Goal: Task Accomplishment & Management: Use online tool/utility

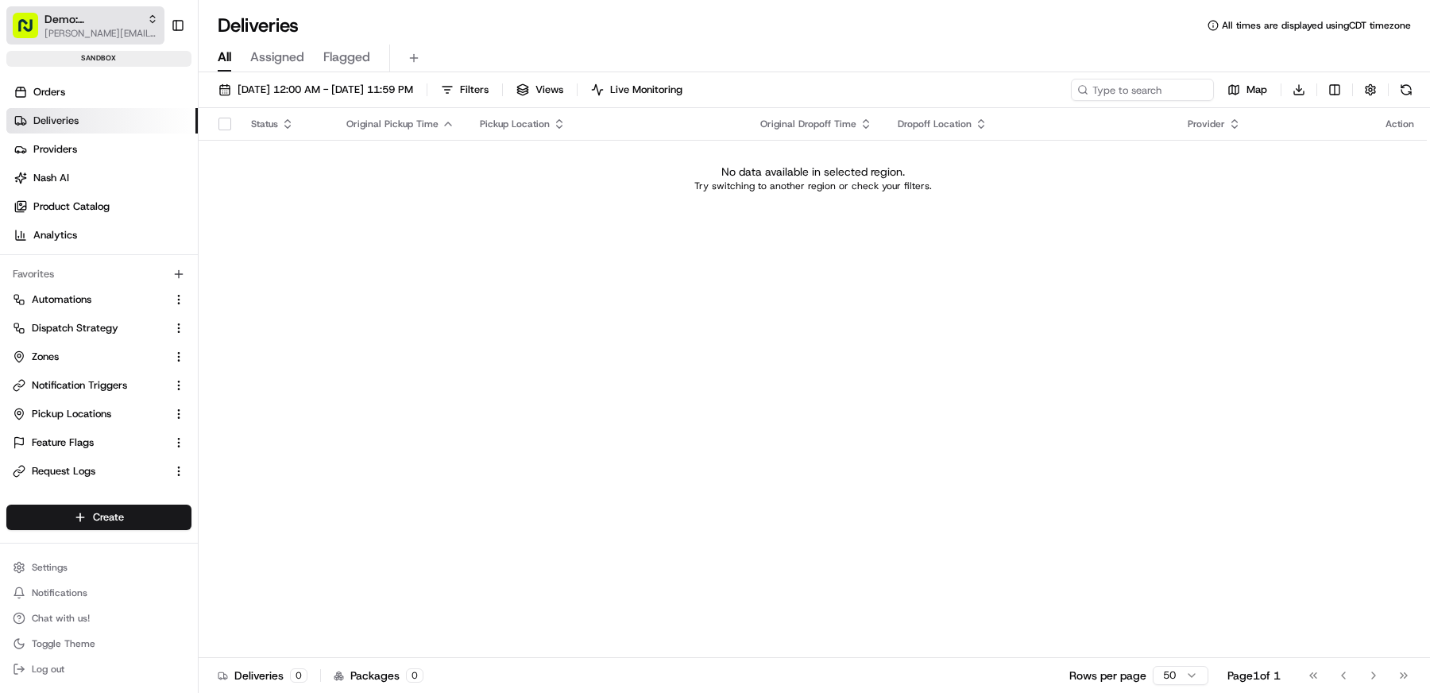
click at [91, 31] on span "[PERSON_NAME][EMAIL_ADDRESS][DOMAIN_NAME]" at bounding box center [101, 33] width 114 height 13
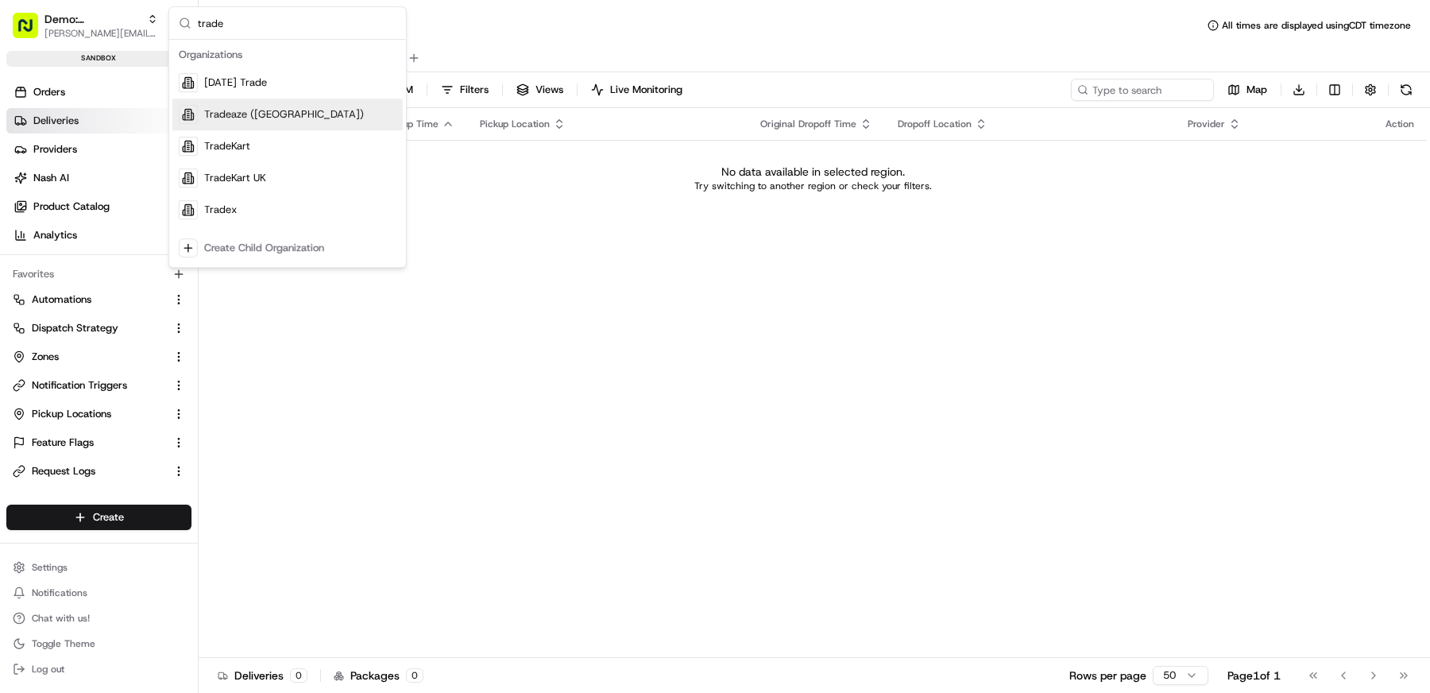
type input "trade"
click at [230, 132] on div "TradeKart" at bounding box center [287, 146] width 230 height 32
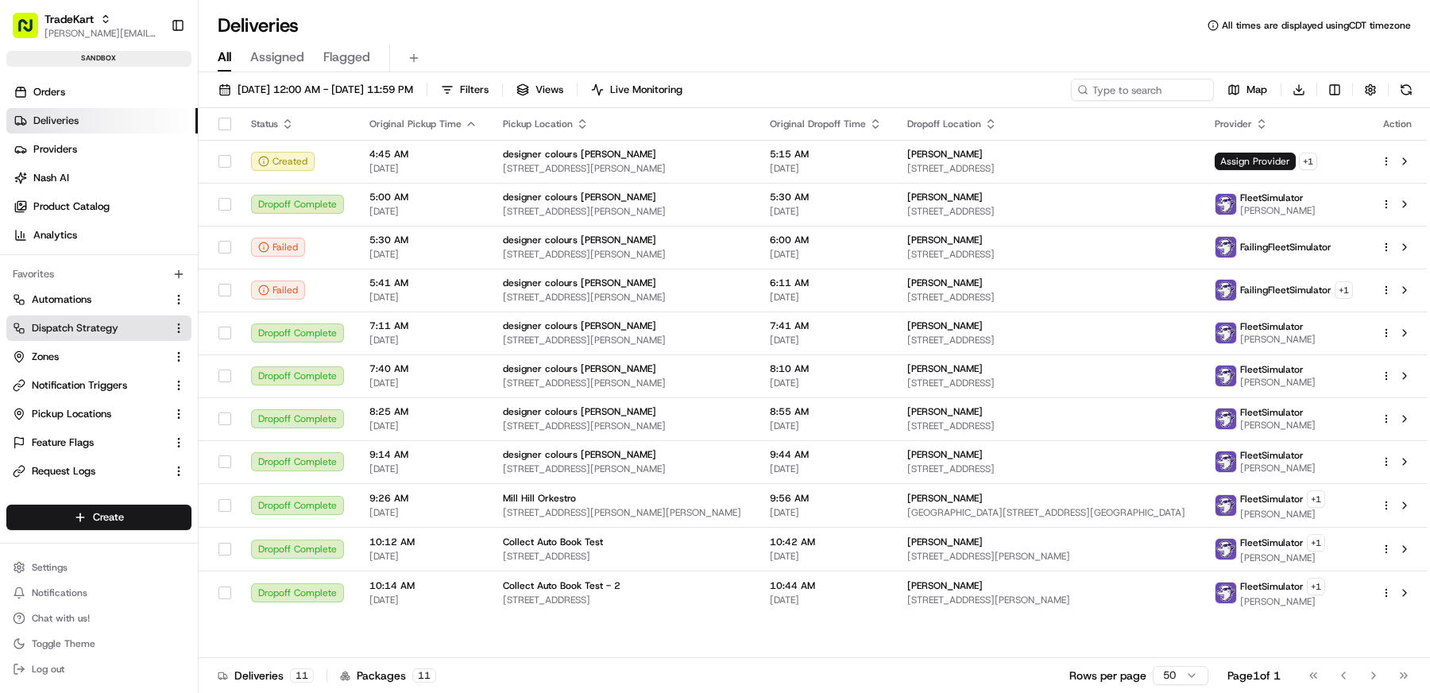
click at [118, 326] on link "Dispatch Strategy" at bounding box center [89, 328] width 153 height 14
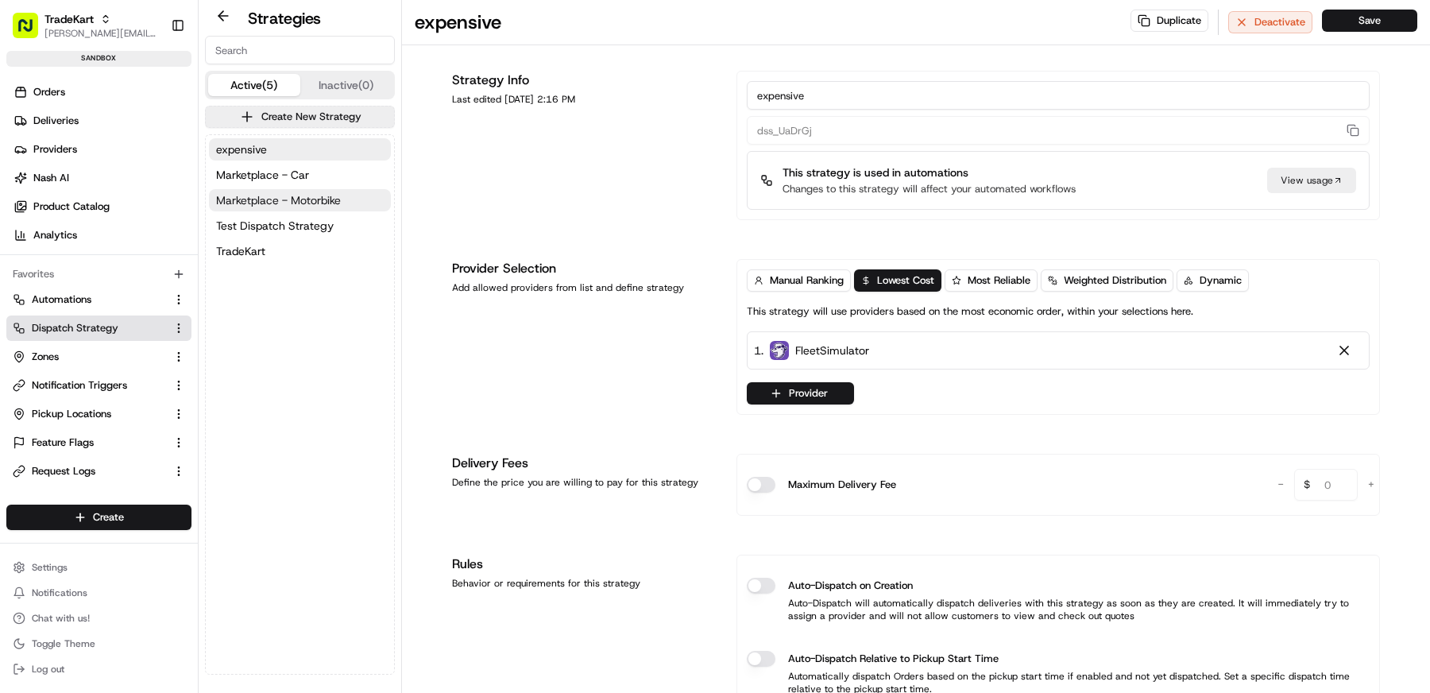
click at [274, 203] on span "Marketplace - Motorbike" at bounding box center [278, 200] width 125 height 16
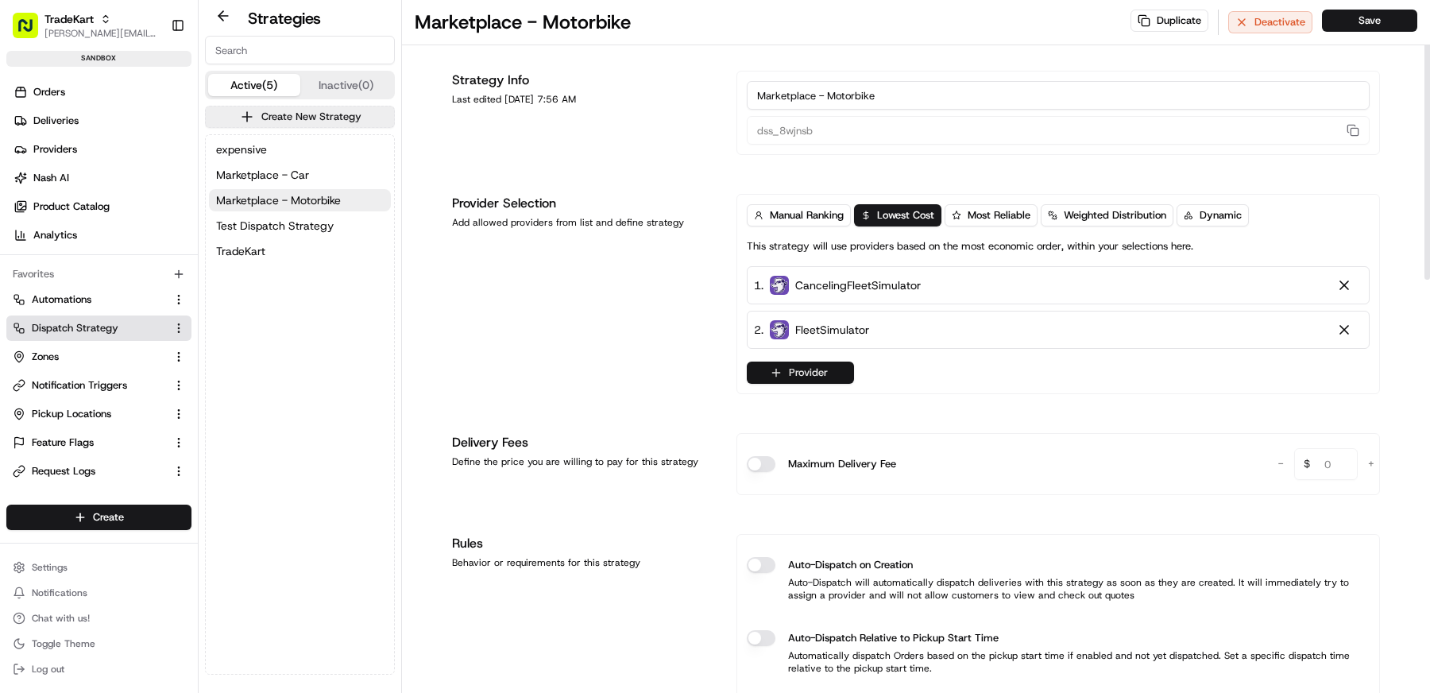
click at [772, 375] on icon "button" at bounding box center [776, 372] width 13 height 13
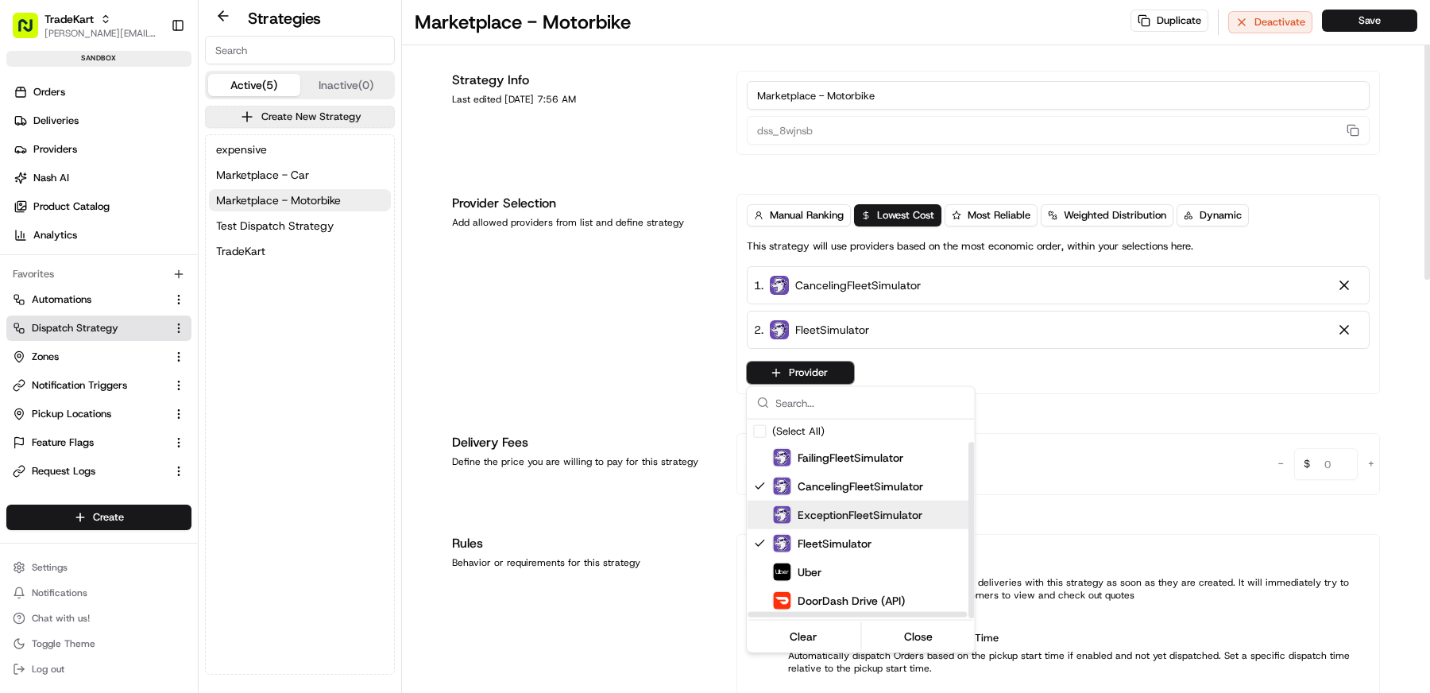
scroll to position [25, 0]
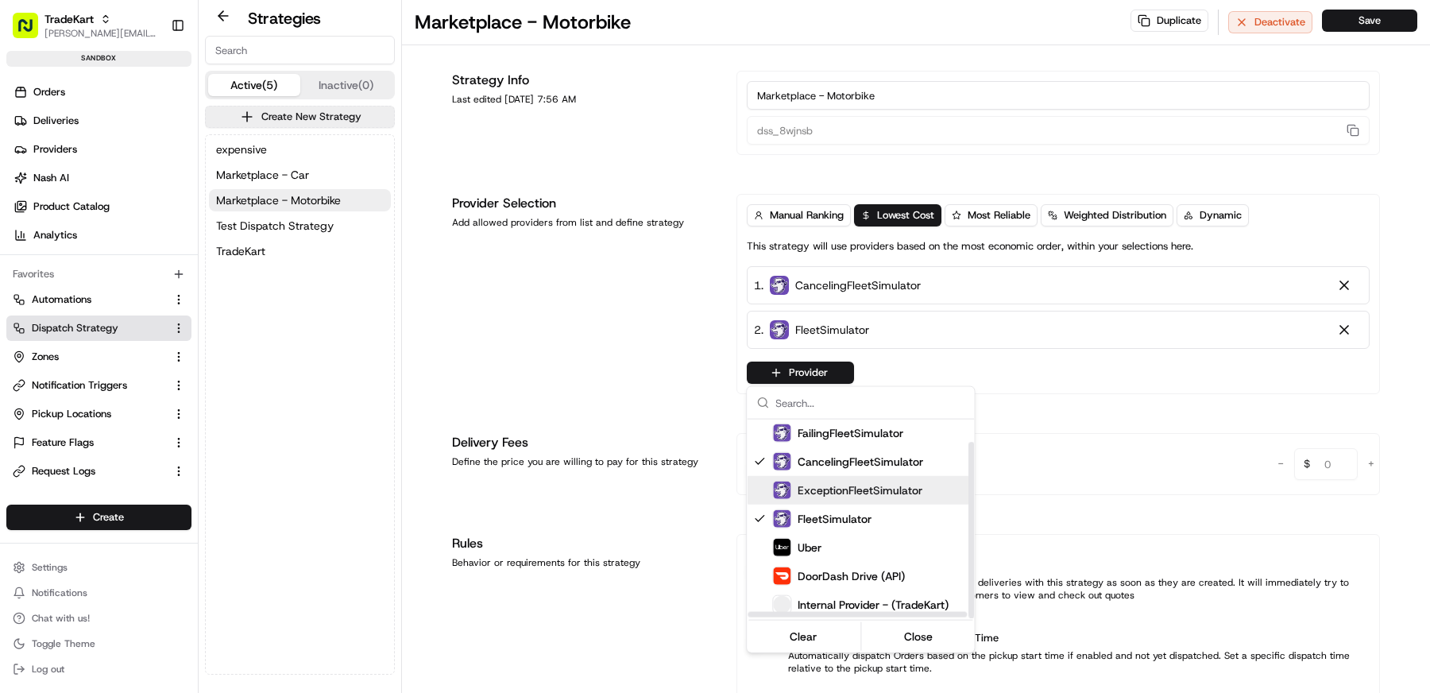
click at [531, 426] on html "TradeKart matt@usenash.com Toggle Sidebar sandbox Orders Deliveries Providers N…" at bounding box center [715, 346] width 1430 height 693
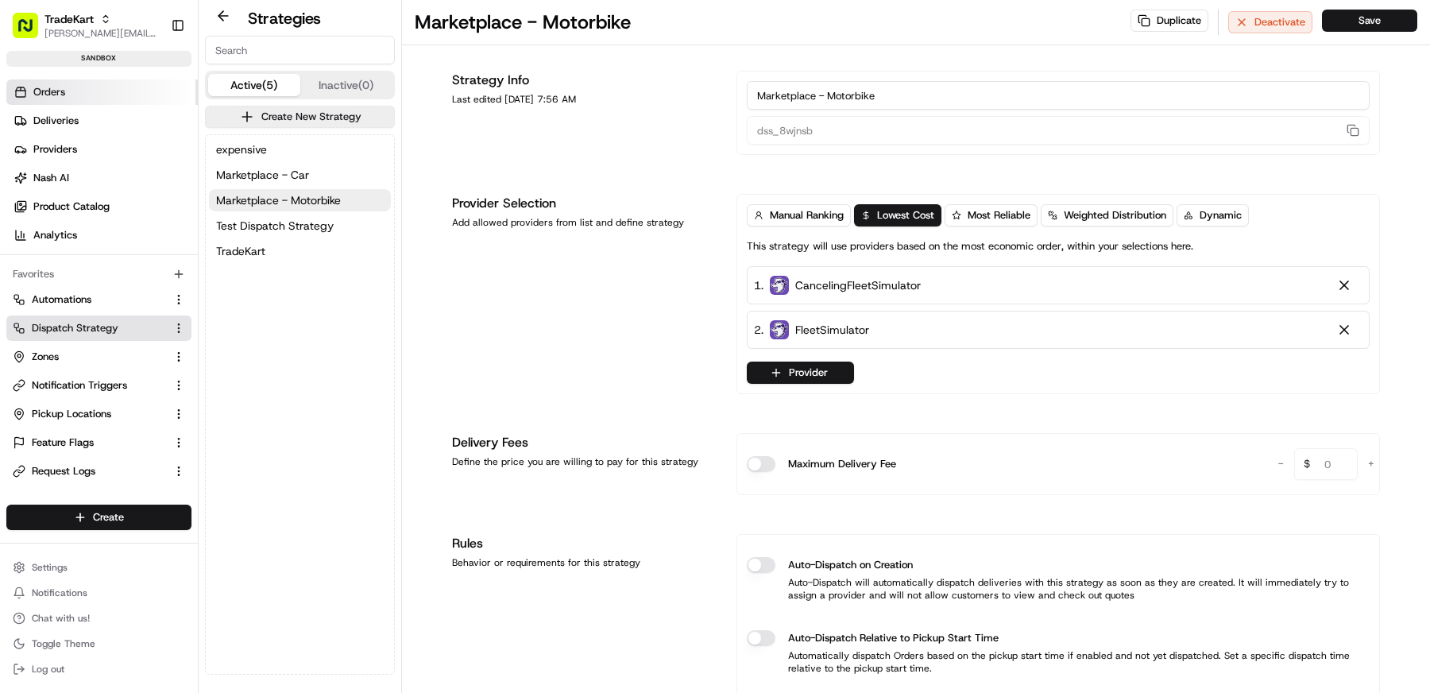
click at [53, 85] on span "Orders" at bounding box center [49, 92] width 32 height 14
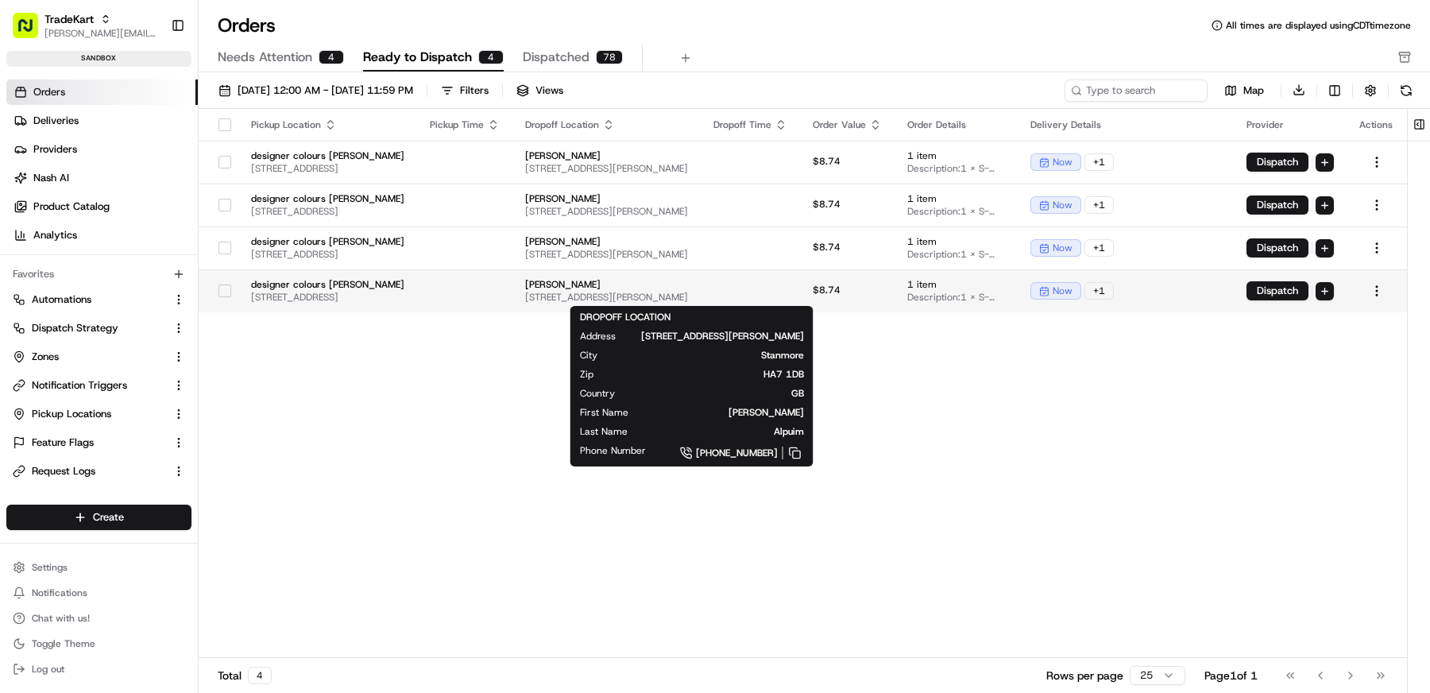
click at [688, 280] on span "[PERSON_NAME]" at bounding box center [606, 284] width 163 height 13
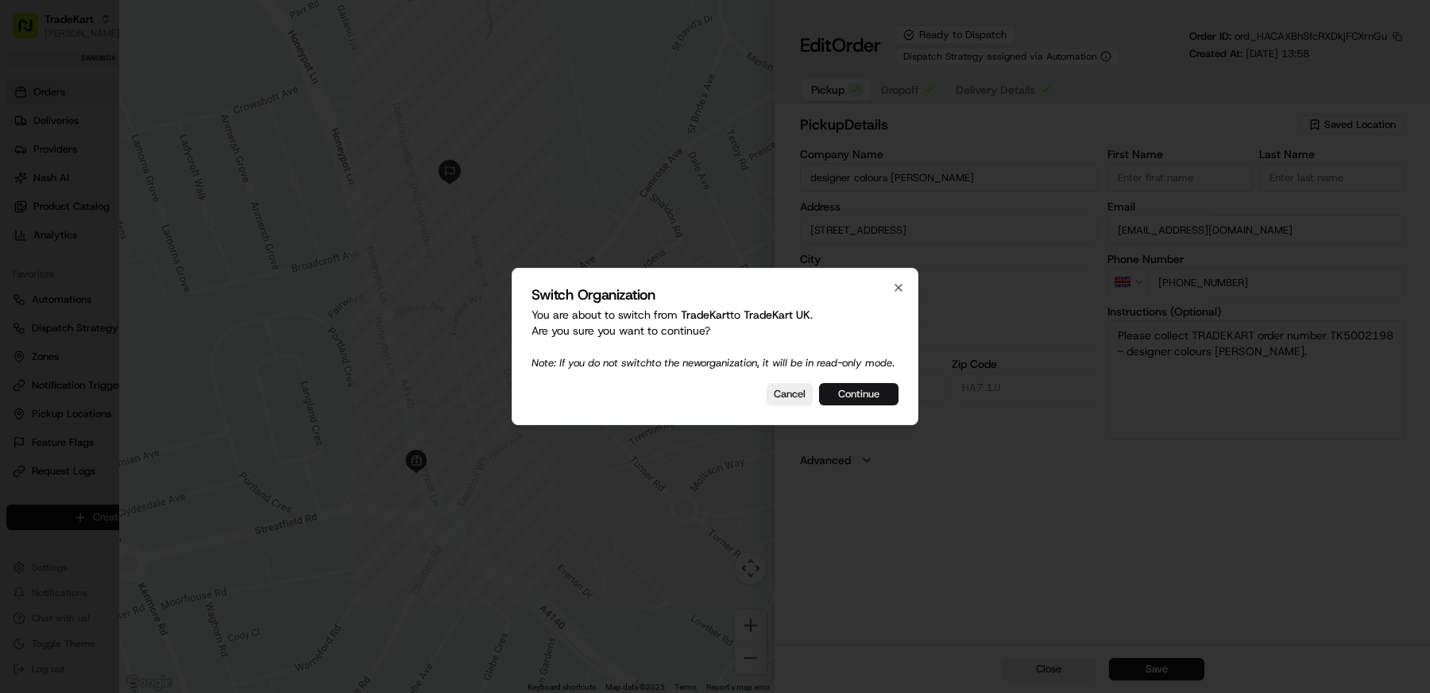
click at [863, 400] on button "Continue" at bounding box center [858, 394] width 79 height 22
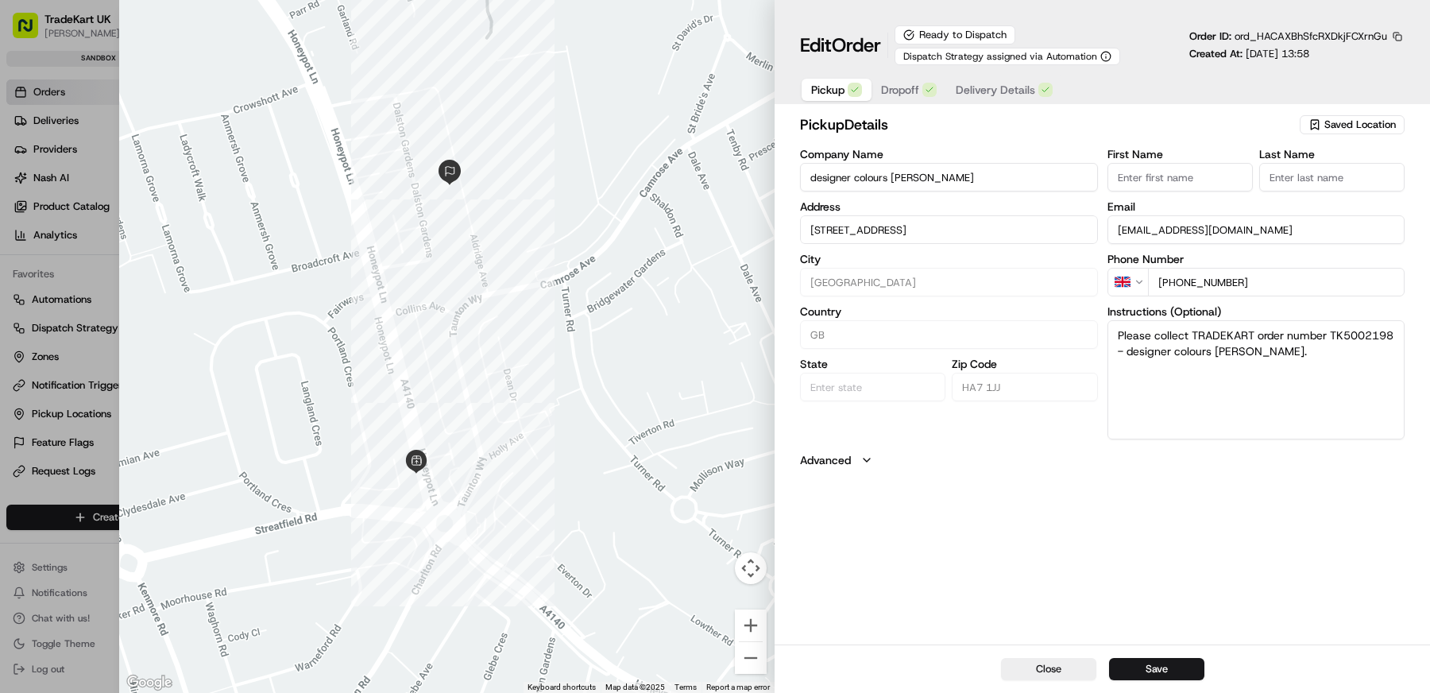
click at [914, 86] on span "Dropoff" at bounding box center [900, 90] width 38 height 16
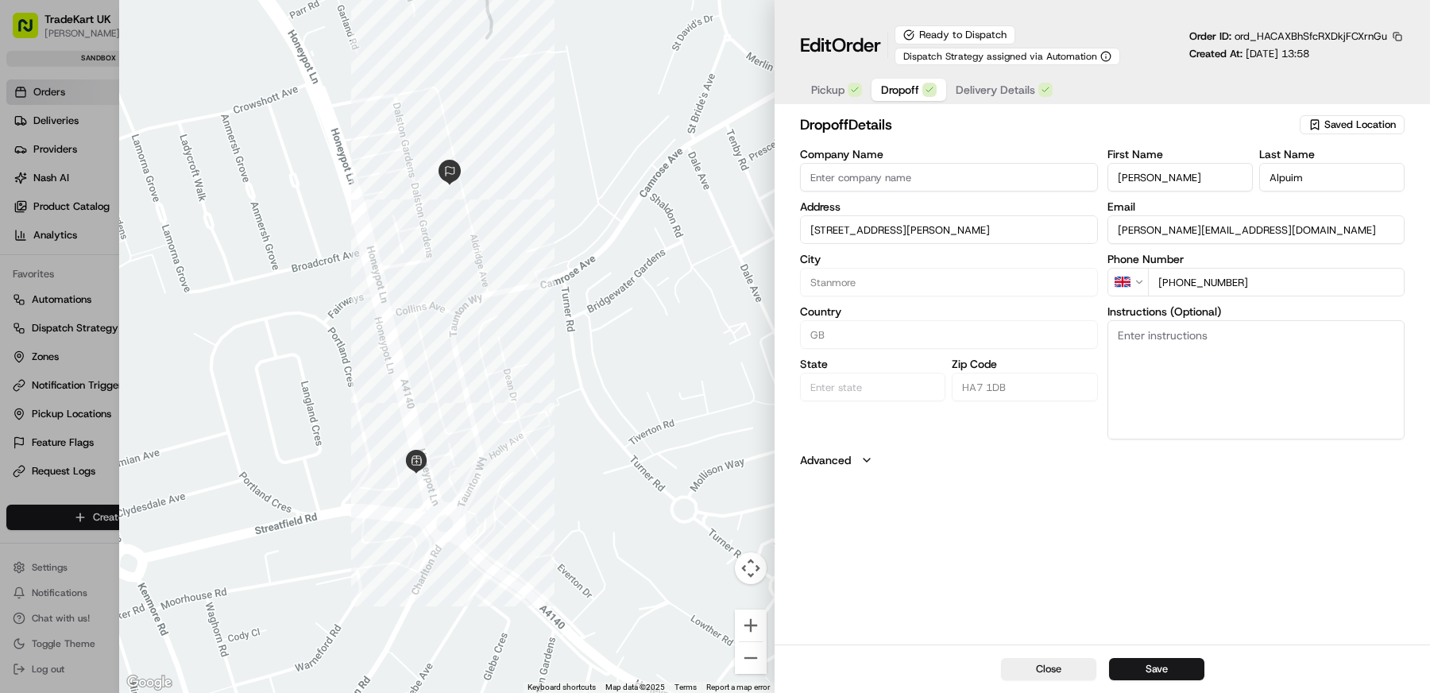
click at [987, 94] on span "Delivery Details" at bounding box center [995, 90] width 79 height 16
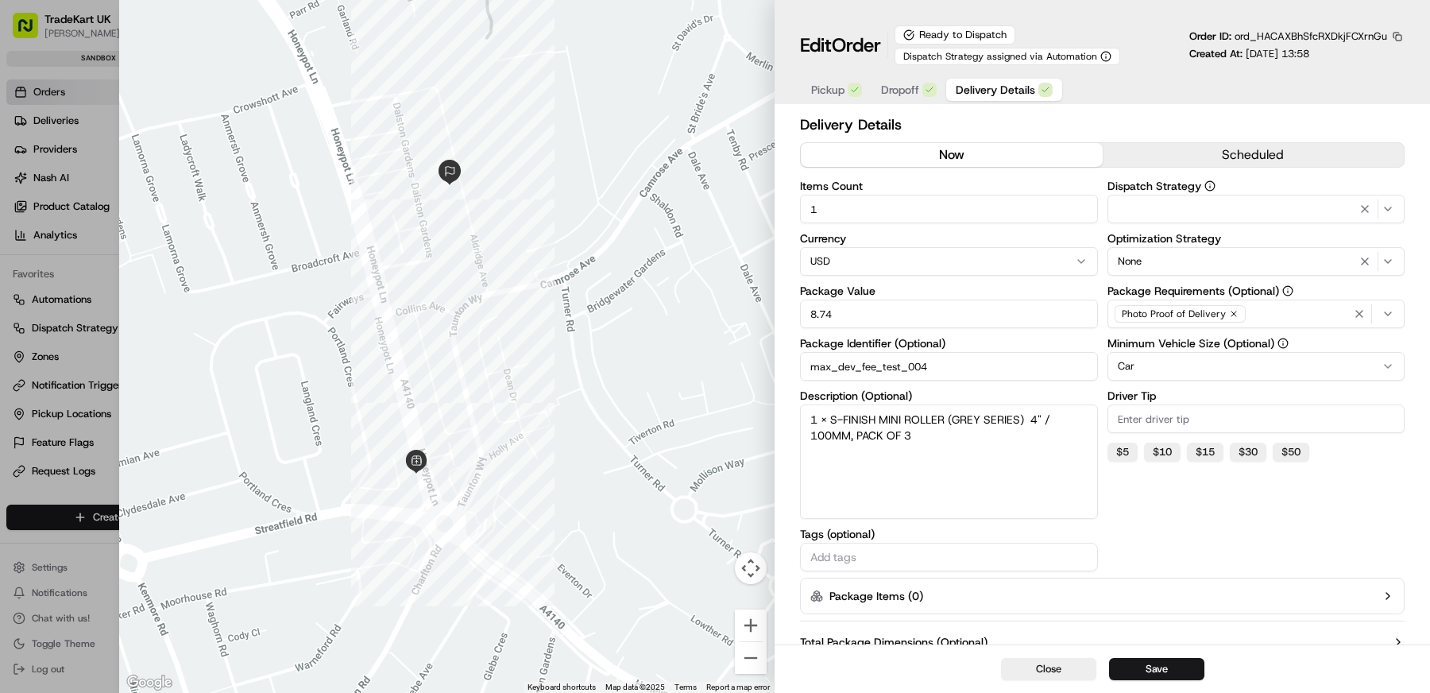
click at [1393, 40] on button "button" at bounding box center [1397, 36] width 14 height 14
click at [1365, 62] on button "Copy ID" at bounding box center [1353, 59] width 145 height 19
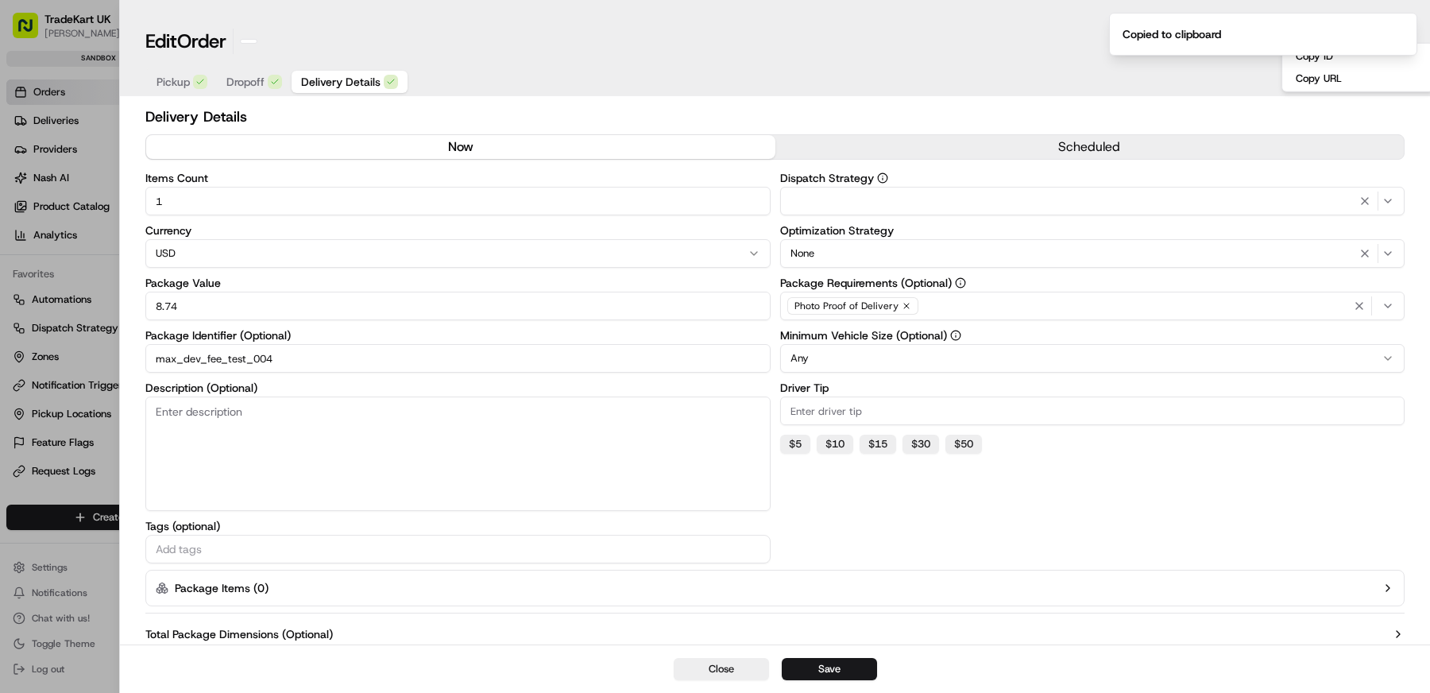
click at [86, 287] on div at bounding box center [715, 346] width 1430 height 693
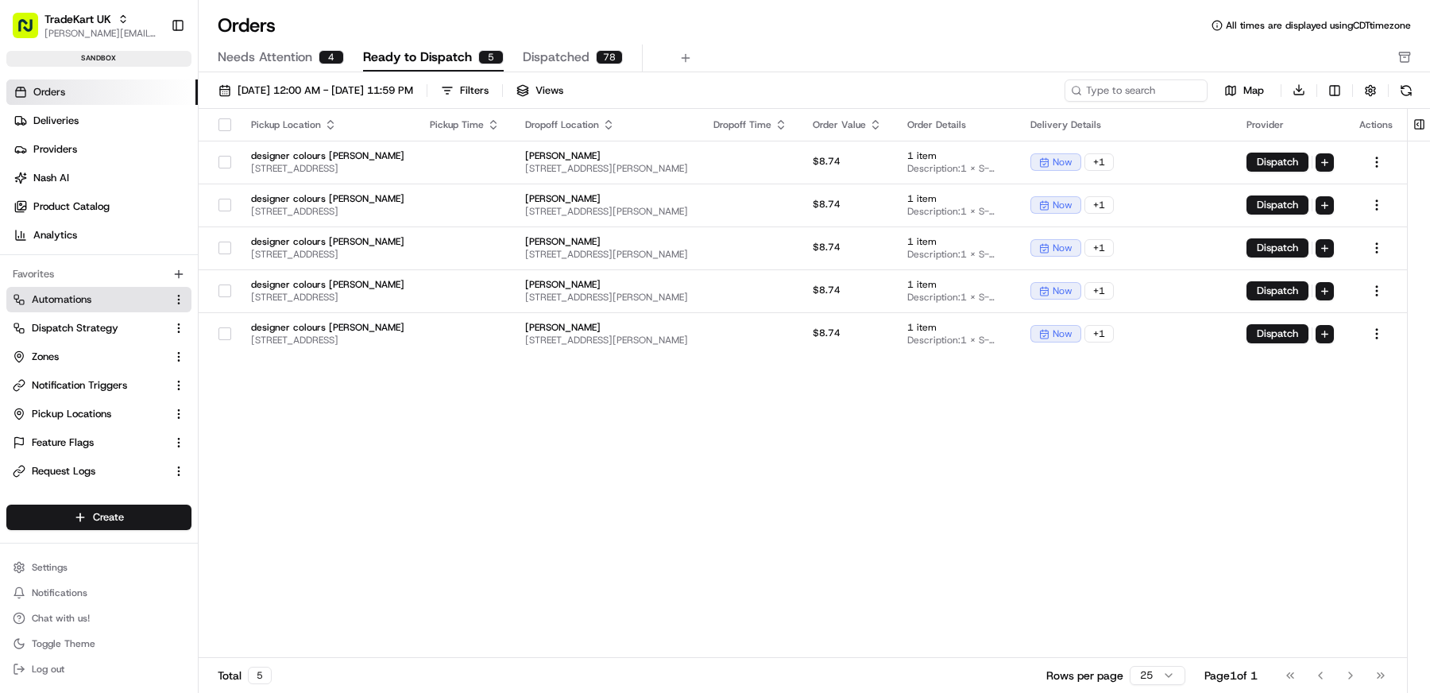
click at [87, 303] on span "Automations" at bounding box center [62, 299] width 60 height 14
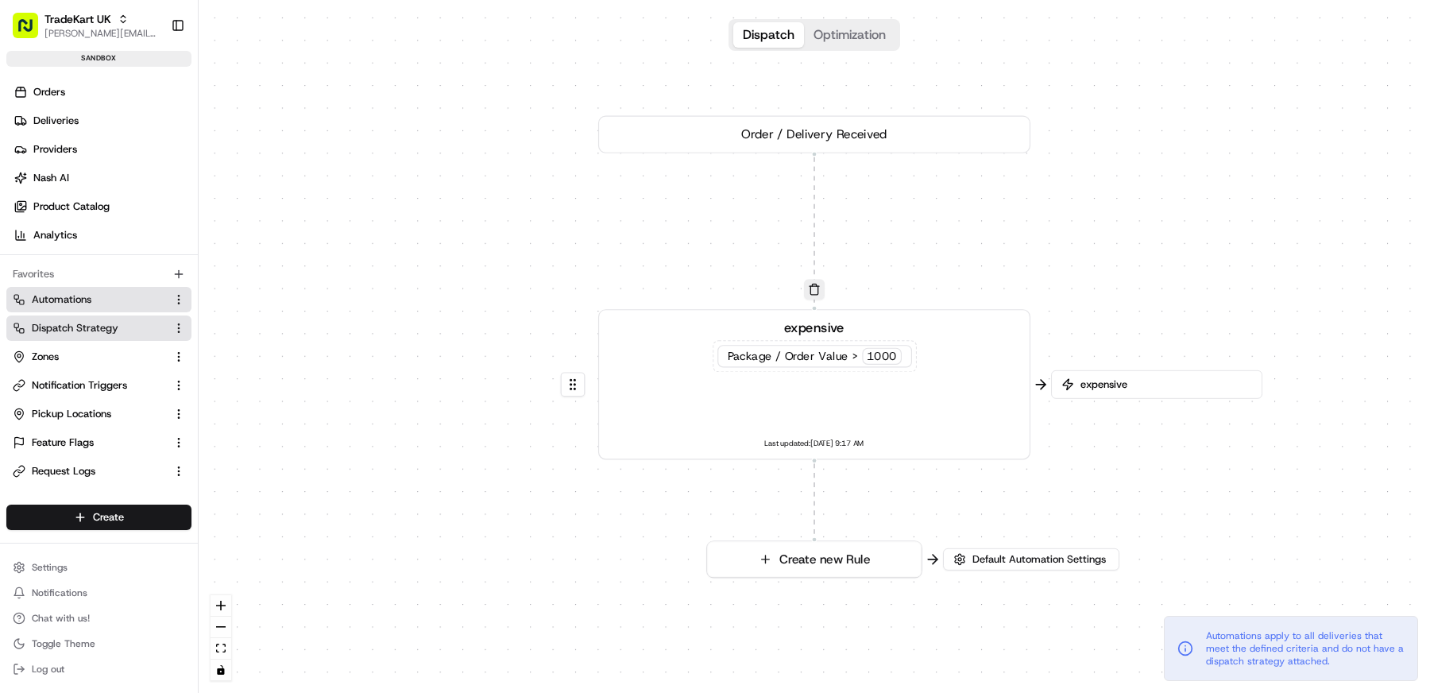
click at [122, 328] on link "Dispatch Strategy" at bounding box center [89, 328] width 153 height 14
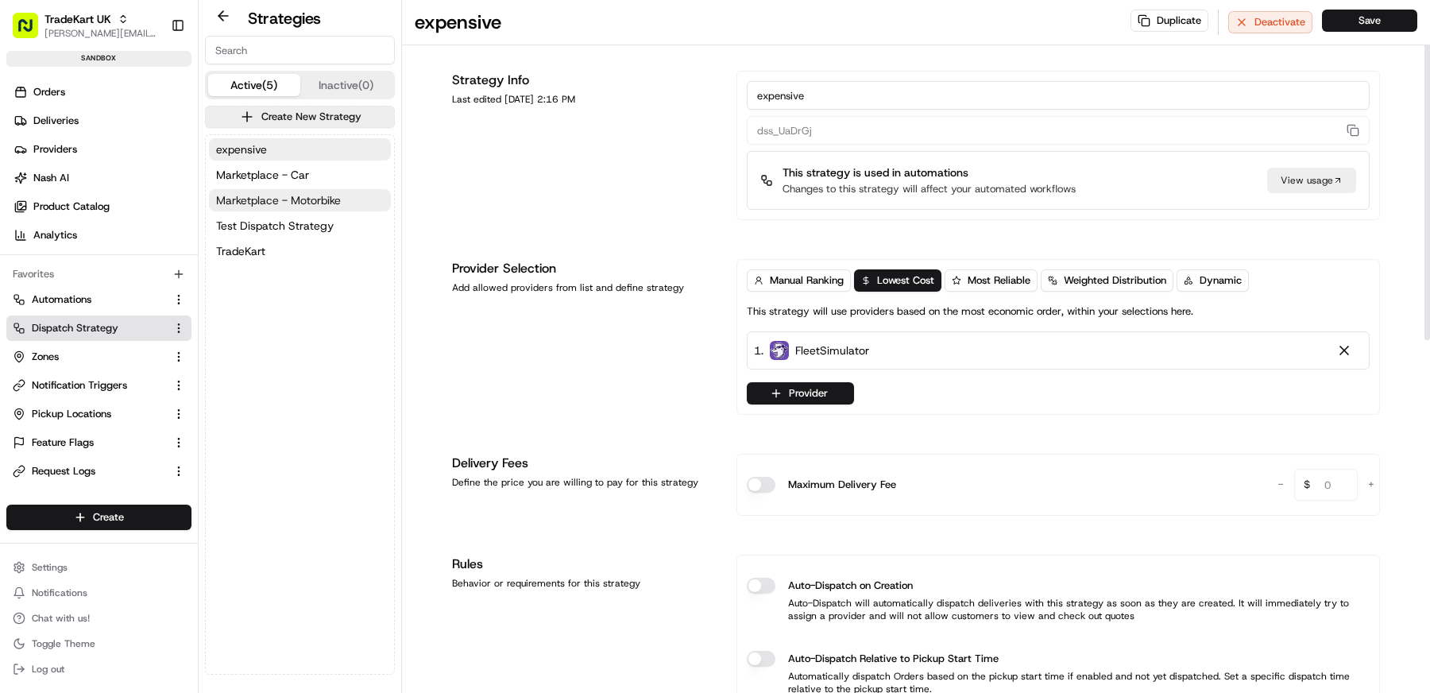
click at [292, 195] on span "Marketplace - Motorbike" at bounding box center [278, 200] width 125 height 16
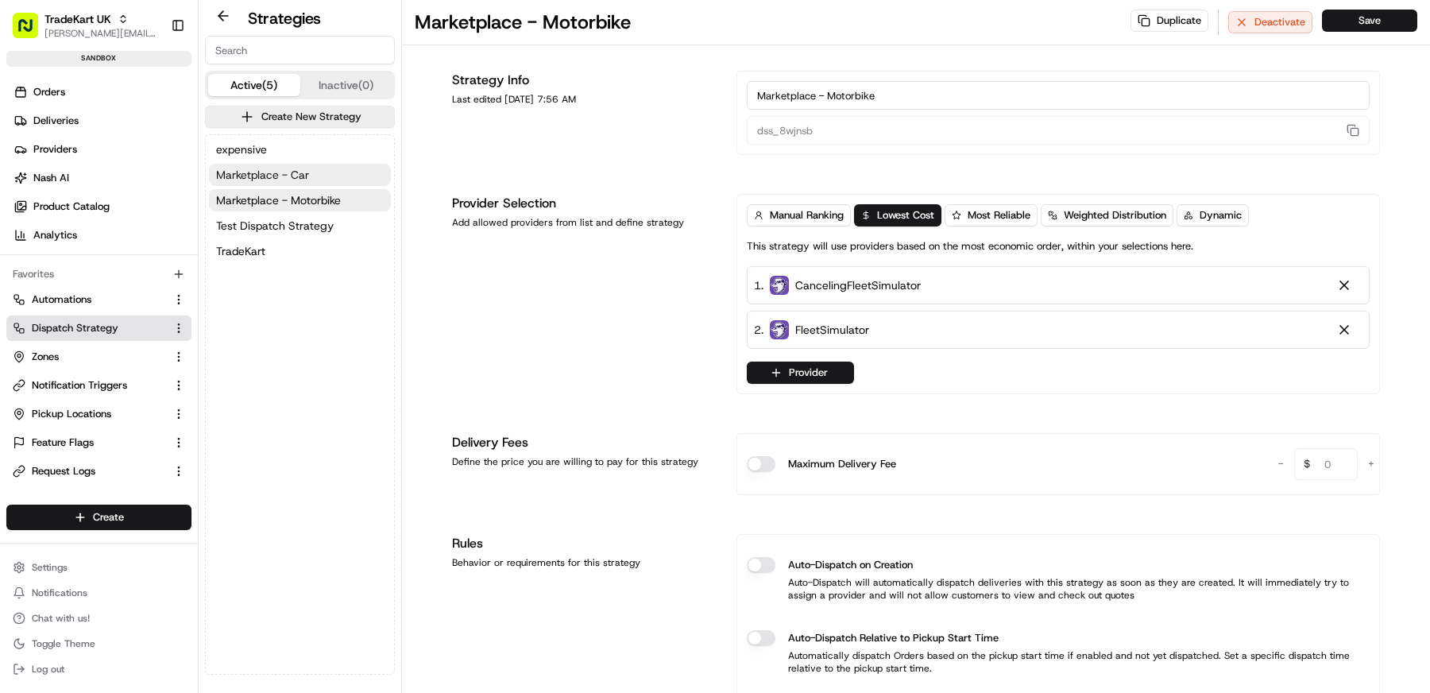
click at [292, 177] on span "Marketplace - Car" at bounding box center [262, 175] width 93 height 16
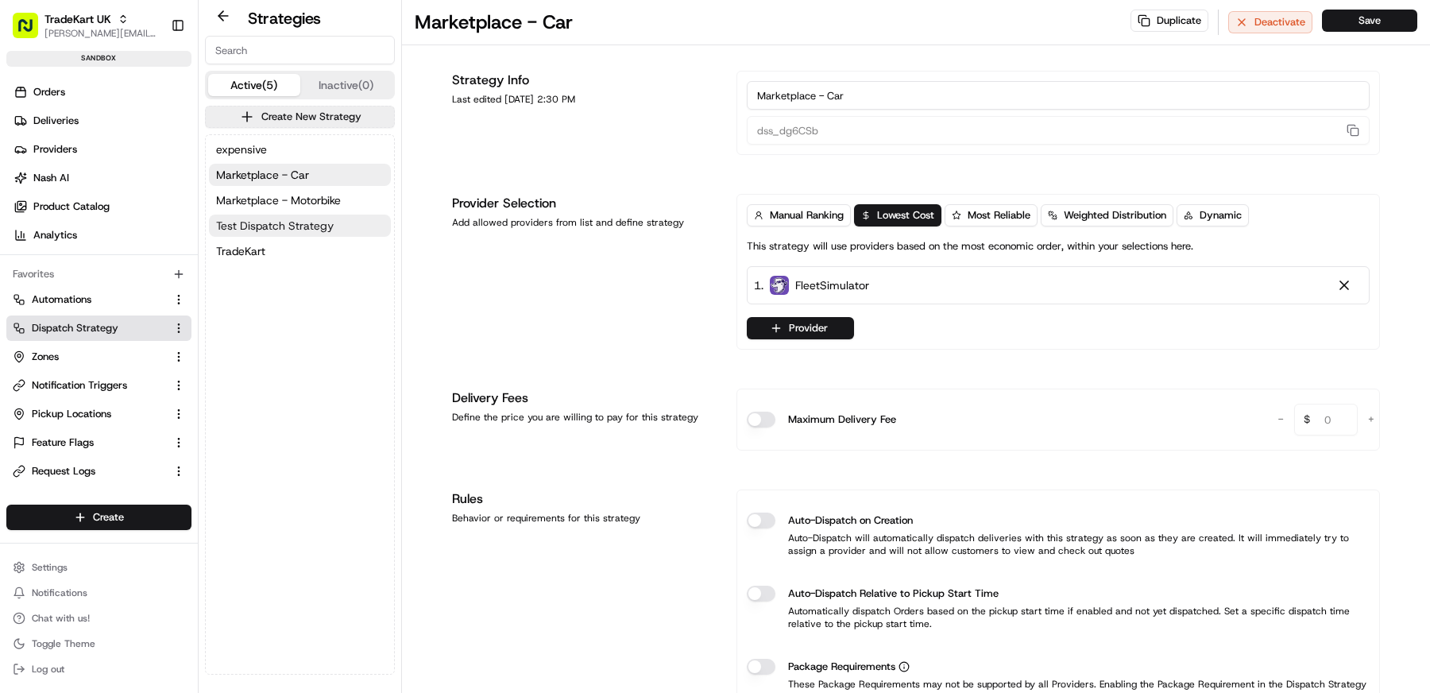
click at [288, 222] on span "Test Dispatch Strategy" at bounding box center [275, 226] width 118 height 16
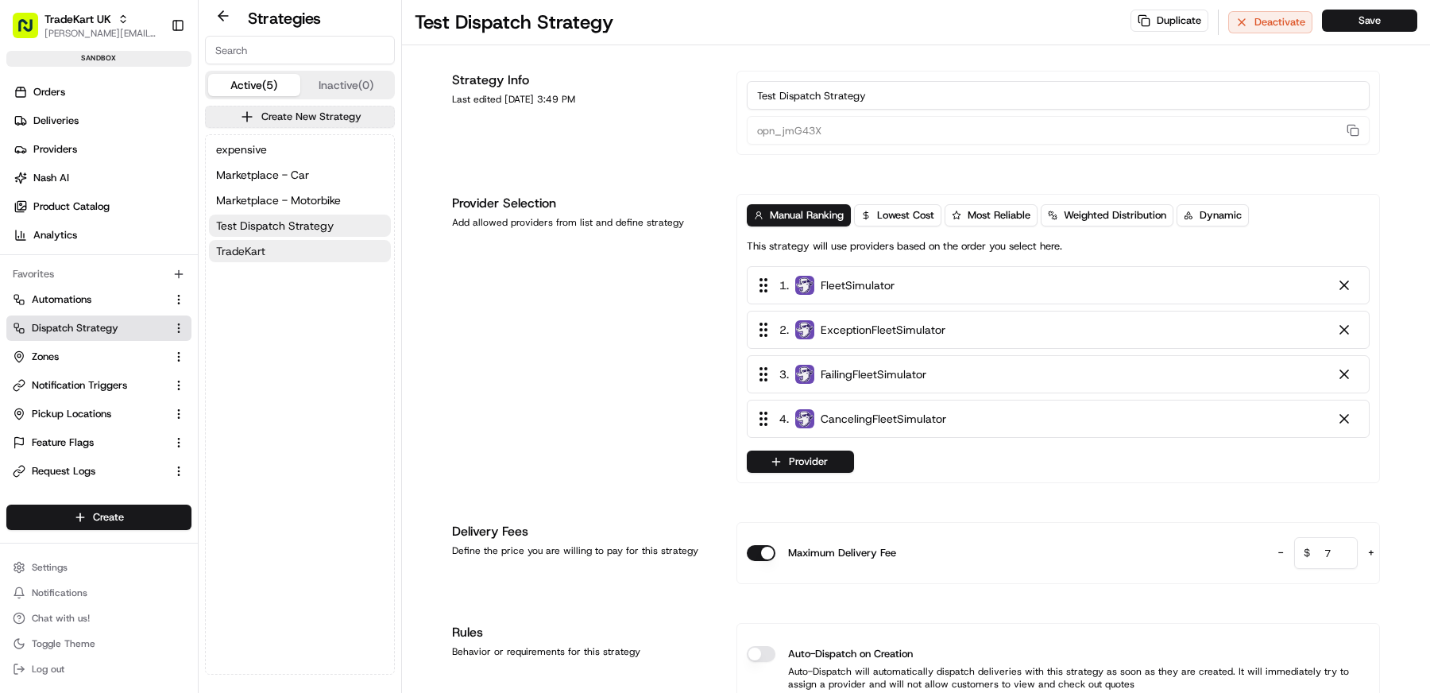
click at [286, 248] on button "TradeKart" at bounding box center [300, 251] width 182 height 22
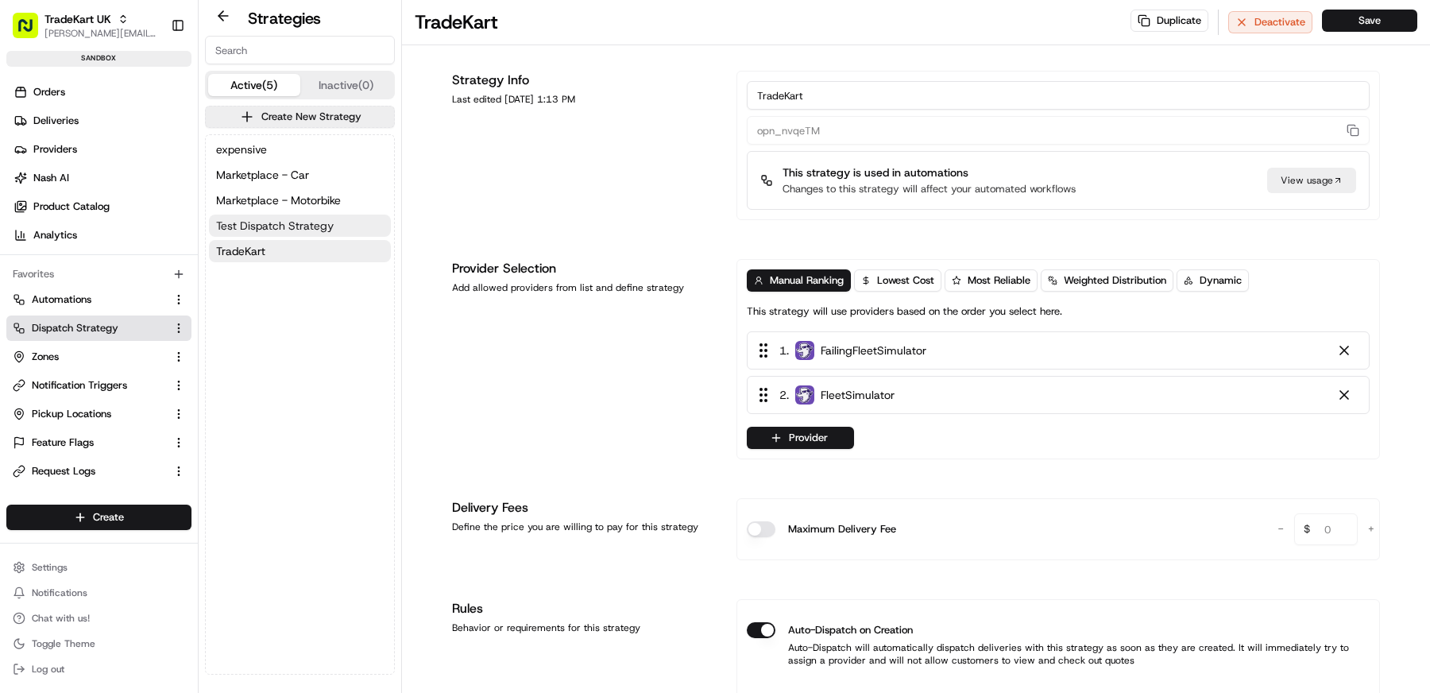
click at [287, 230] on span "Test Dispatch Strategy" at bounding box center [275, 226] width 118 height 16
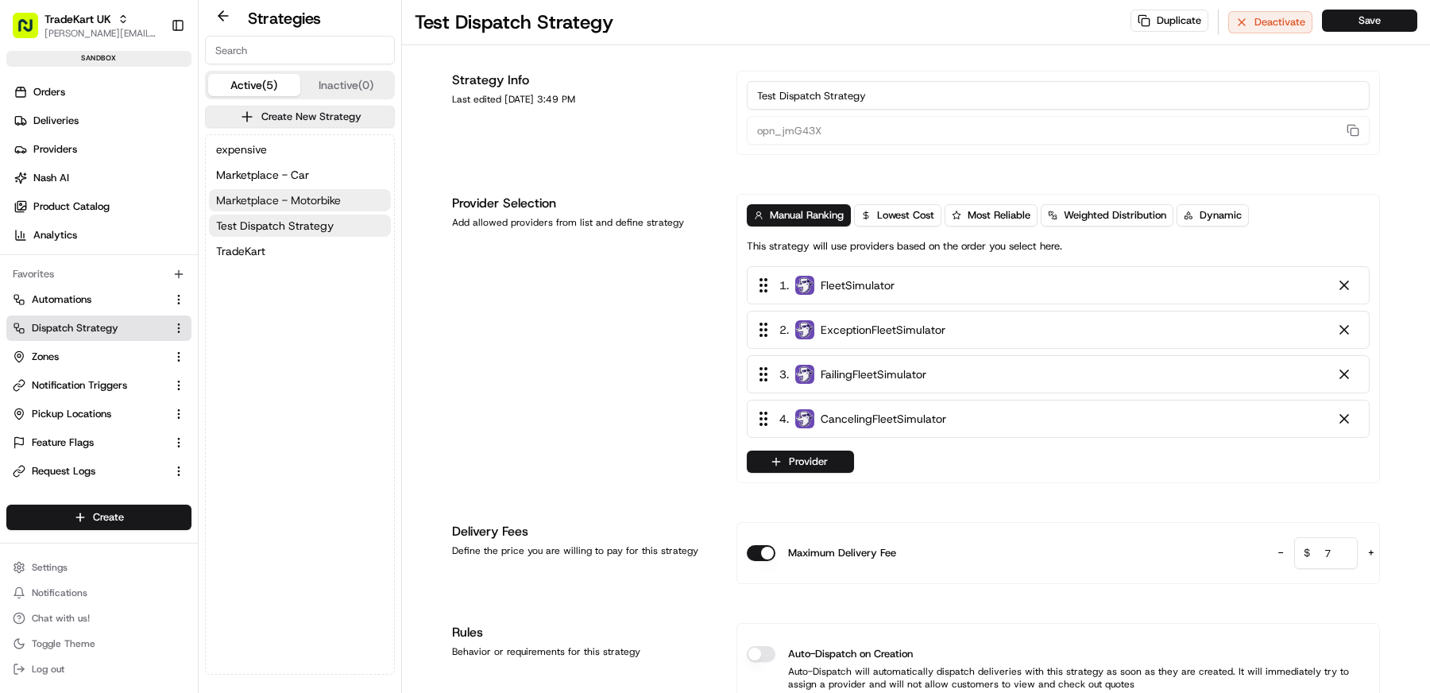
click at [287, 189] on button "Marketplace - Motorbike" at bounding box center [300, 200] width 182 height 22
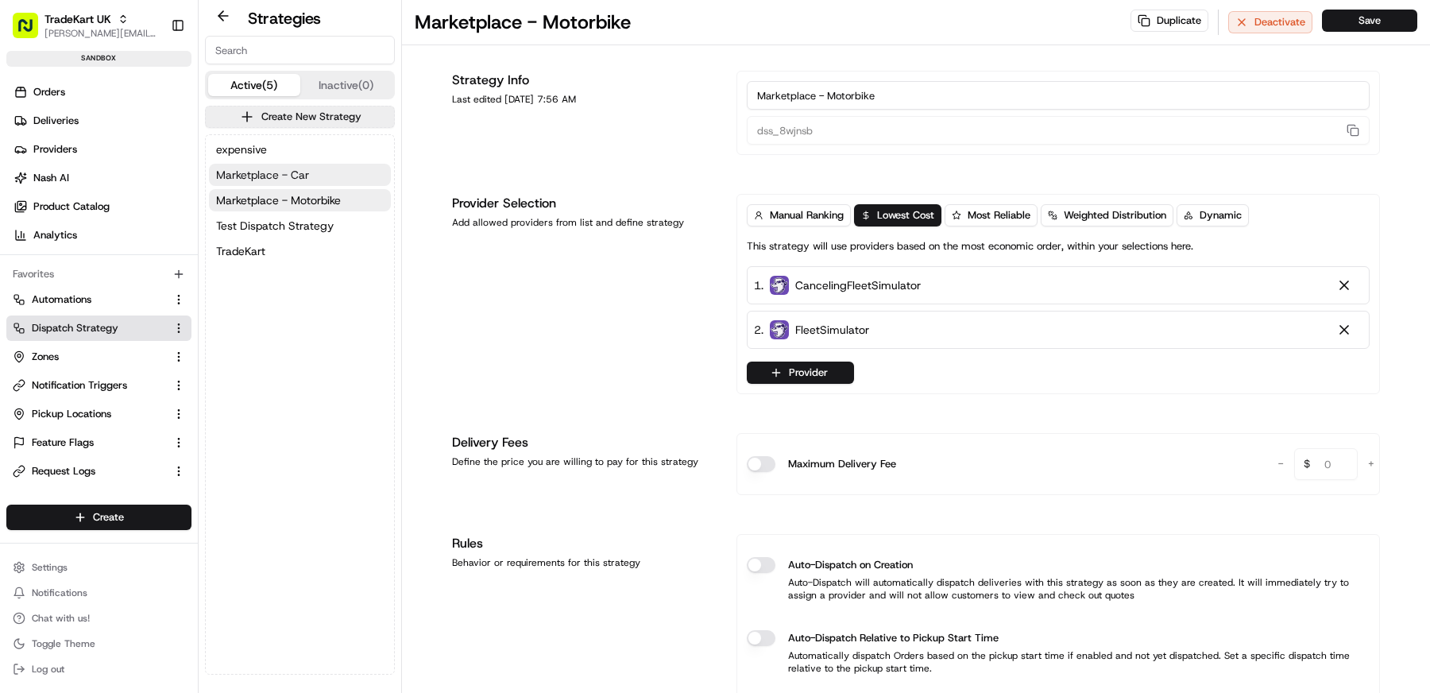
click at [284, 180] on span "Marketplace - Car" at bounding box center [262, 175] width 93 height 16
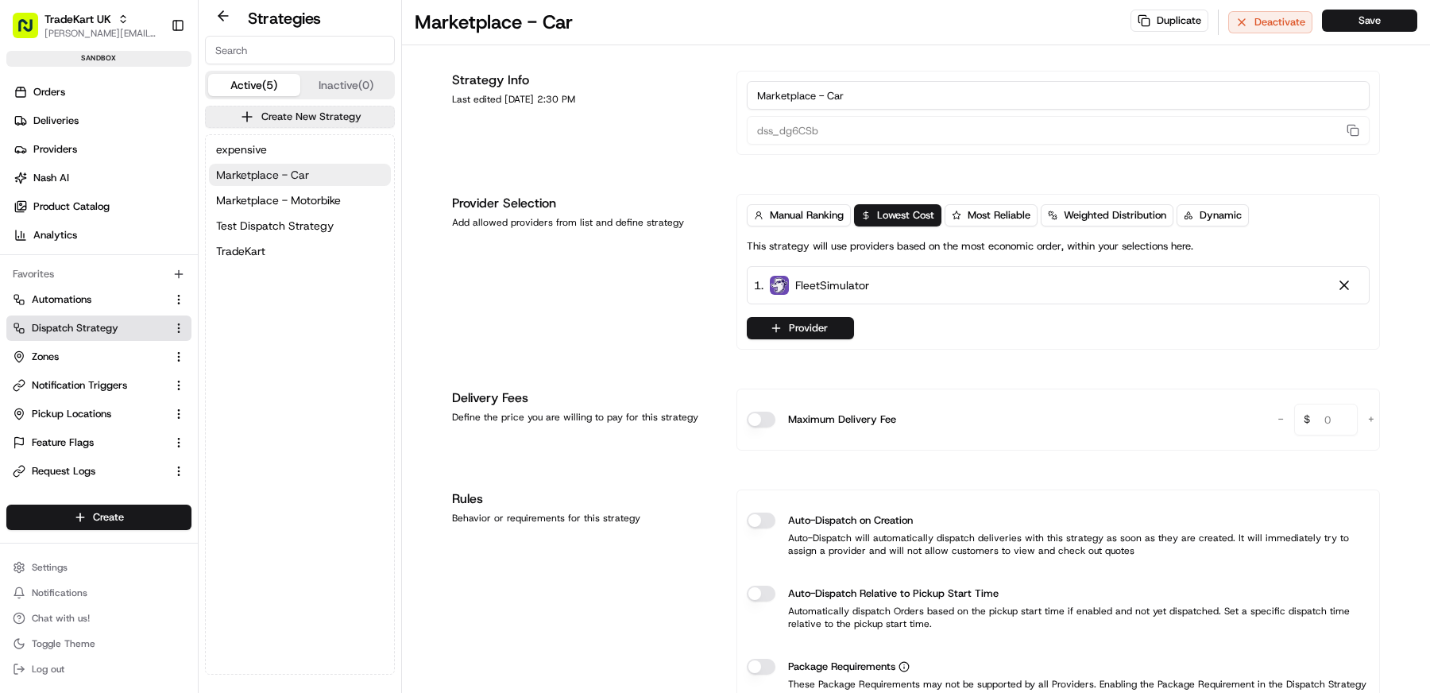
click at [286, 164] on button "Marketplace - Car" at bounding box center [300, 175] width 182 height 22
click at [286, 153] on button "expensive" at bounding box center [300, 149] width 182 height 22
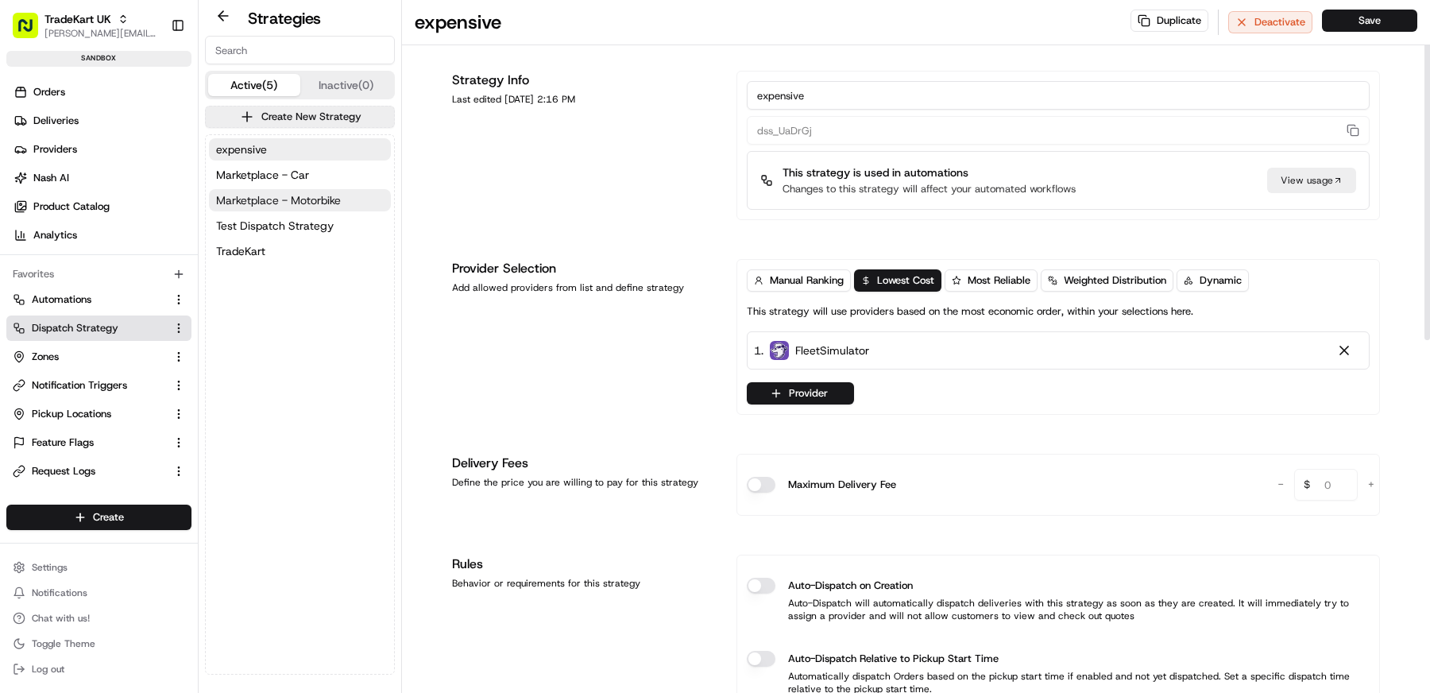
click at [310, 192] on span "Marketplace - Motorbike" at bounding box center [278, 200] width 125 height 16
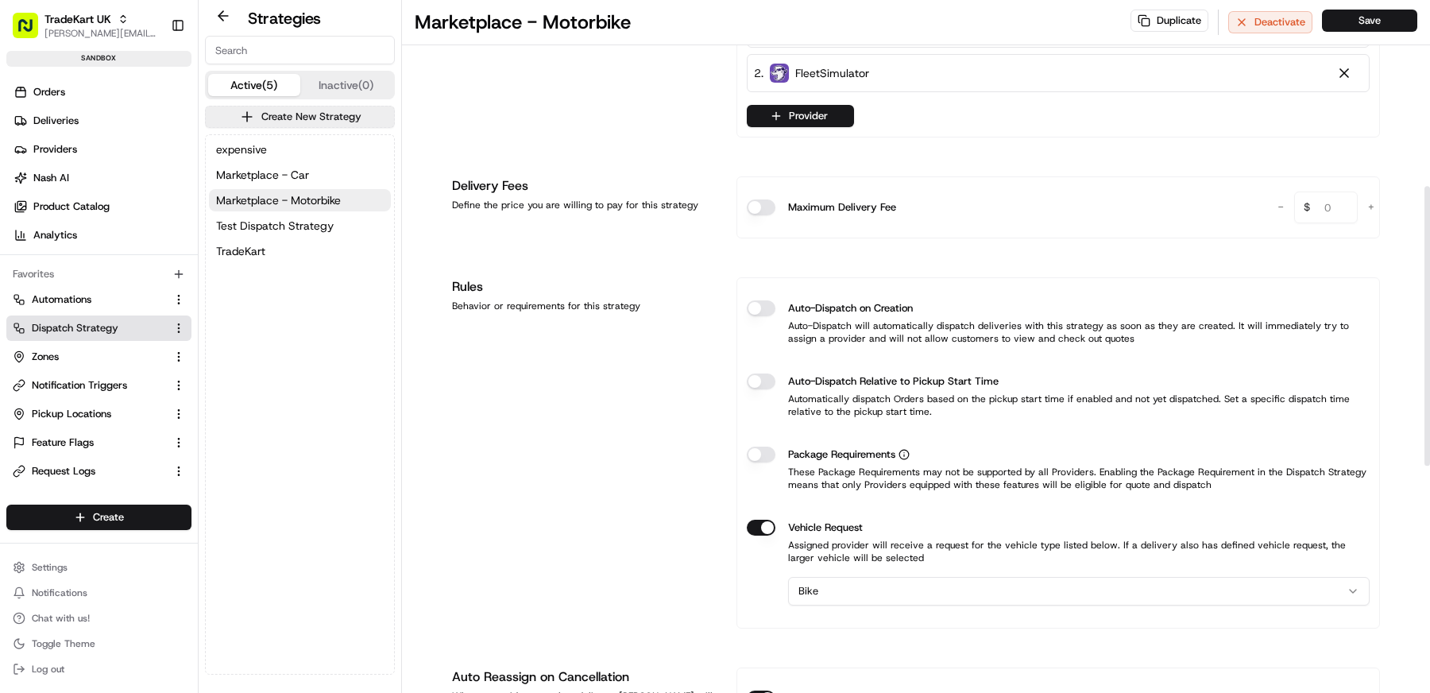
scroll to position [462, 0]
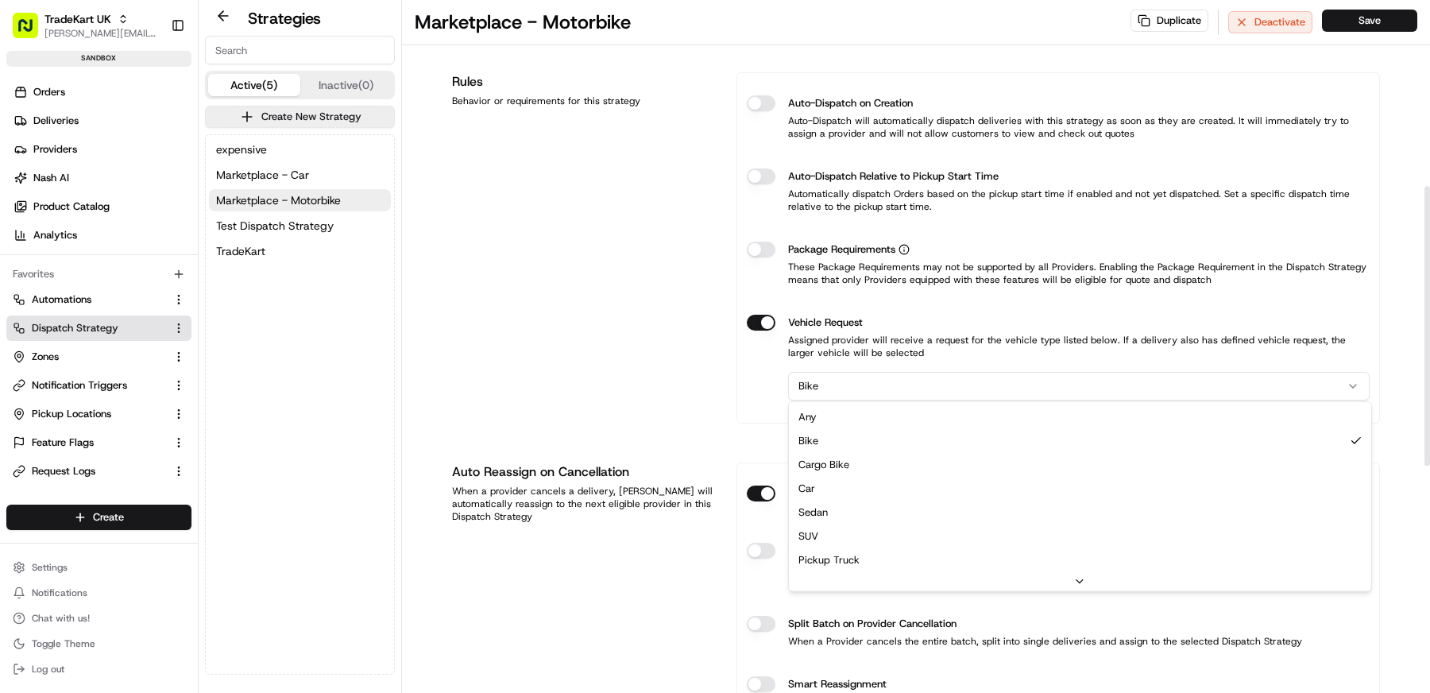
click at [834, 384] on html "TradeKart UK matt@usenash.com Toggle Sidebar sandbox Orders Deliveries Provider…" at bounding box center [715, 346] width 1430 height 693
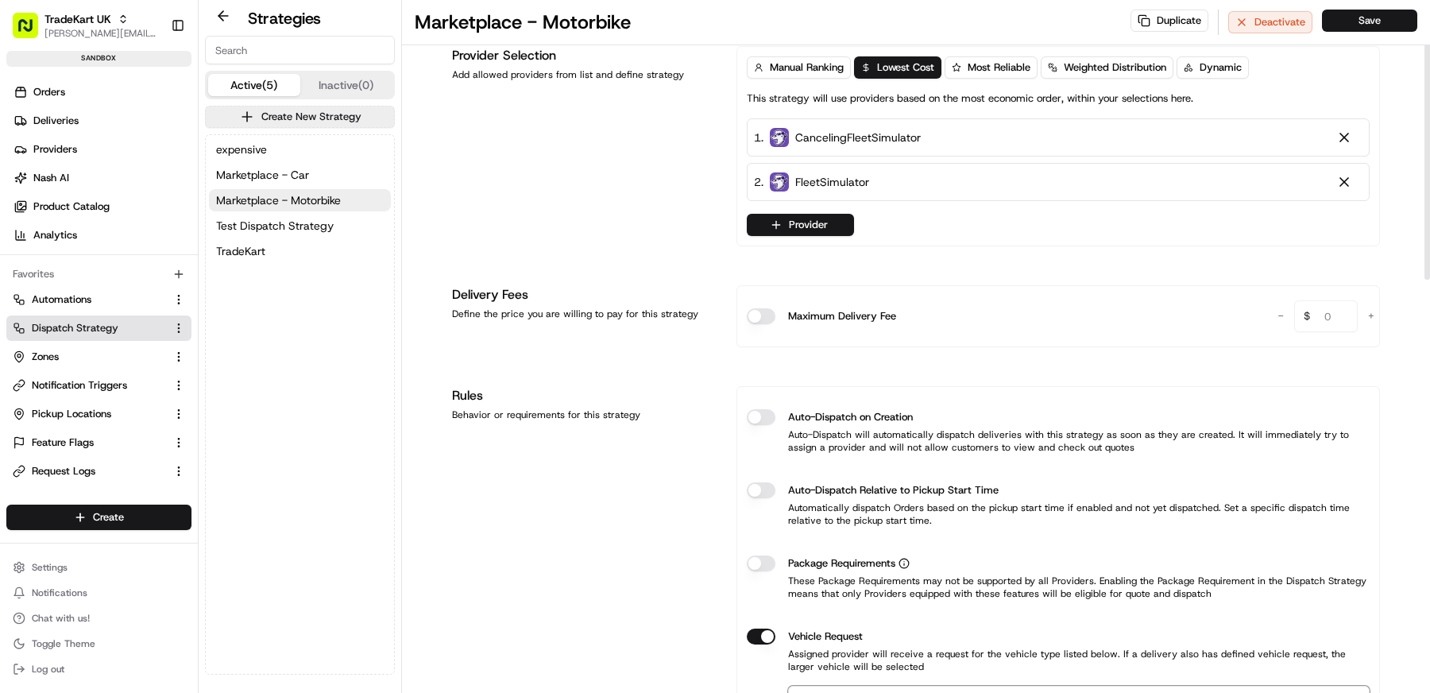
scroll to position [0, 0]
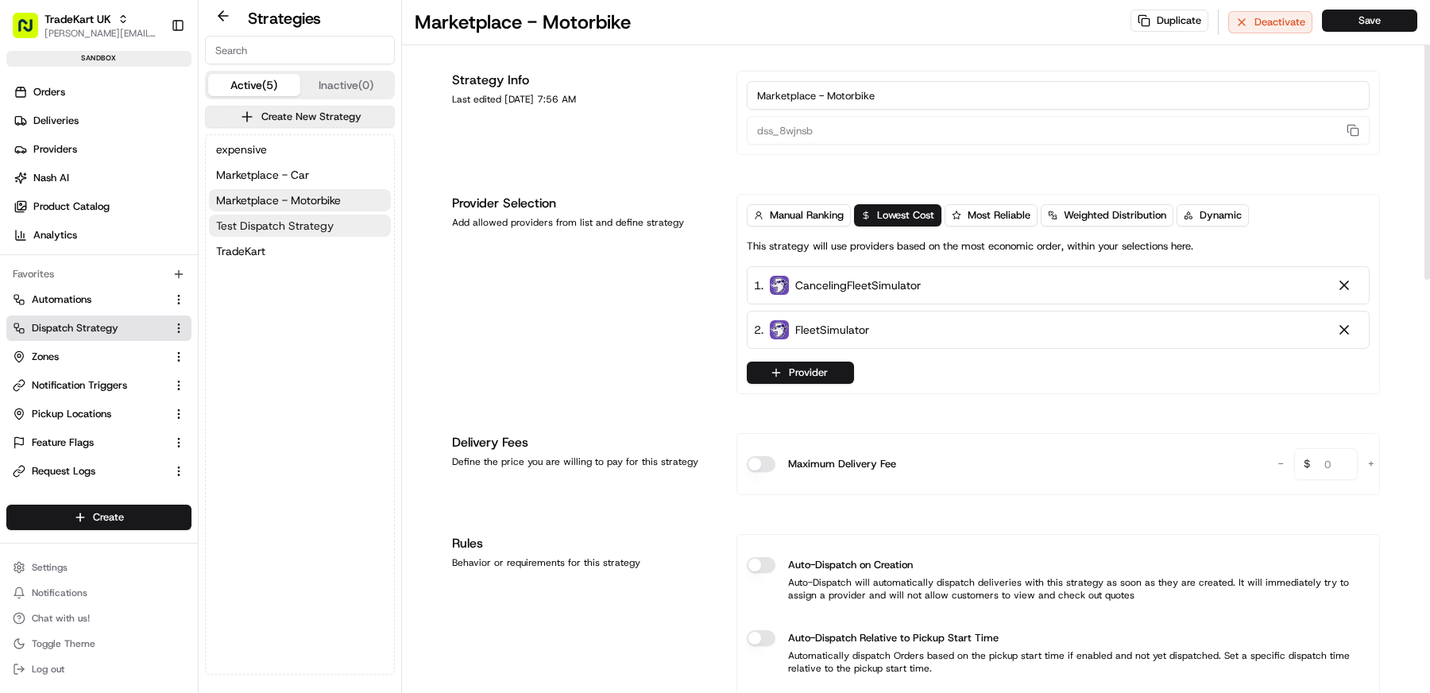
click at [317, 232] on button "Test Dispatch Strategy" at bounding box center [300, 225] width 182 height 22
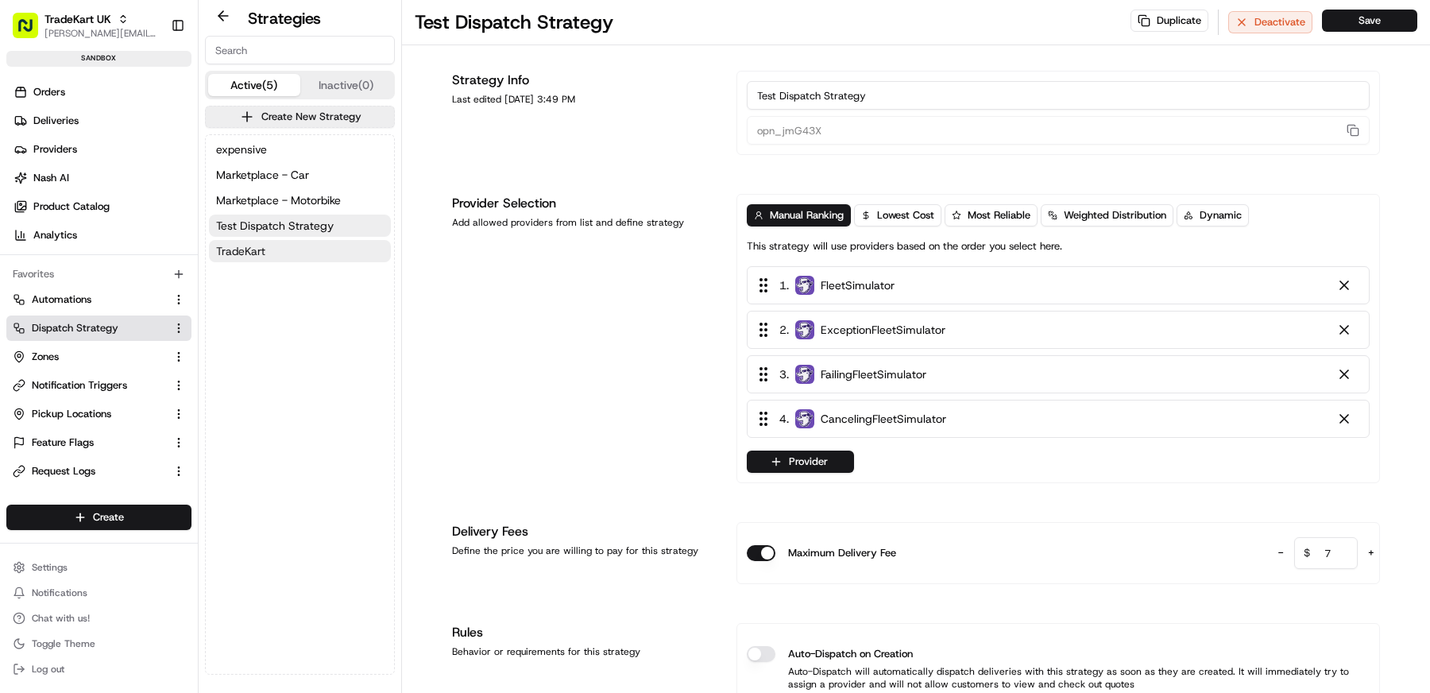
click at [267, 249] on button "TradeKart" at bounding box center [300, 251] width 182 height 22
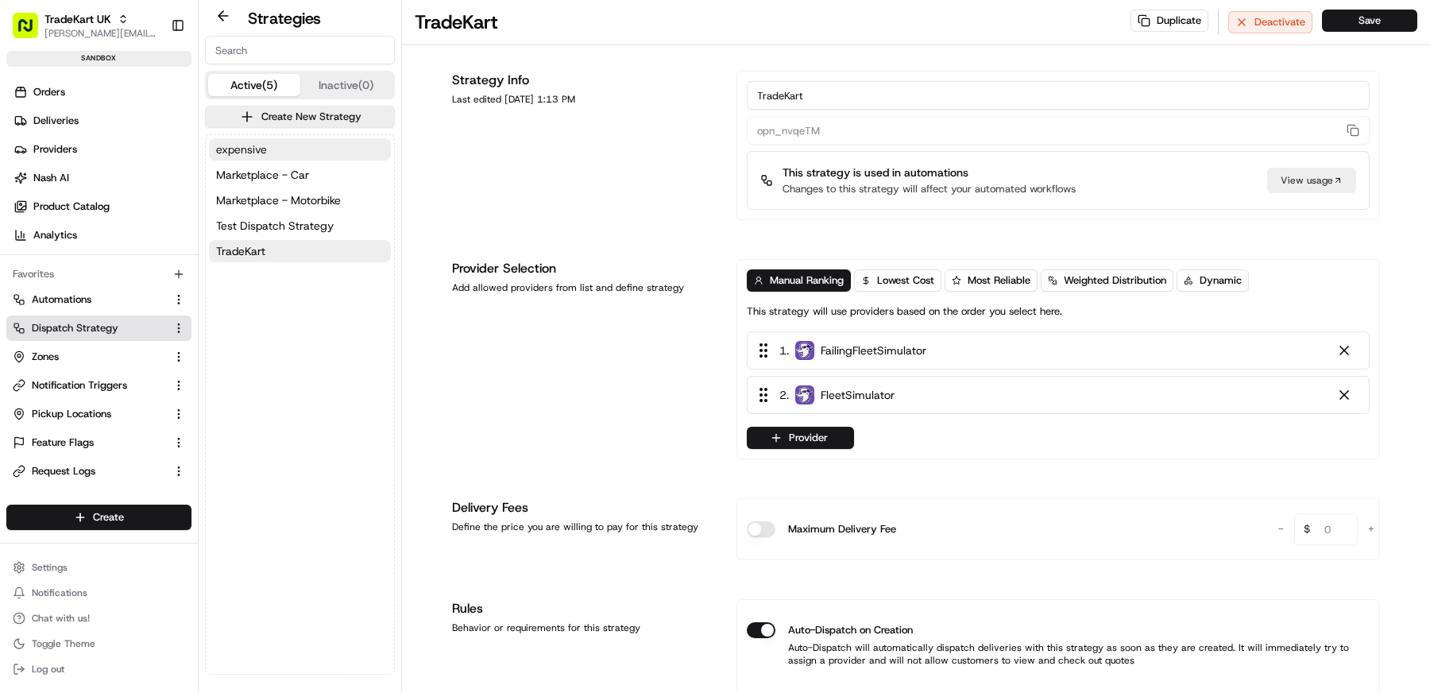
click at [288, 148] on button "expensive" at bounding box center [300, 149] width 182 height 22
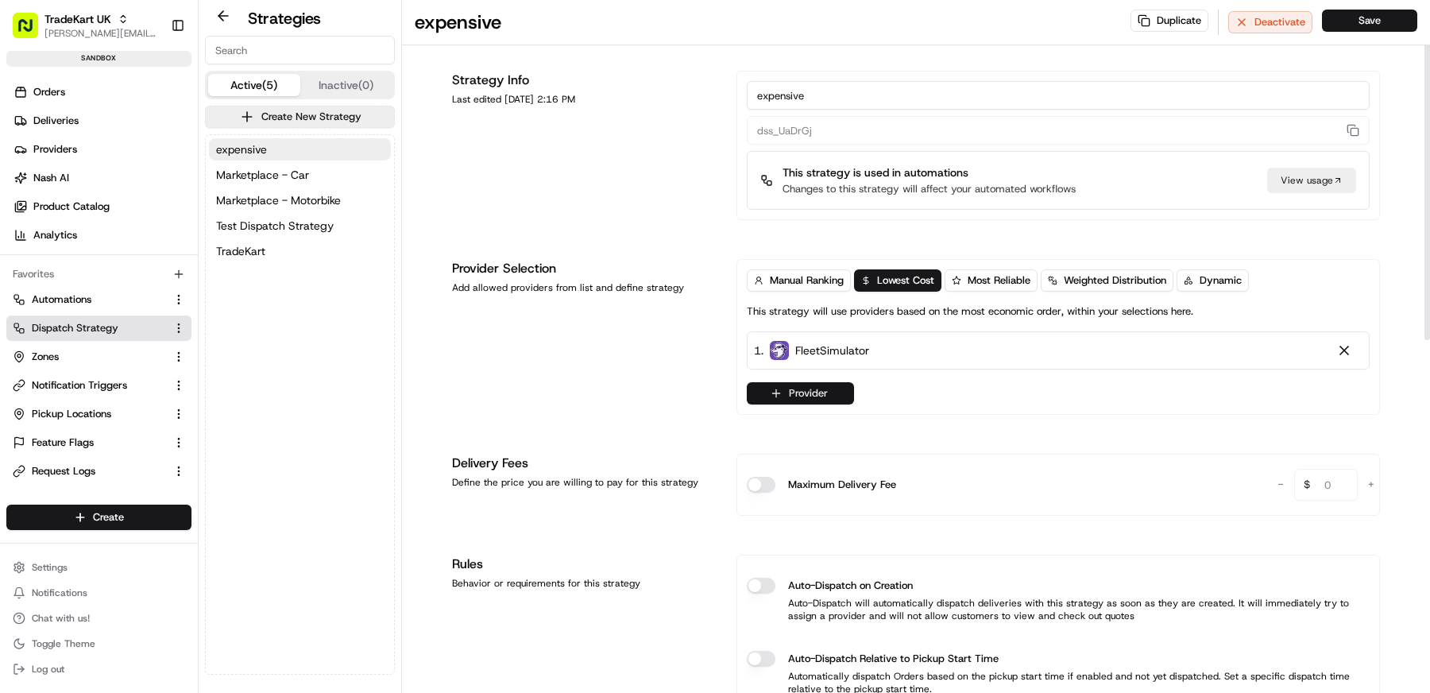
click at [817, 396] on button "Provider" at bounding box center [800, 393] width 107 height 22
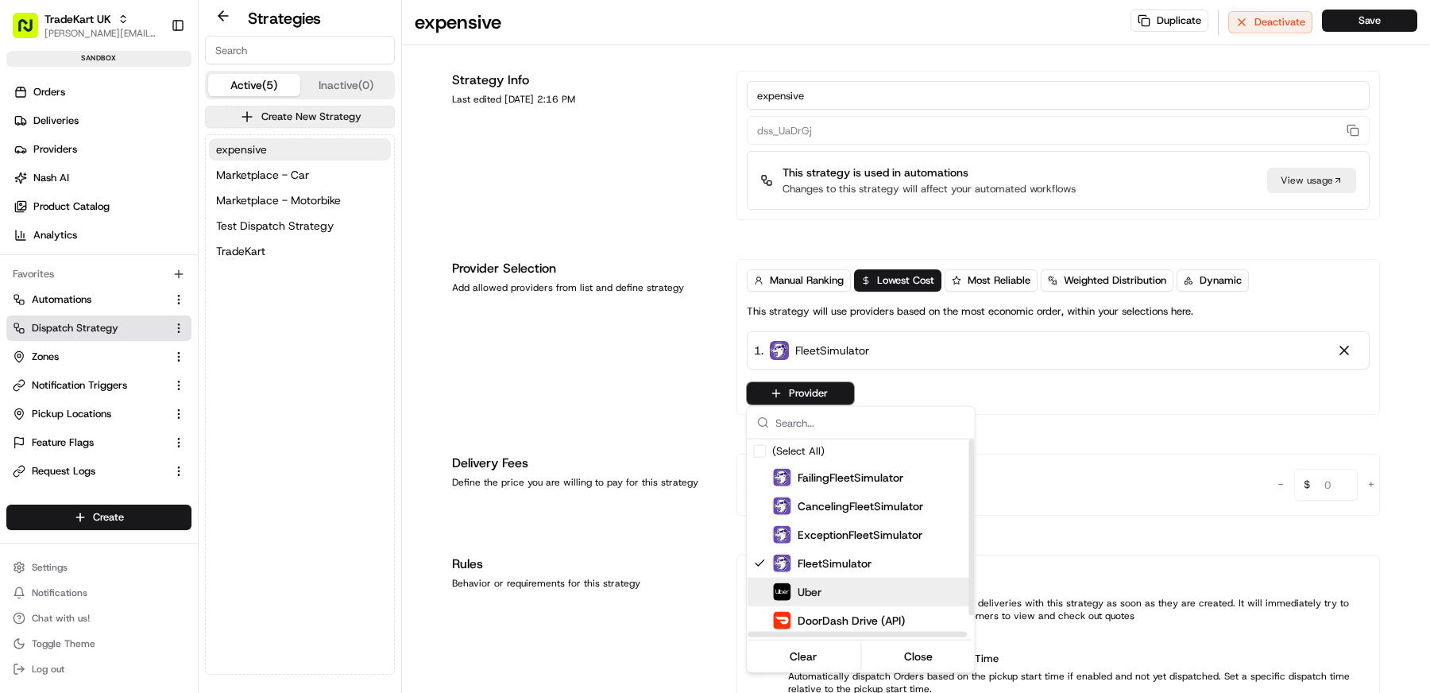
click at [821, 596] on span "Uber" at bounding box center [810, 592] width 24 height 16
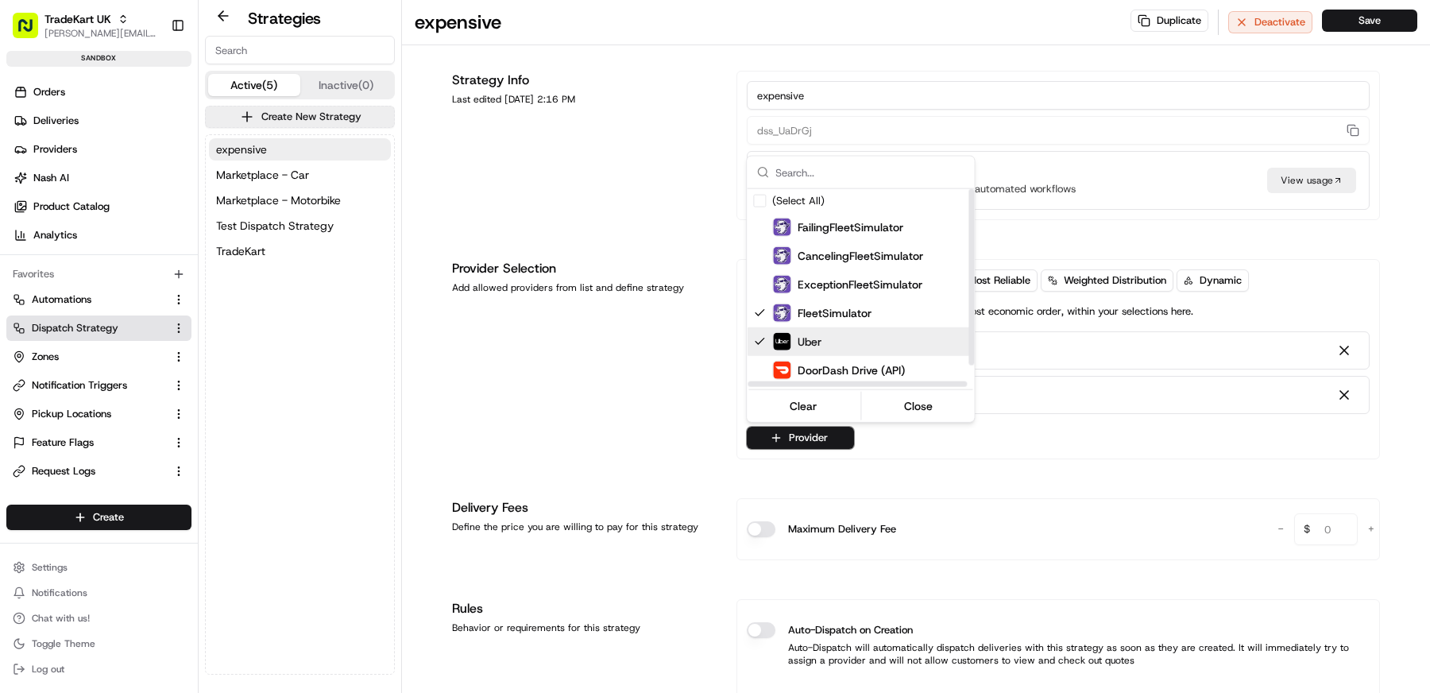
click at [620, 380] on html "TradeKart UK matt@usenash.com Toggle Sidebar sandbox Orders Deliveries Provider…" at bounding box center [715, 346] width 1430 height 693
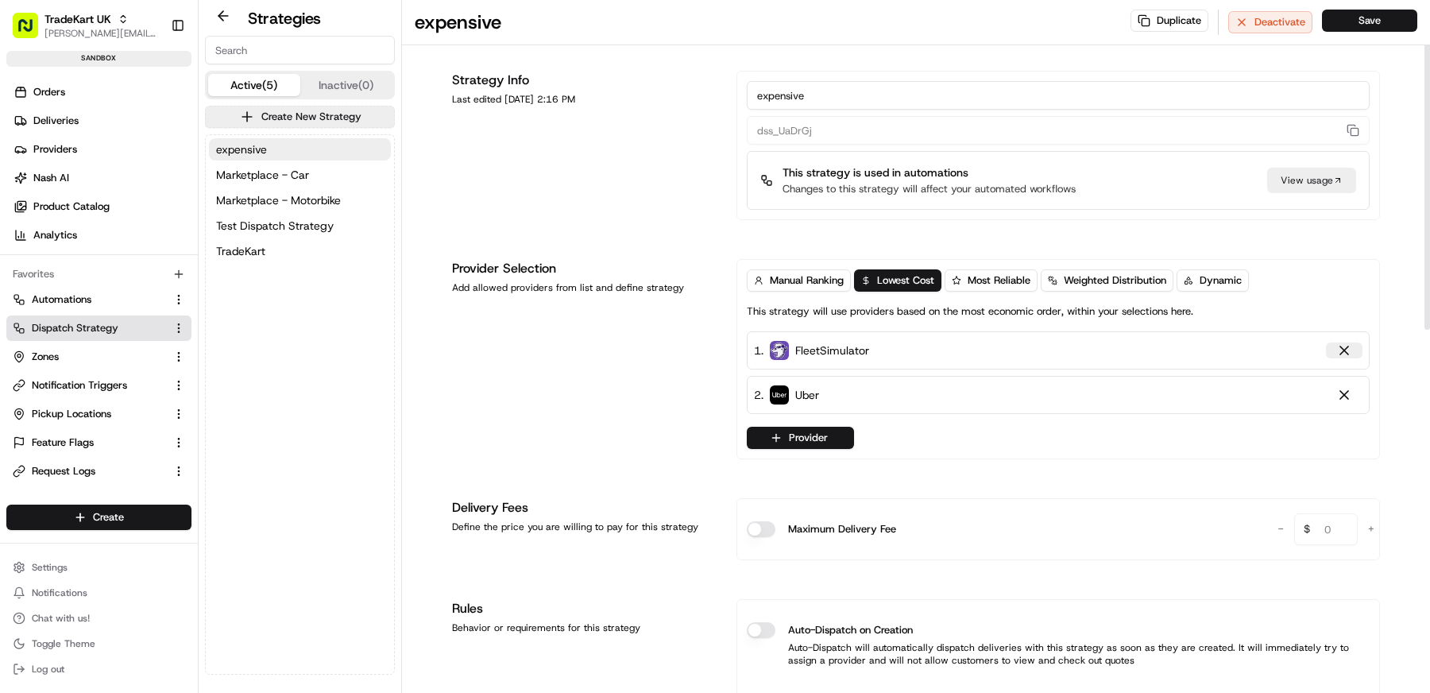
click at [1350, 351] on div at bounding box center [1344, 350] width 16 height 16
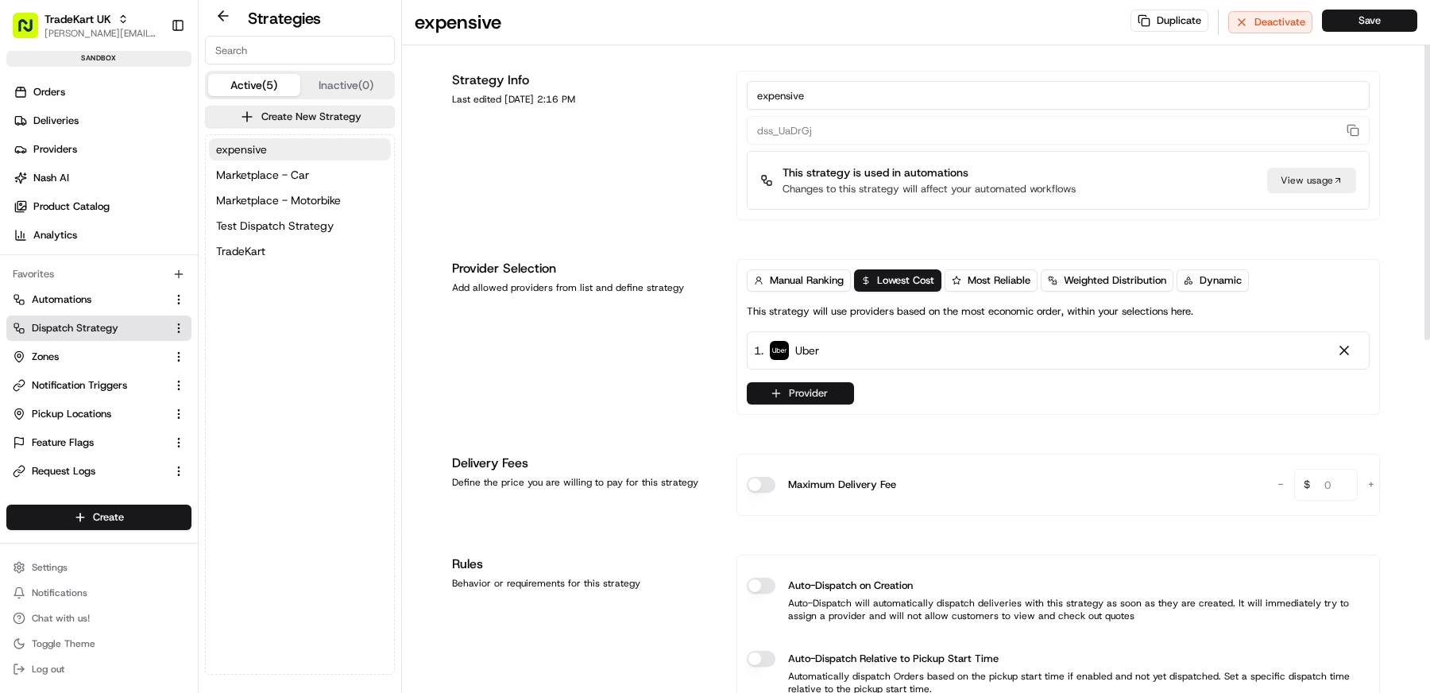
click at [811, 399] on button "Provider" at bounding box center [800, 393] width 107 height 22
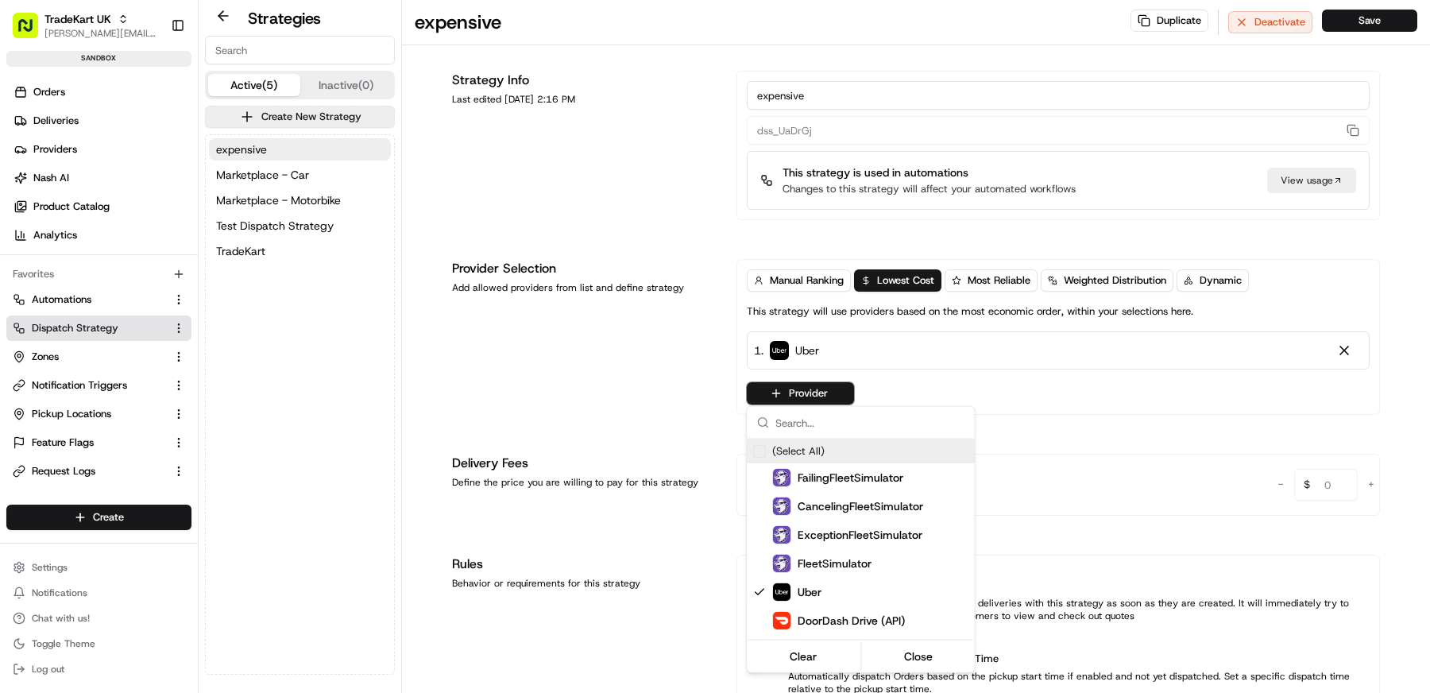
click at [1170, 396] on html "TradeKart UK matt@usenash.com Toggle Sidebar sandbox Orders Deliveries Provider…" at bounding box center [715, 346] width 1430 height 693
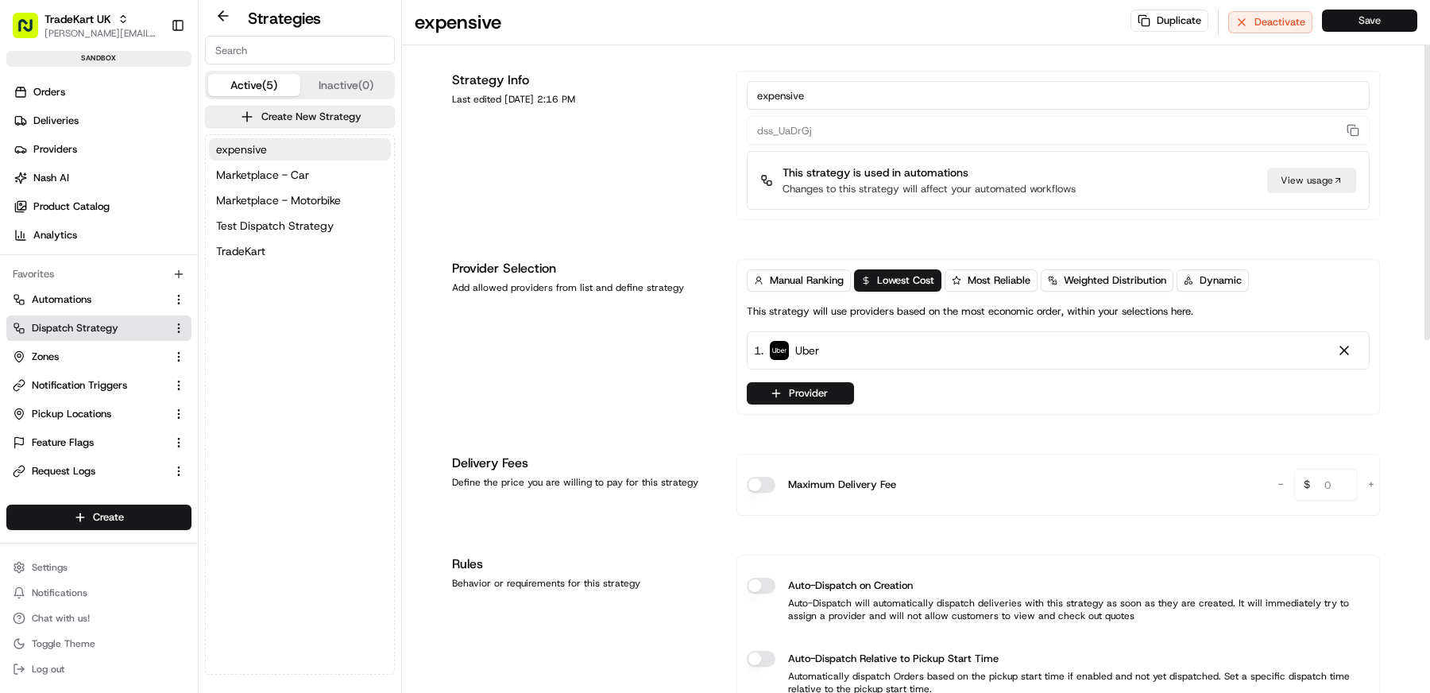
click at [1351, 25] on button "Save" at bounding box center [1369, 21] width 95 height 22
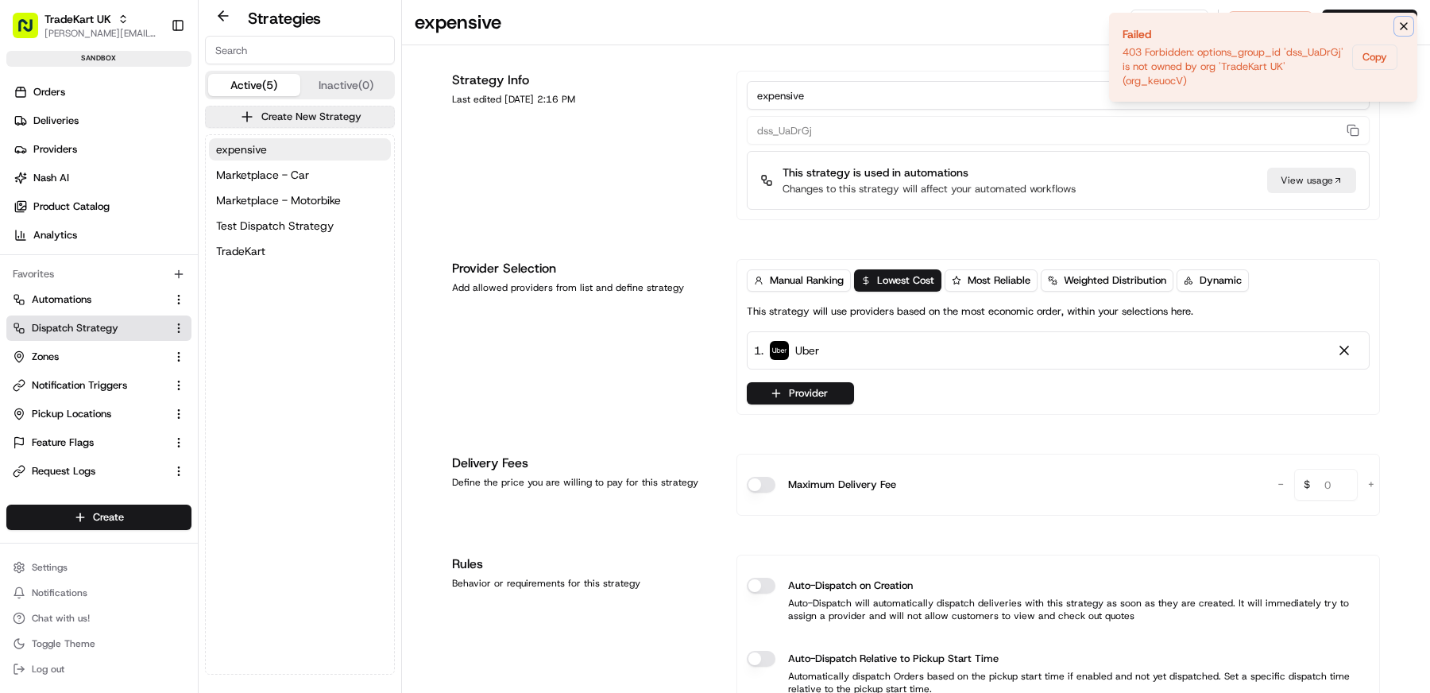
click at [1407, 28] on icon "Notifications (F8)" at bounding box center [1403, 26] width 6 height 6
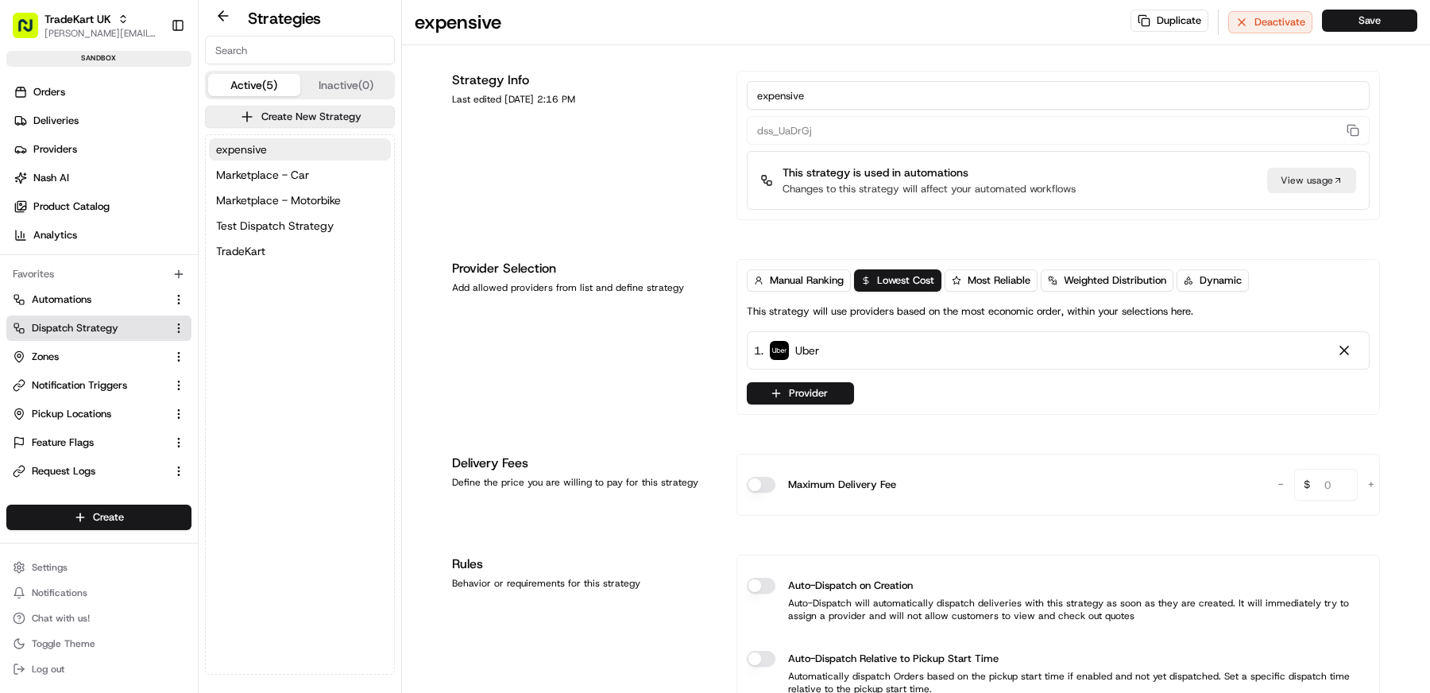
click at [282, 353] on div "expensive Marketplace - Car Marketplace - Motorbike Test Dispatch Strategy Trad…" at bounding box center [300, 404] width 188 height 539
click at [285, 120] on button "Create New Strategy" at bounding box center [300, 117] width 190 height 22
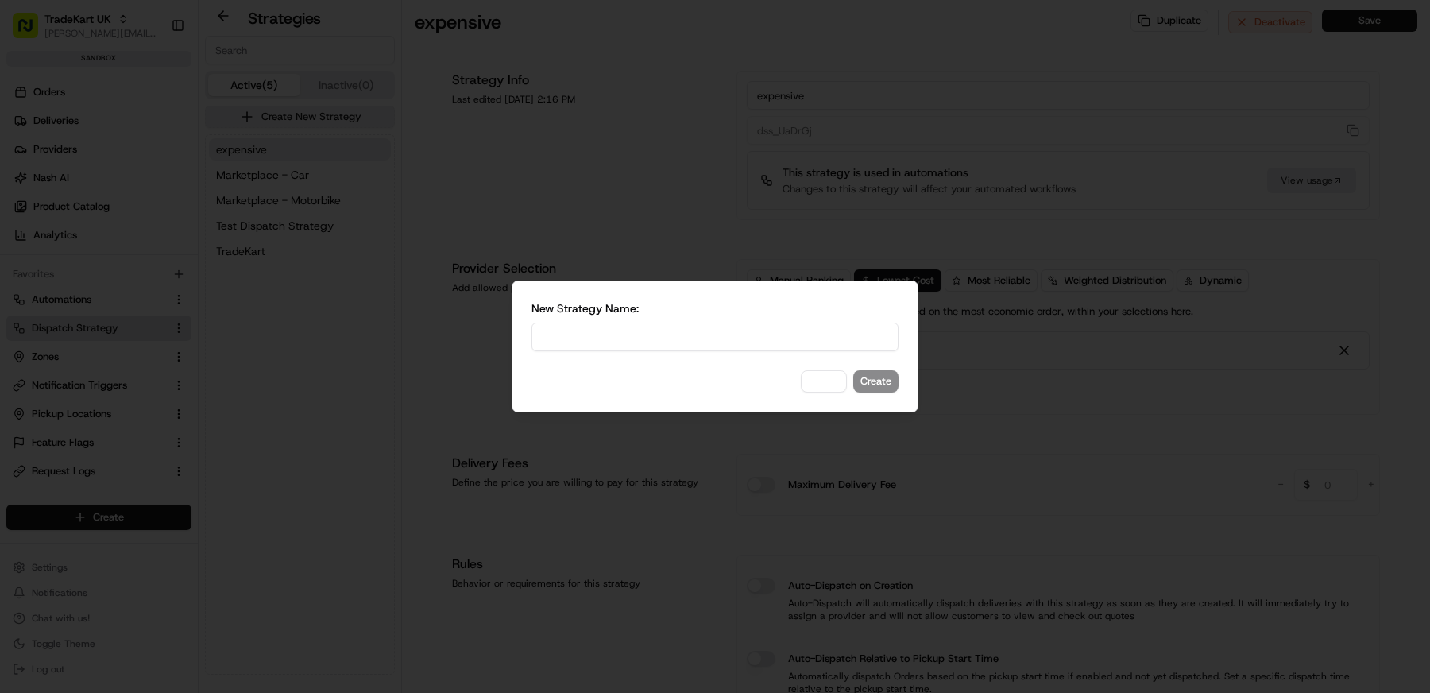
click at [775, 337] on input at bounding box center [714, 337] width 367 height 29
type input "test"
click at [853, 370] on button "Create" at bounding box center [875, 381] width 45 height 22
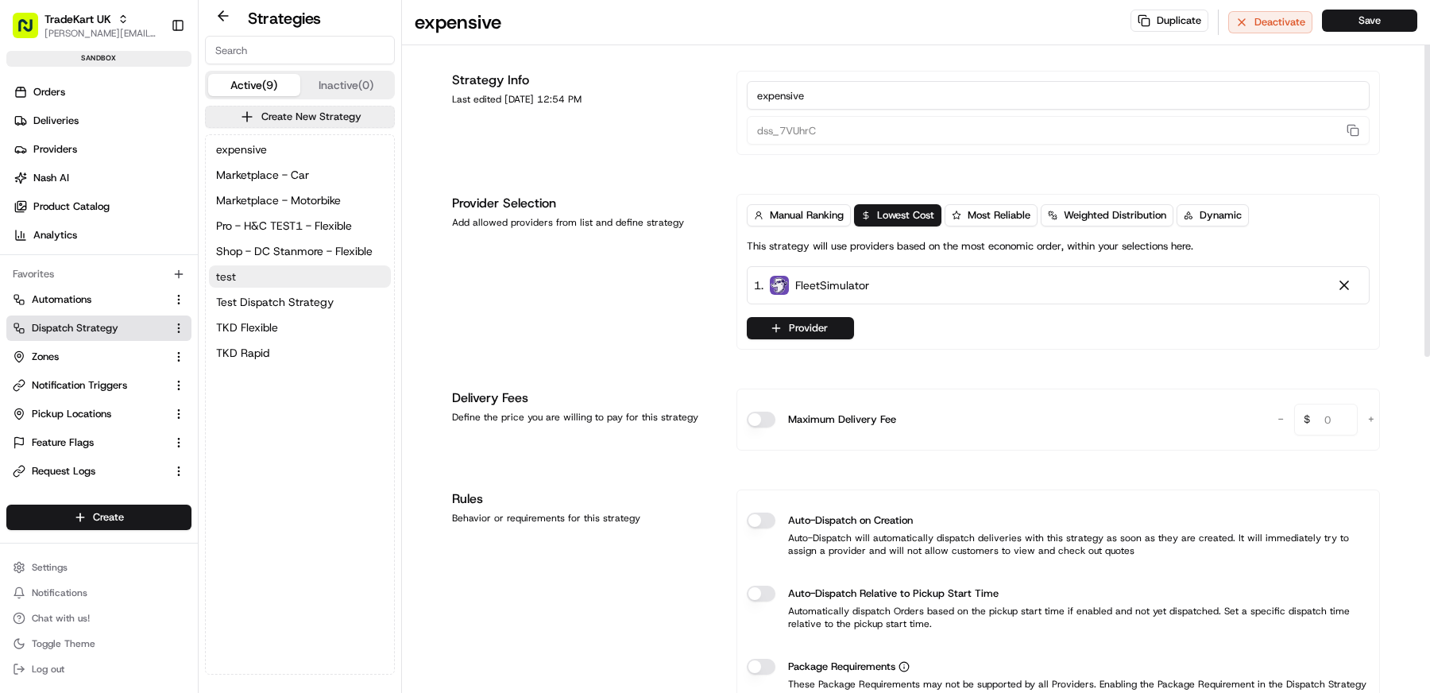
click at [288, 279] on button "test" at bounding box center [300, 276] width 182 height 22
click at [832, 328] on button "Provider" at bounding box center [800, 326] width 107 height 22
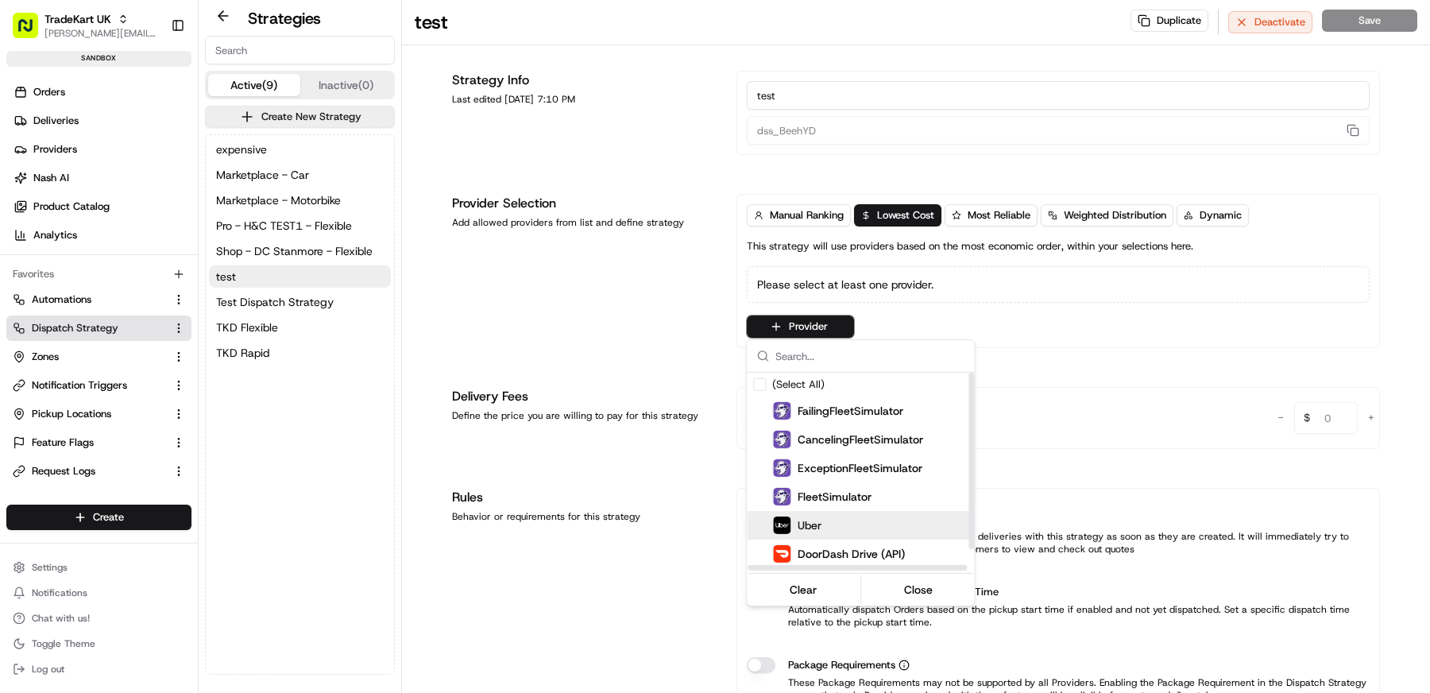
click at [816, 512] on div "Uber" at bounding box center [890, 525] width 286 height 29
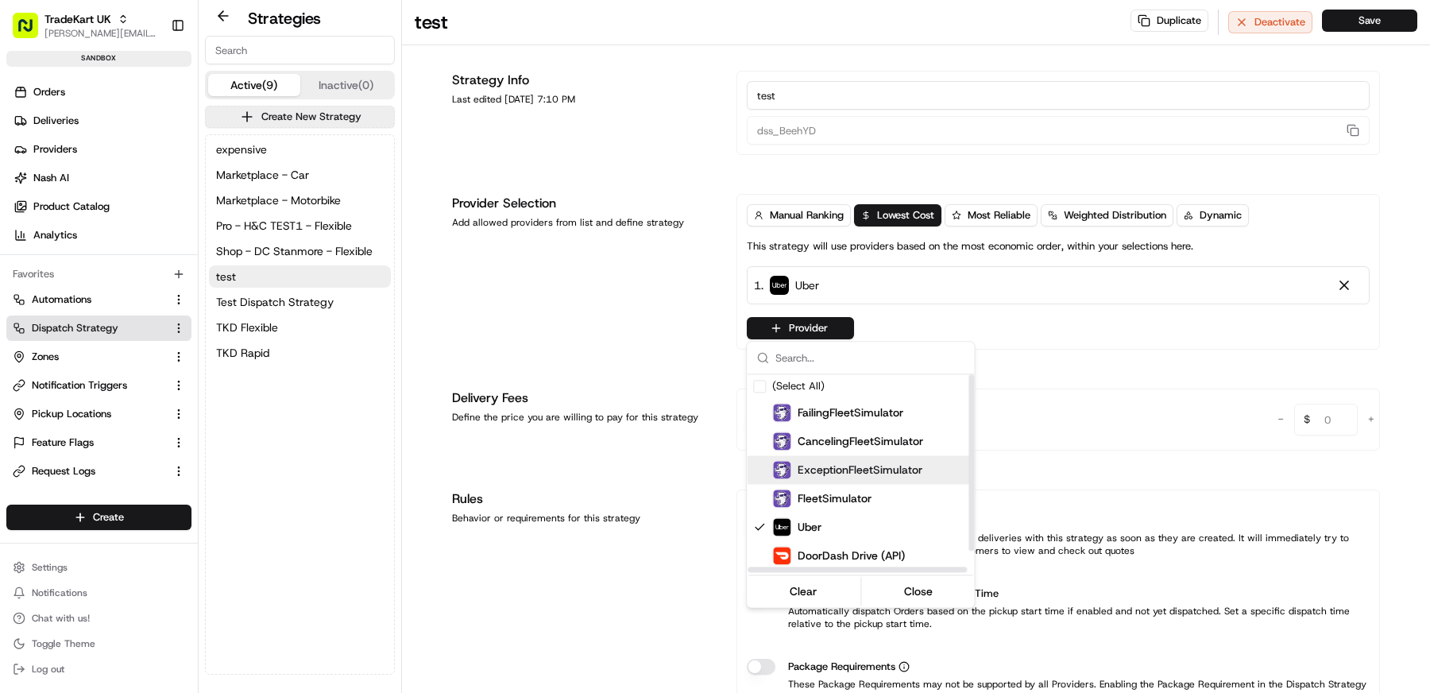
click at [633, 384] on html "TradeKart UK matt@usenash.com Toggle Sidebar sandbox Orders Deliveries Provider…" at bounding box center [715, 346] width 1430 height 693
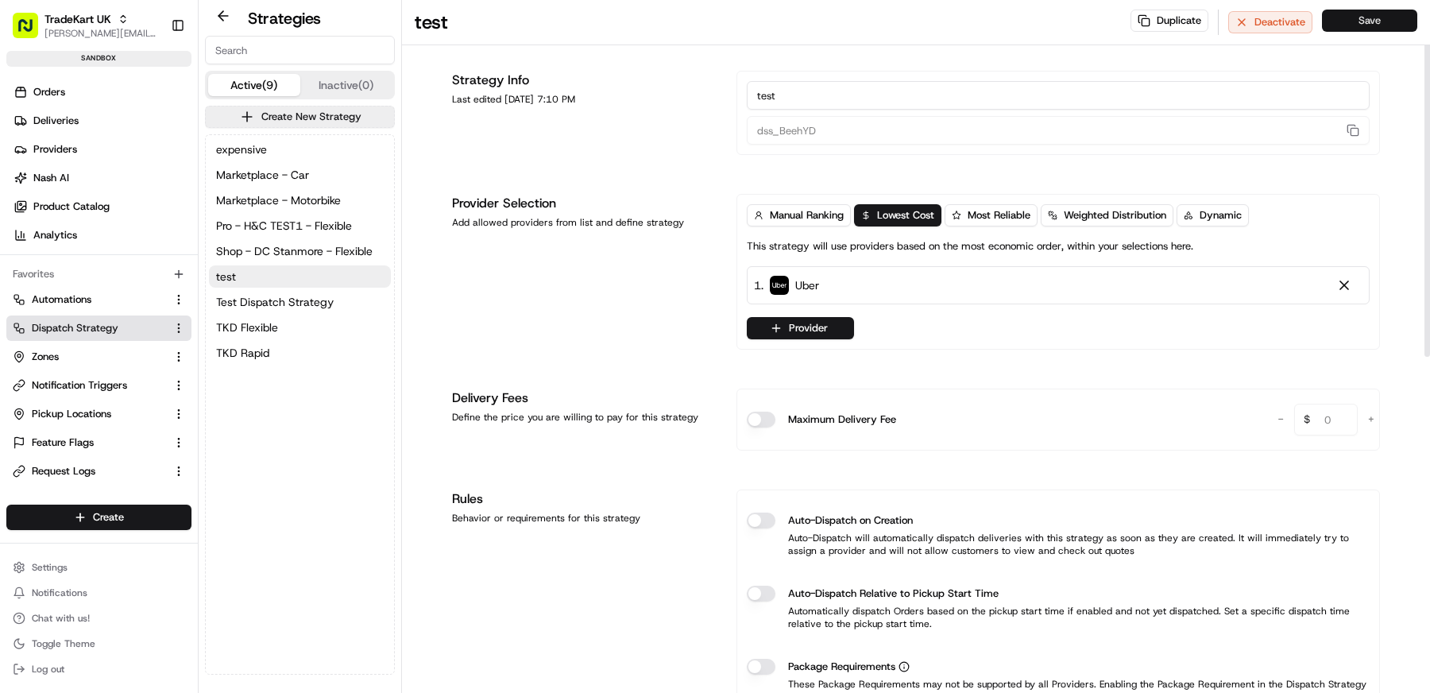
click at [1385, 21] on button "Save" at bounding box center [1369, 21] width 95 height 22
click at [68, 562] on button "Settings" at bounding box center [98, 567] width 185 height 22
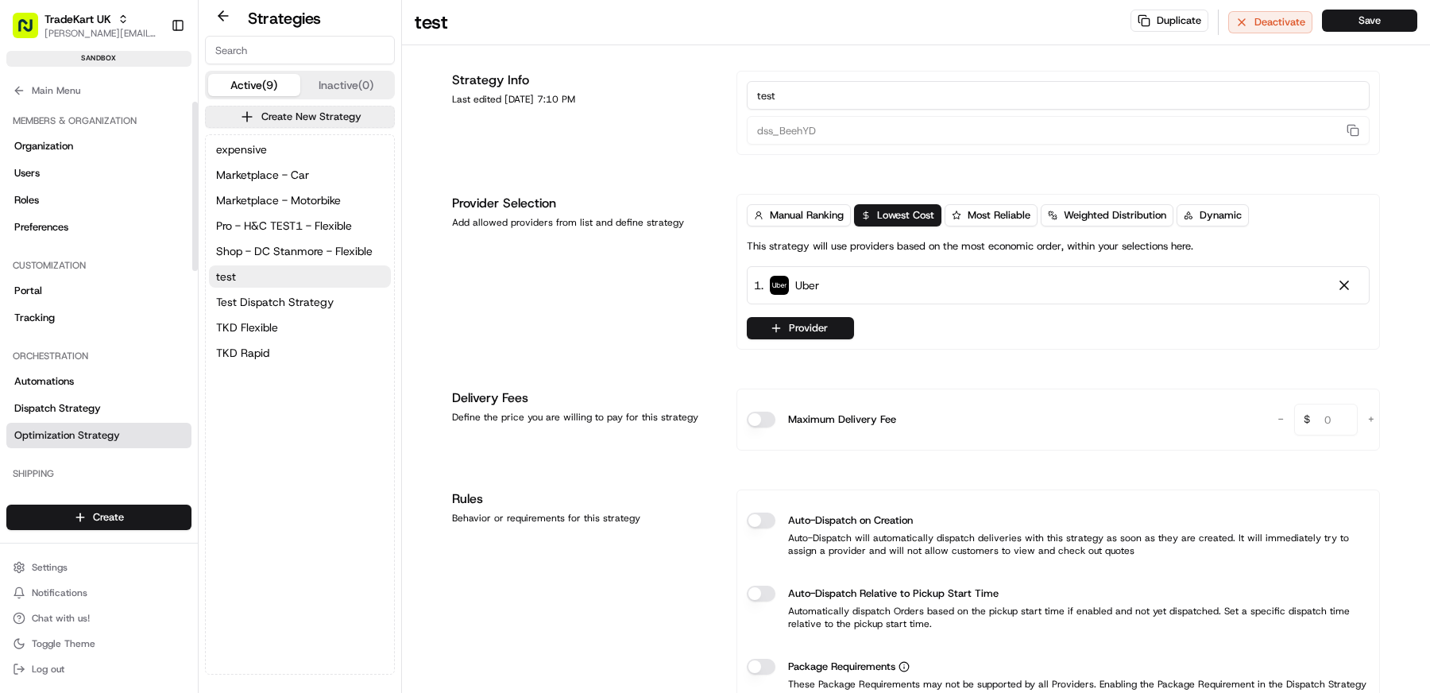
scroll to position [457, 0]
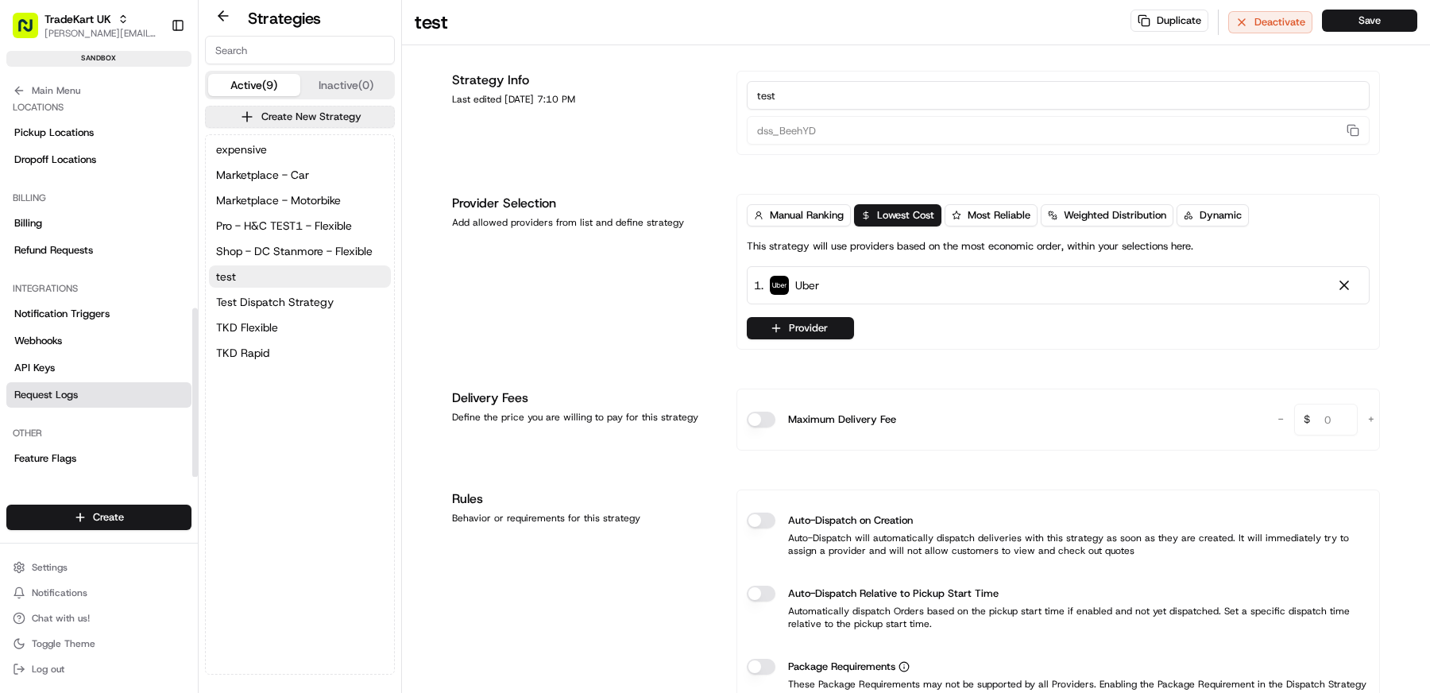
click at [77, 399] on span "Request Logs" at bounding box center [46, 395] width 64 height 14
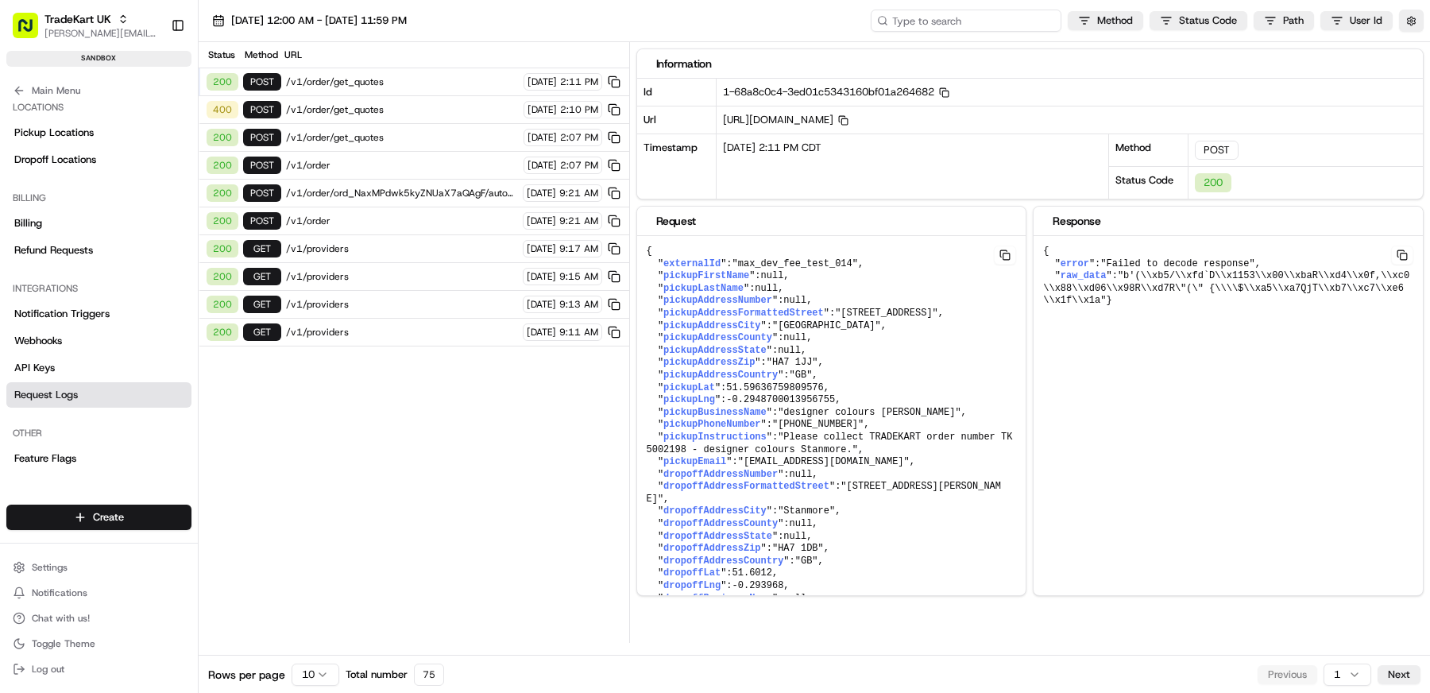
click at [994, 21] on input at bounding box center [966, 21] width 191 height 22
paste input "ord_JG8QoETpv3KBdNv6NrfPGZ"
type input "ord_JG8QoETpv3KBdNv6NrfPGZ"
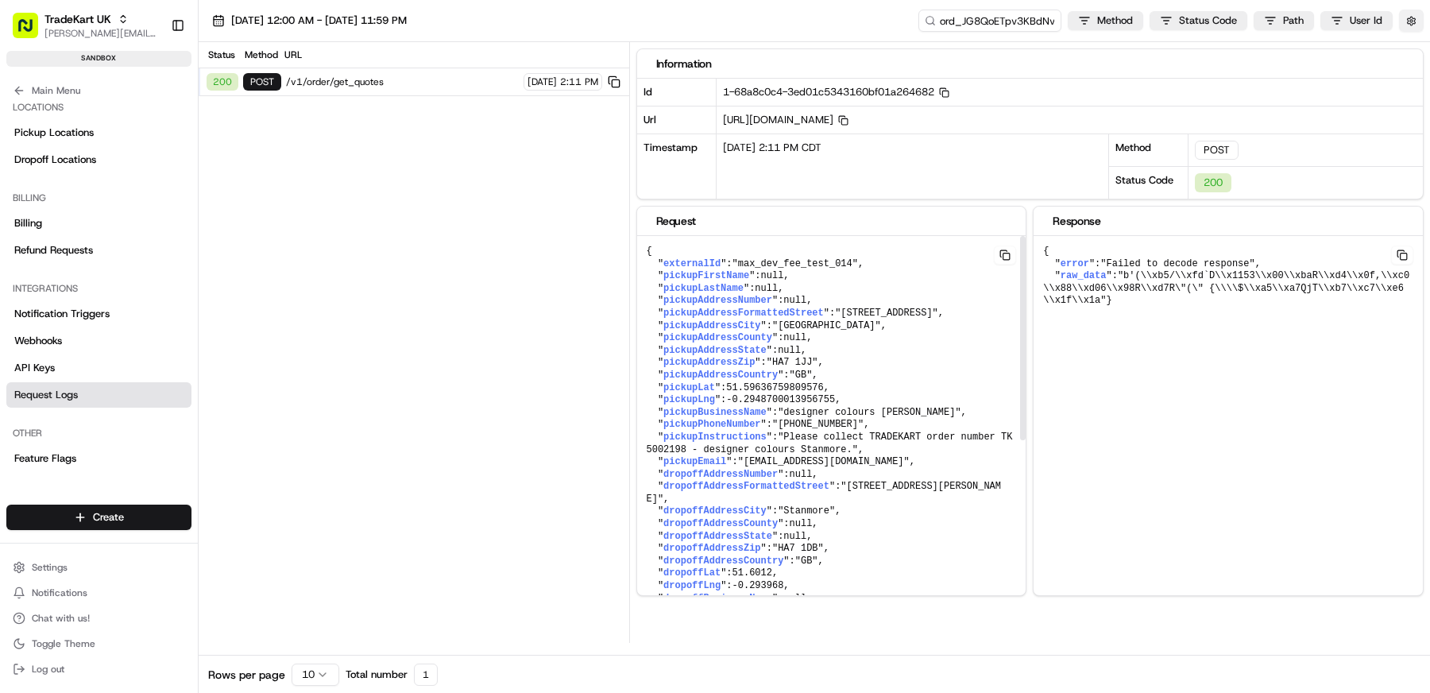
click at [1418, 27] on button "button" at bounding box center [1411, 21] width 25 height 22
click at [1424, 53] on div "Display Only Provider Logs" at bounding box center [1318, 49] width 222 height 29
click at [1419, 53] on button "Display Only Provider Logs" at bounding box center [1413, 49] width 13 height 13
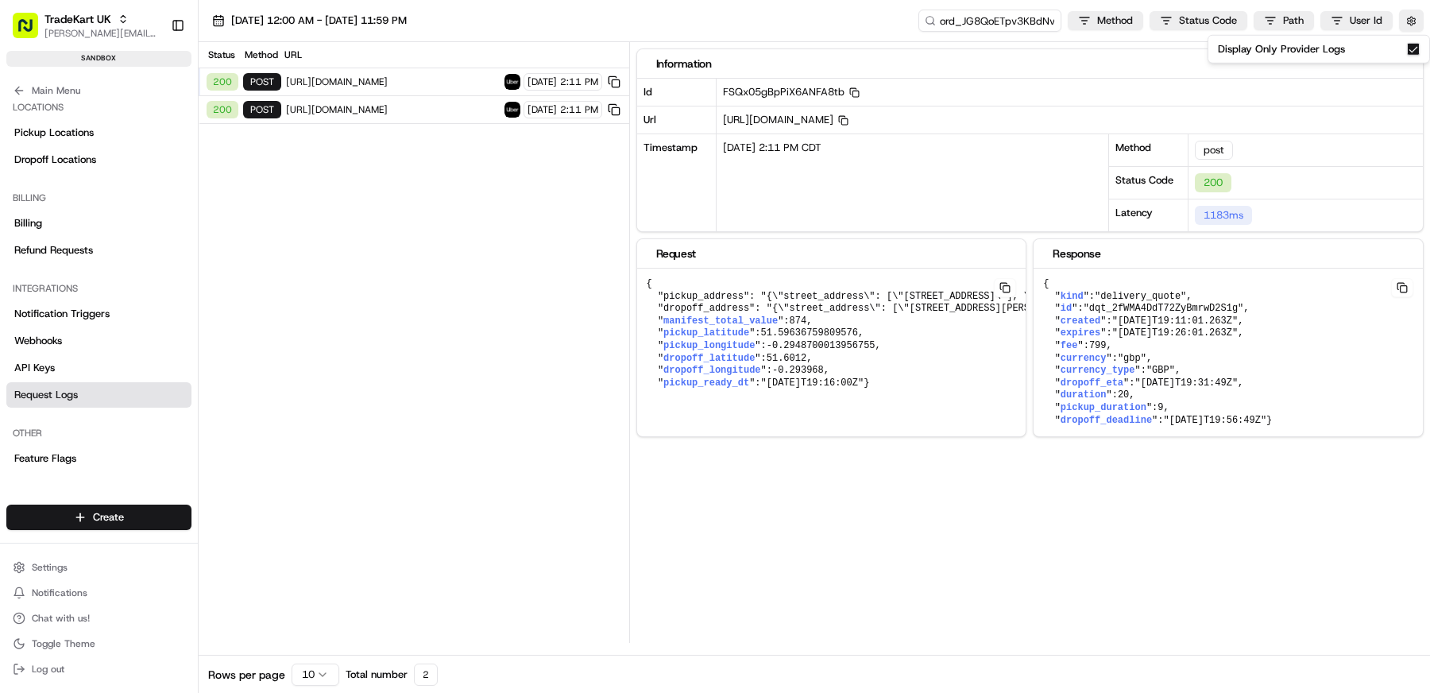
click at [404, 109] on span "https://api.uber.com/v1/customers/393d982c-8cfa-58e8-87db-13514e42f365/delivery…" at bounding box center [393, 109] width 214 height 13
click at [404, 79] on span "https://api.uber.com/v1/customers/393d982c-8cfa-58e8-87db-13514e42f365/delivery…" at bounding box center [393, 81] width 214 height 13
click at [403, 106] on span "https://api.uber.com/v1/customers/393d982c-8cfa-58e8-87db-13514e42f365/delivery…" at bounding box center [393, 109] width 214 height 13
click at [402, 78] on span "https://api.uber.com/v1/customers/393d982c-8cfa-58e8-87db-13514e42f365/delivery…" at bounding box center [393, 81] width 214 height 13
click at [396, 109] on span "https://api.uber.com/v1/customers/393d982c-8cfa-58e8-87db-13514e42f365/delivery…" at bounding box center [393, 109] width 214 height 13
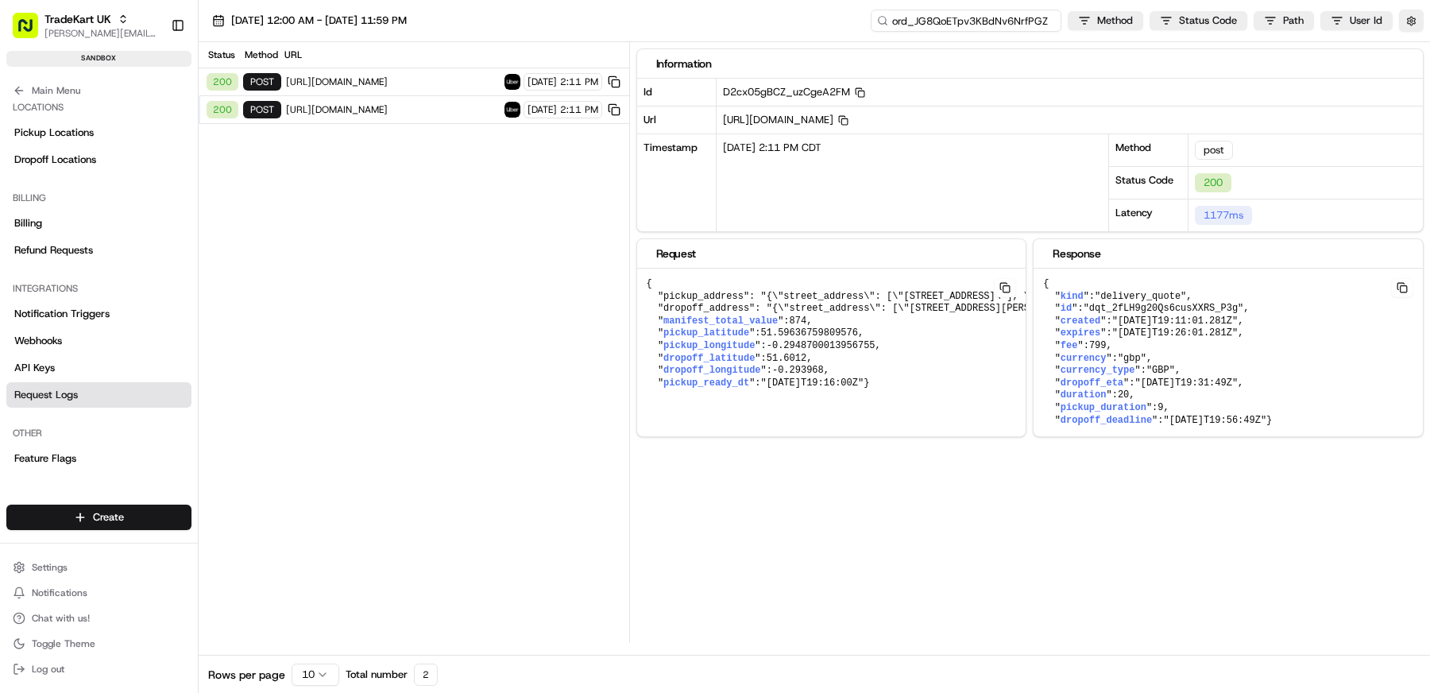
click at [1049, 17] on input "ord_JG8QoETpv3KBdNv6NrfPGZ" at bounding box center [966, 21] width 191 height 22
paste input "job"
type input "job_JG8QoETpv3KBdNv6NrfPGZ"
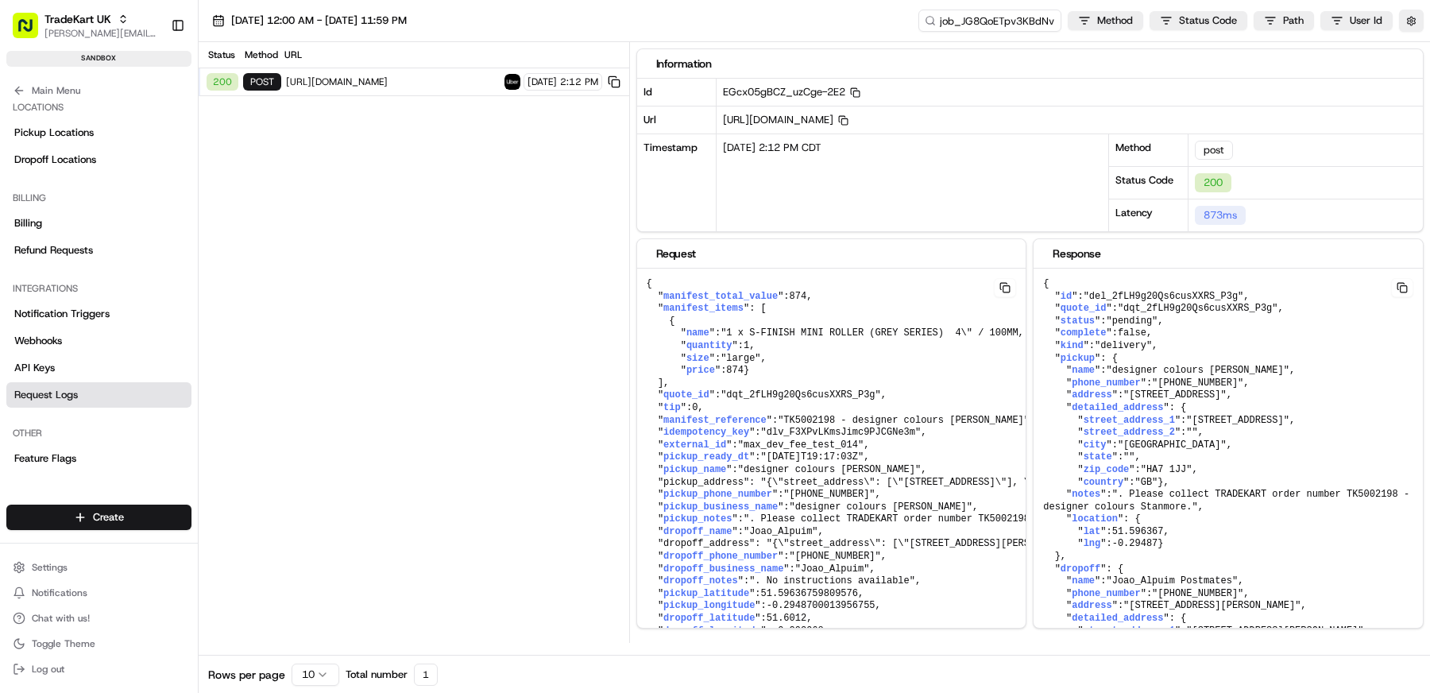
click at [425, 79] on span "https://api.uber.com/v1/customers/393d982c-8cfa-58e8-87db-13514e42f365/deliveri…" at bounding box center [393, 81] width 214 height 13
click at [972, 21] on input "job_JG8QoETpv3KBdNv6NrfPGZ" at bounding box center [966, 21] width 191 height 22
paste input "kpvYL5GfTpDN4GeL57qhpJ"
type input "job_kpvYL5GfTpDN4GeL57qhpJ"
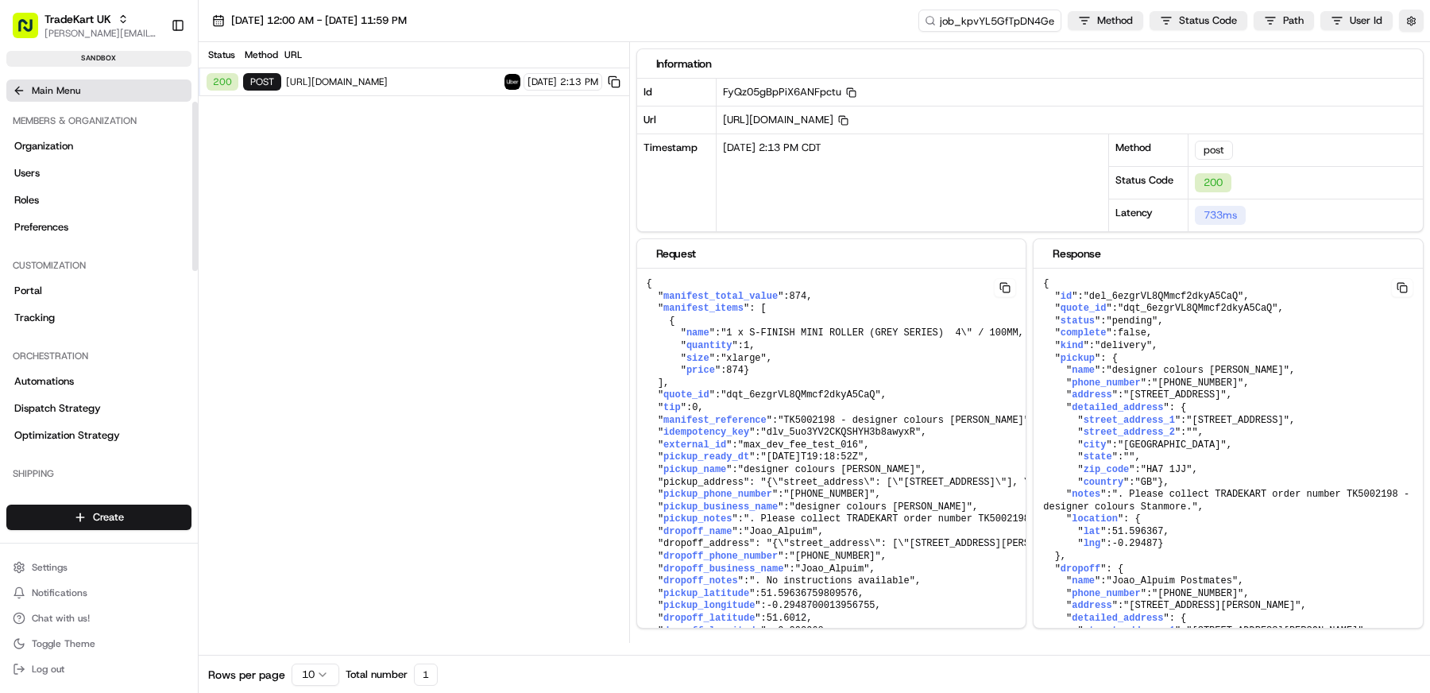
click at [21, 95] on icon at bounding box center [19, 90] width 13 height 13
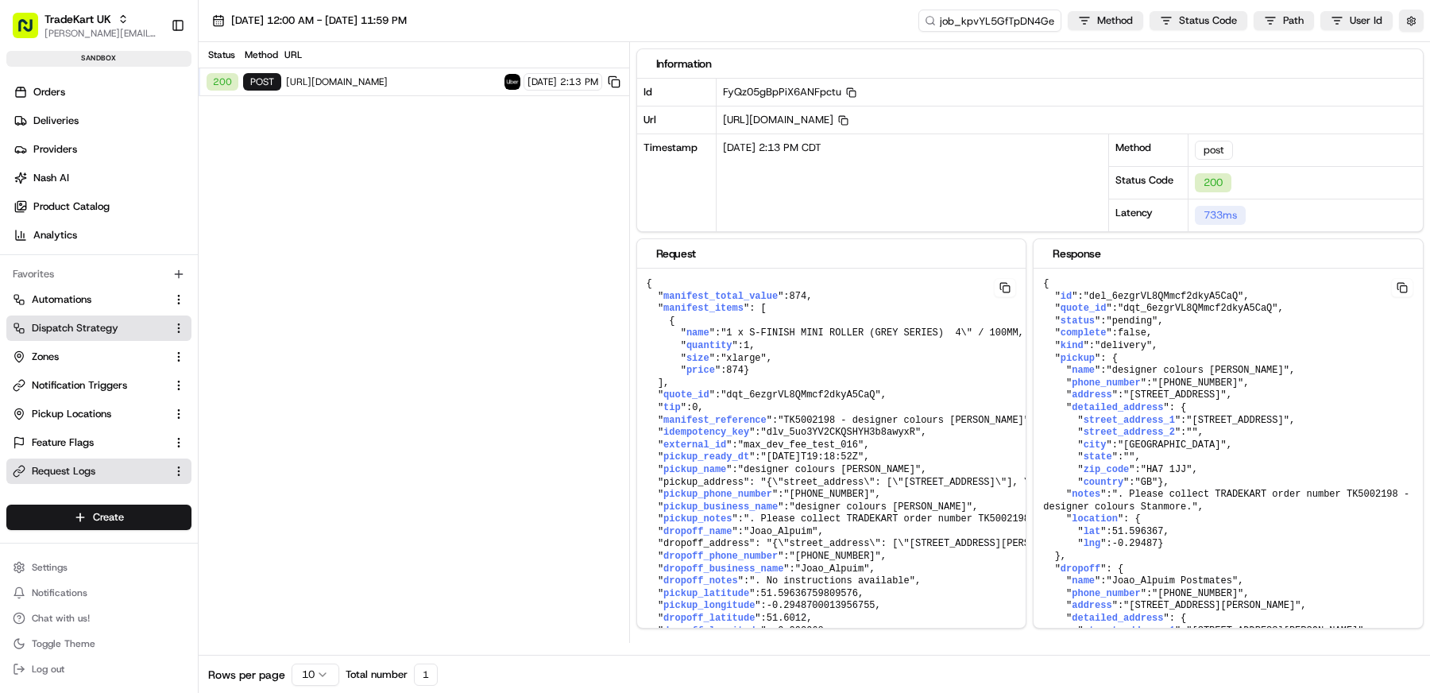
click at [78, 330] on span "Dispatch Strategy" at bounding box center [75, 328] width 87 height 14
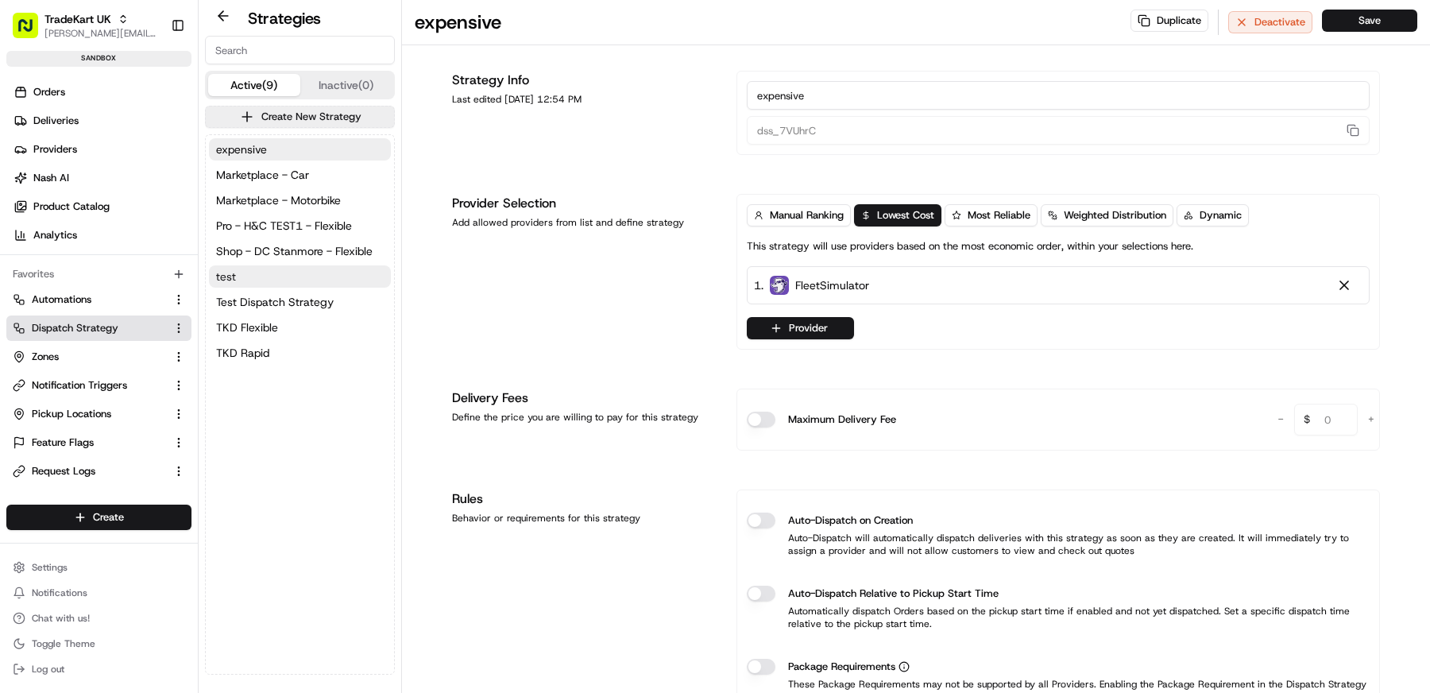
click at [265, 284] on button "test" at bounding box center [300, 276] width 182 height 22
click at [828, 340] on div "Manual Ranking Lowest Cost Most Reliable Weighted Distribution Dynamic This str…" at bounding box center [1057, 272] width 643 height 156
click at [828, 327] on button "Provider" at bounding box center [800, 328] width 107 height 22
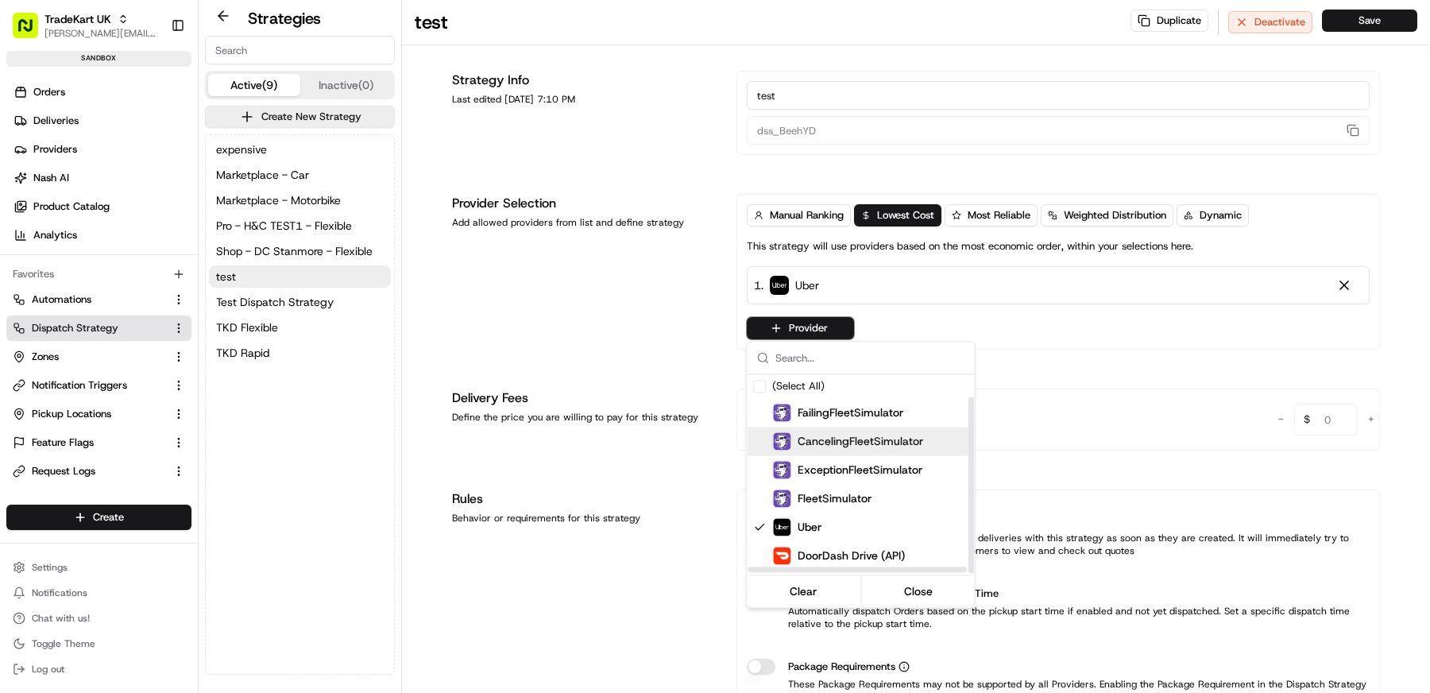
scroll to position [25, 0]
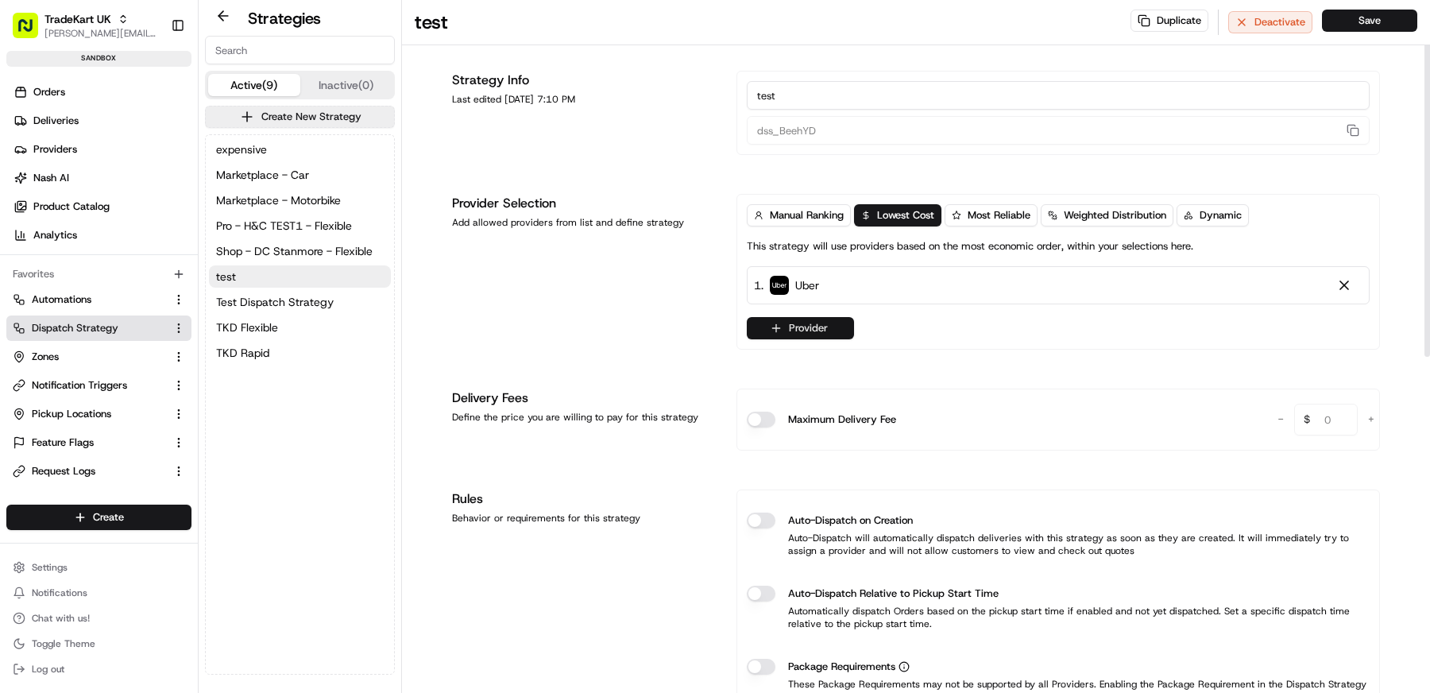
click at [763, 331] on button "Provider" at bounding box center [800, 328] width 107 height 22
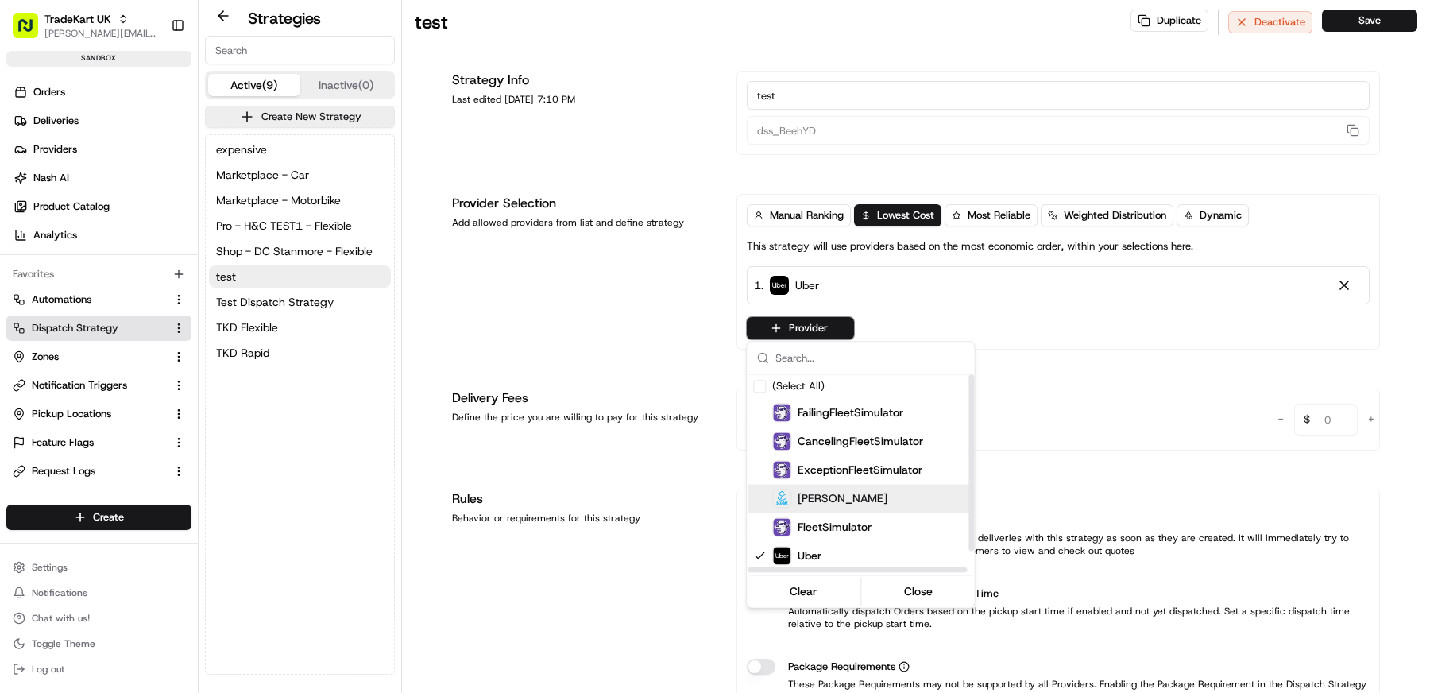
click at [799, 504] on span "Stuart" at bounding box center [843, 498] width 90 height 16
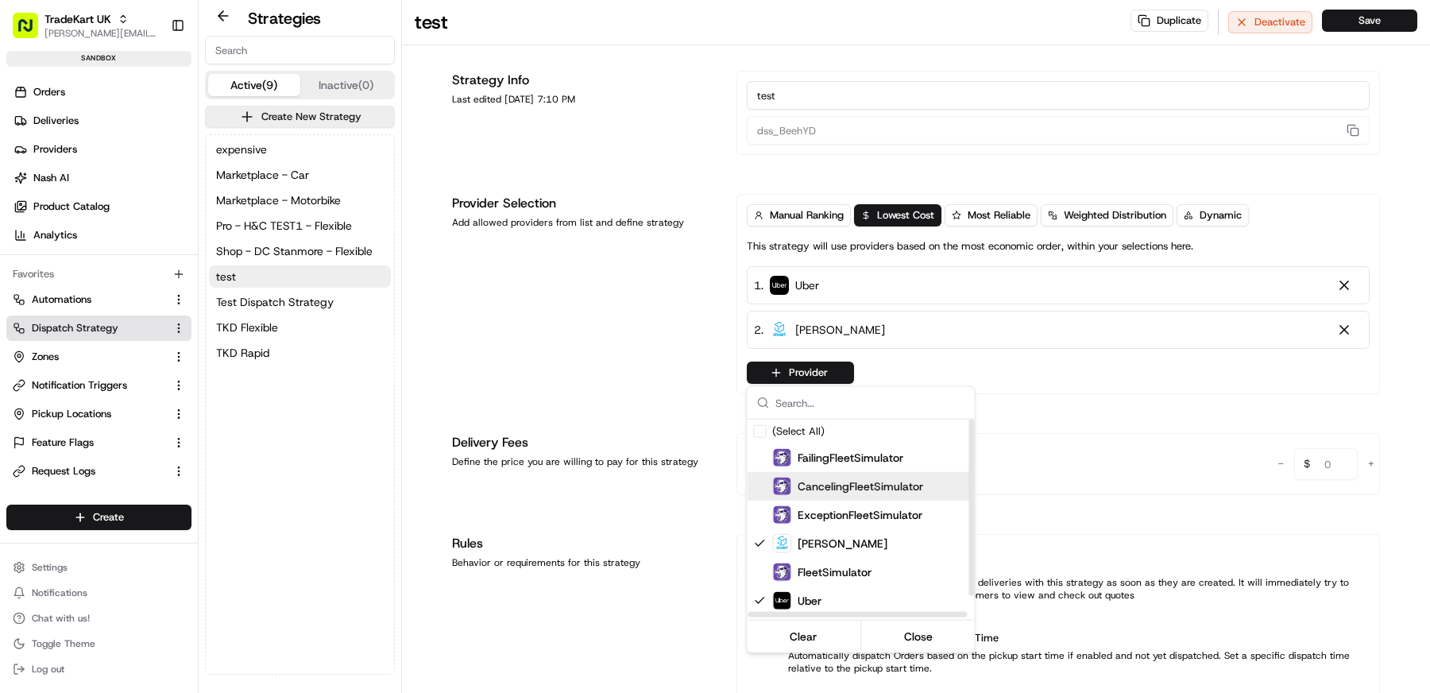
click at [650, 387] on html "TradeKart UK [EMAIL_ADDRESS][DOMAIN_NAME] Toggle Sidebar sandbox Orders Deliver…" at bounding box center [715, 346] width 1430 height 693
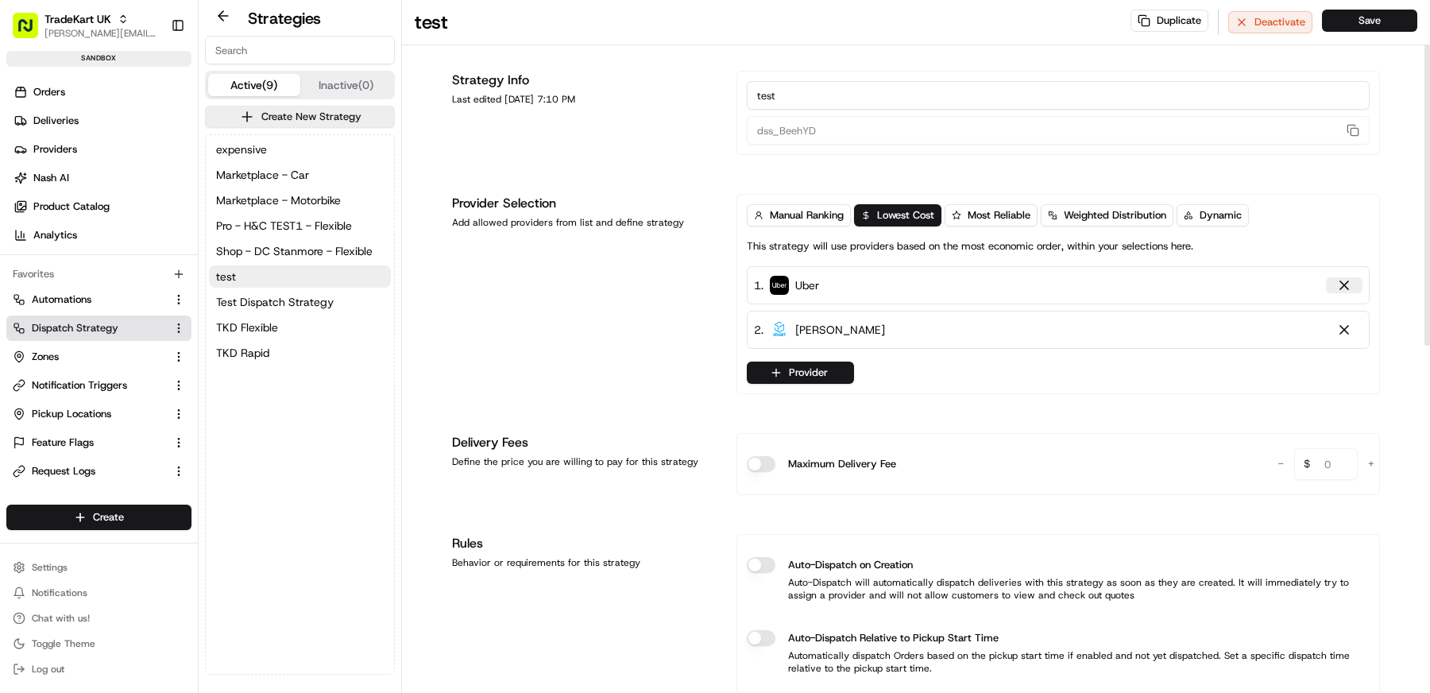
click at [1342, 279] on div at bounding box center [1344, 285] width 16 height 16
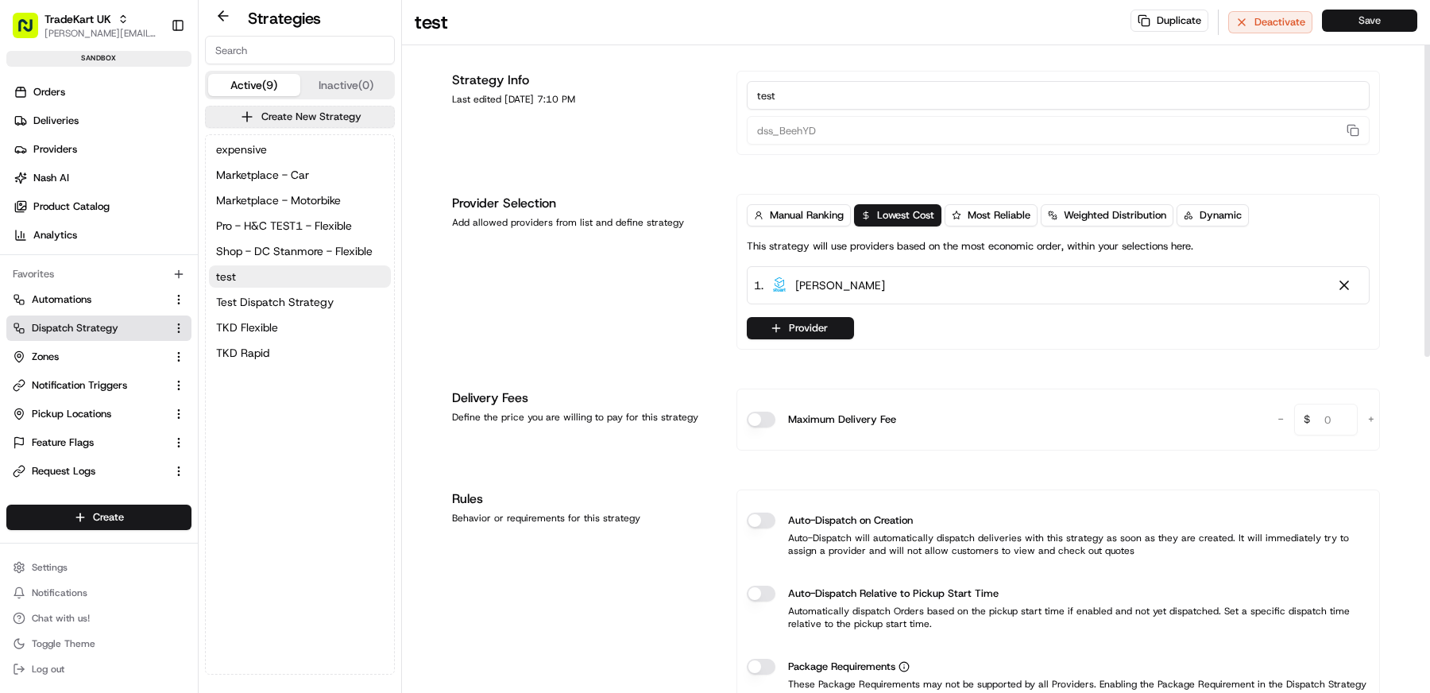
click at [1373, 27] on button "Save" at bounding box center [1369, 21] width 95 height 22
click at [1381, 23] on button "Save" at bounding box center [1369, 21] width 95 height 22
click at [74, 99] on link "Orders" at bounding box center [101, 91] width 191 height 25
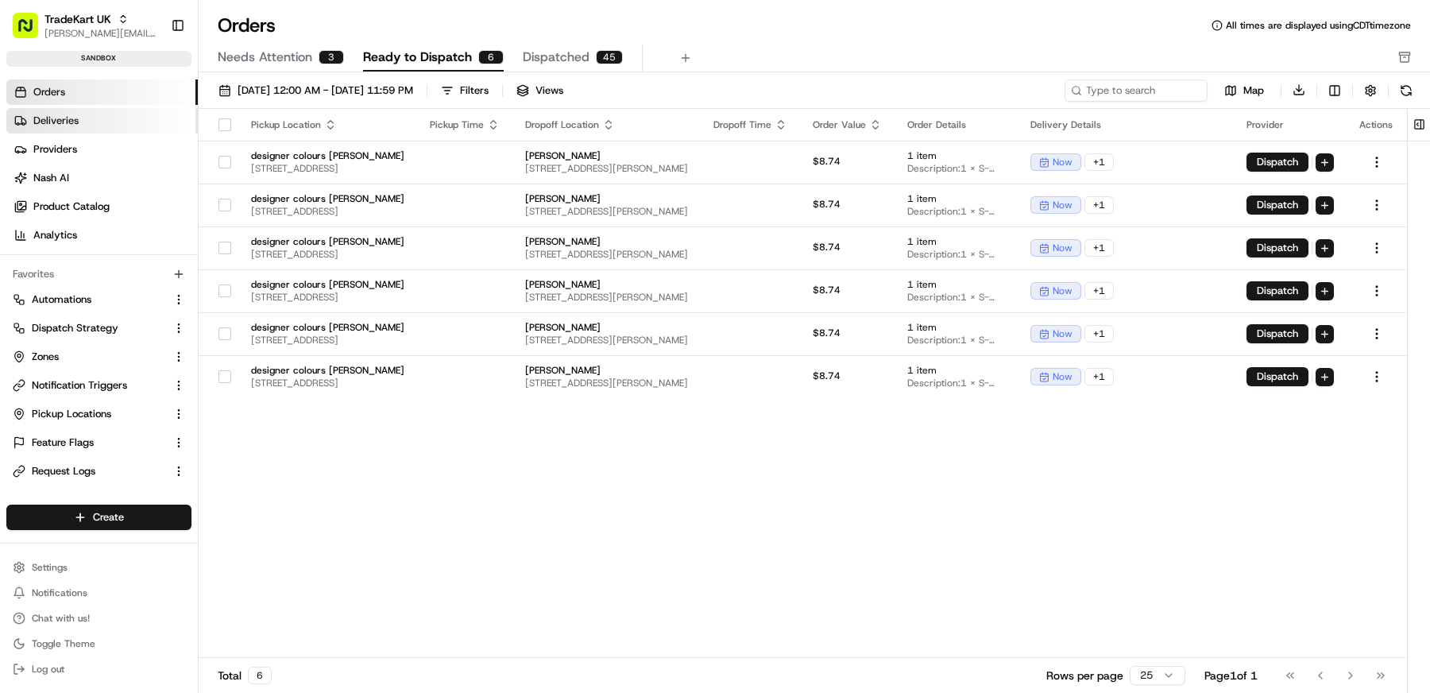
click at [106, 114] on link "Deliveries" at bounding box center [101, 120] width 191 height 25
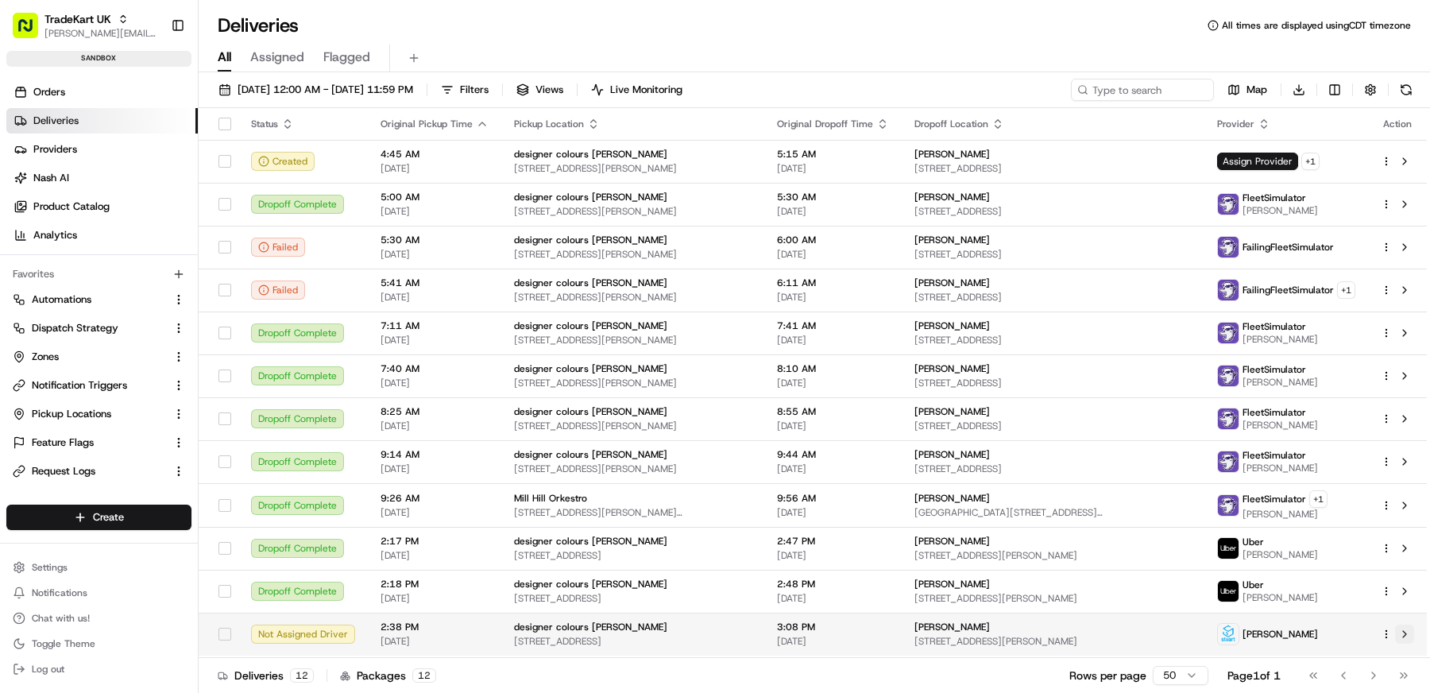
click at [1406, 628] on button at bounding box center [1404, 633] width 19 height 19
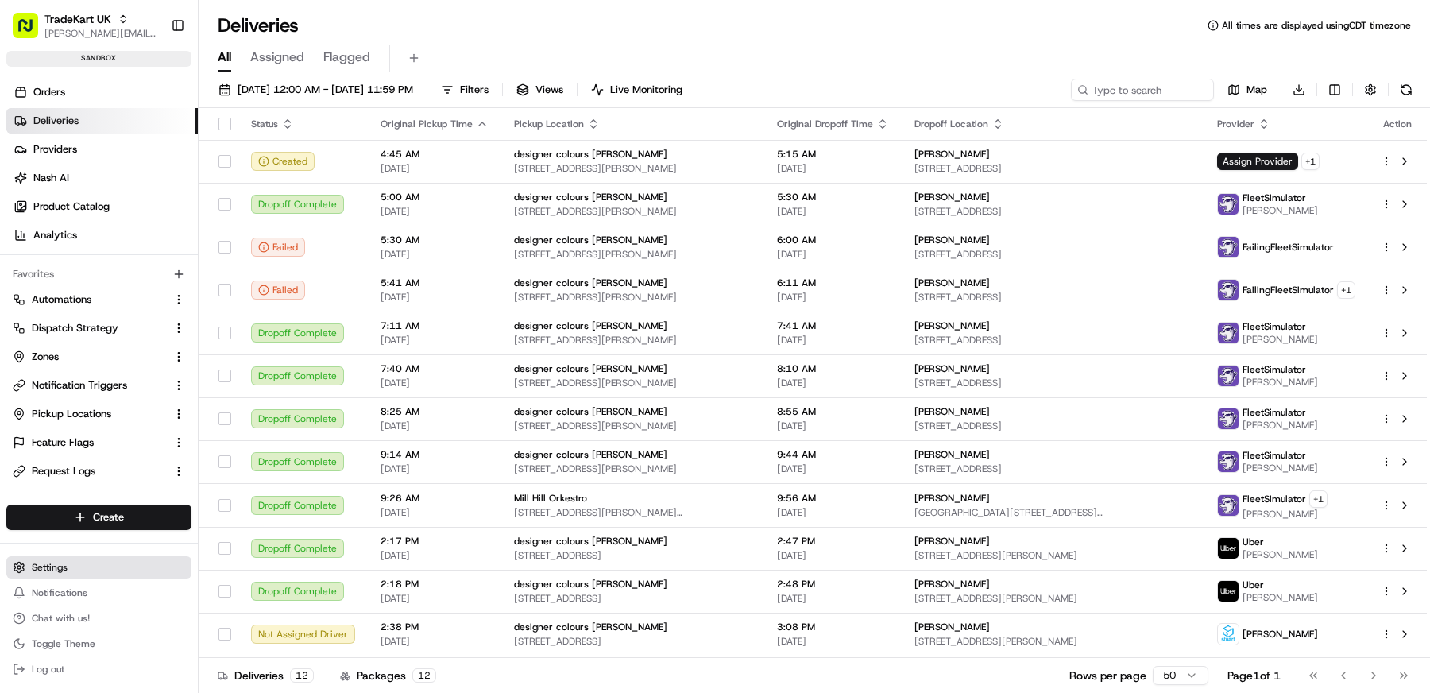
click at [101, 561] on button "Settings" at bounding box center [98, 567] width 185 height 22
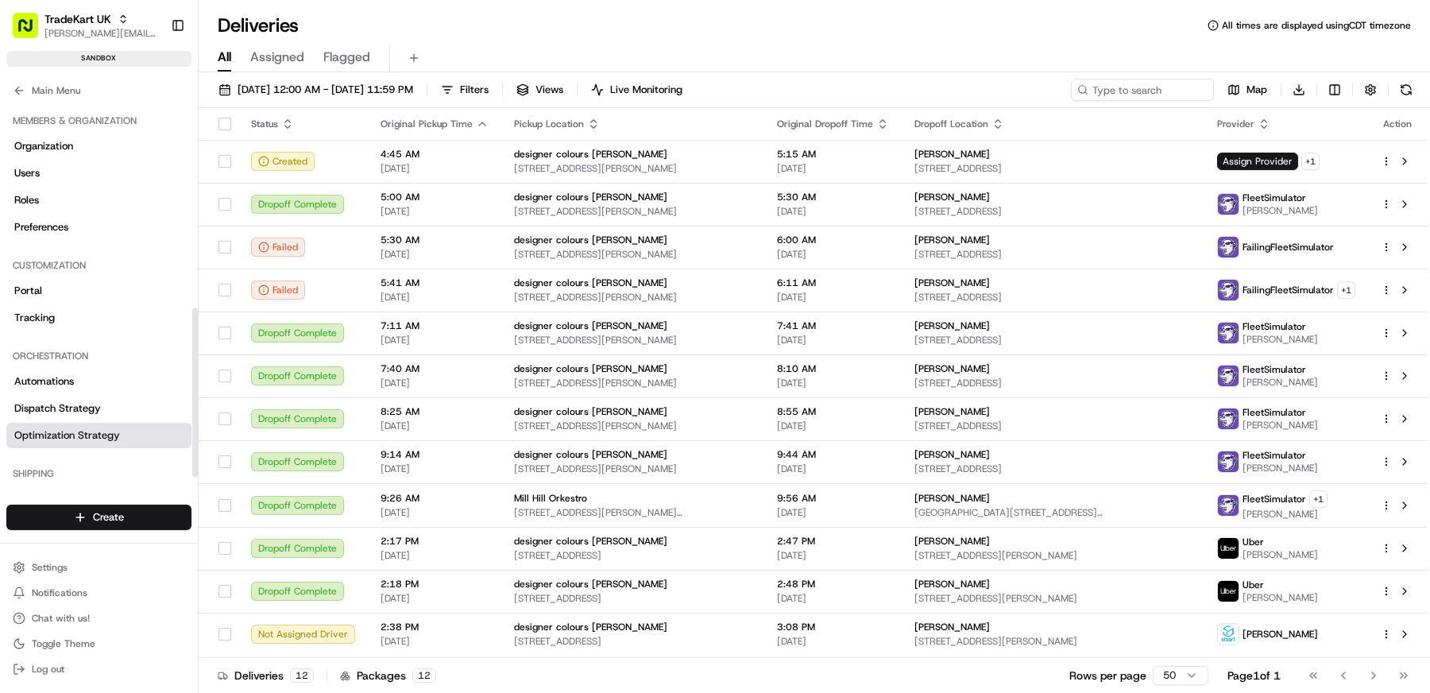
scroll to position [457, 0]
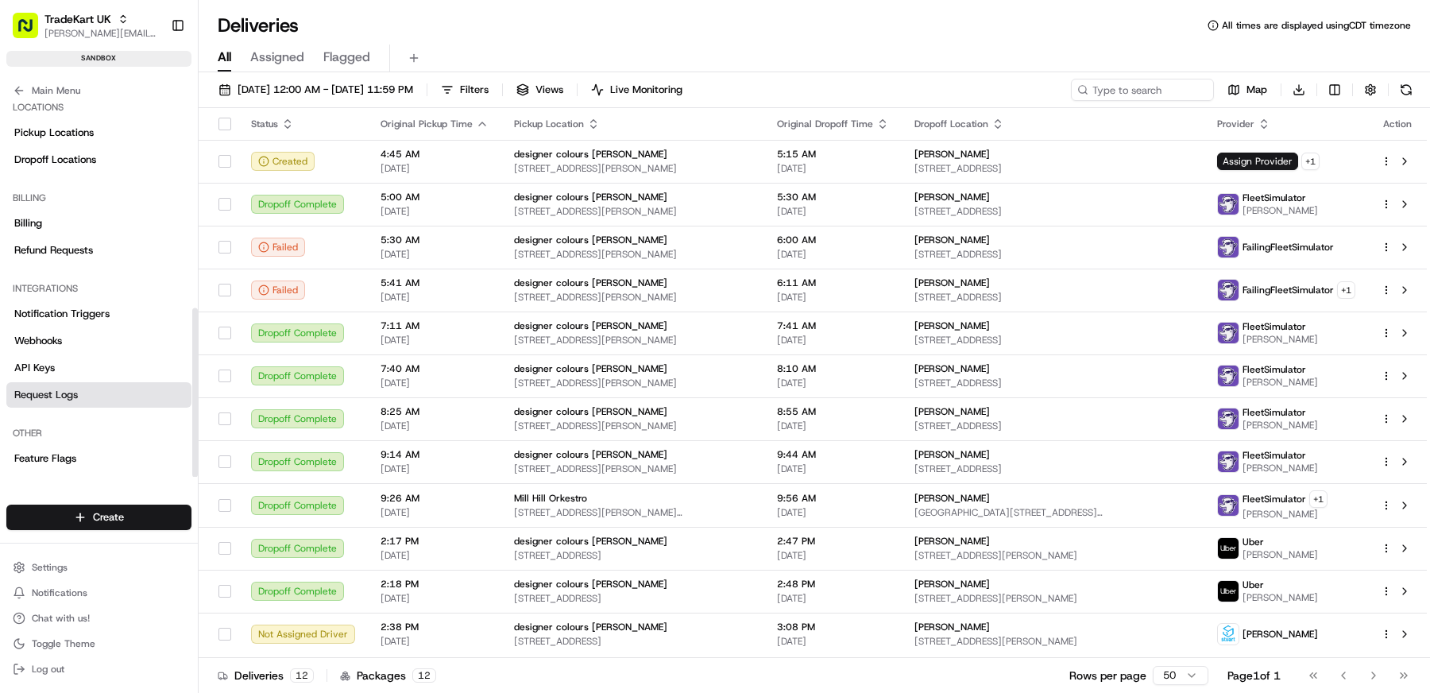
click at [72, 400] on span "Request Logs" at bounding box center [46, 395] width 64 height 14
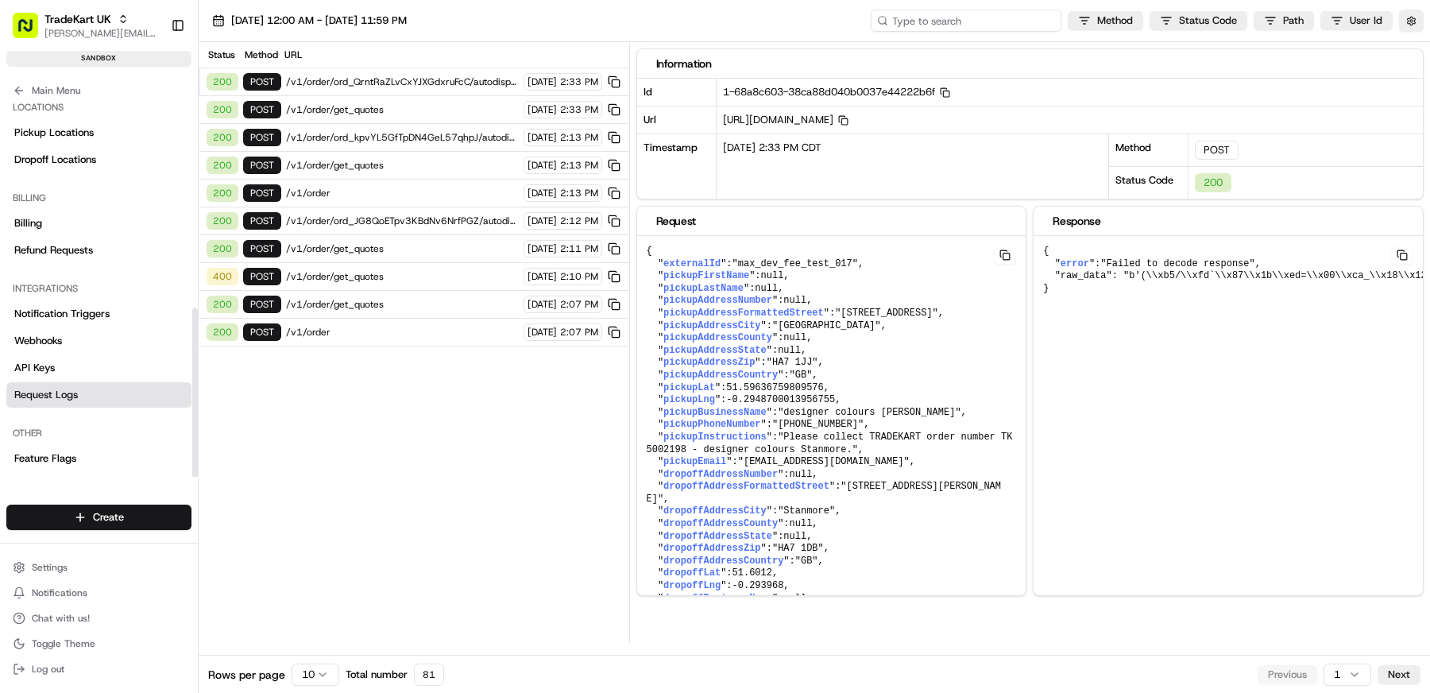
click at [1004, 23] on input at bounding box center [966, 21] width 191 height 22
paste input "job_QrntRaZLvCxYJXGdxruFcC"
type input "job_QrntRaZLvCxYJXGdxruFcC"
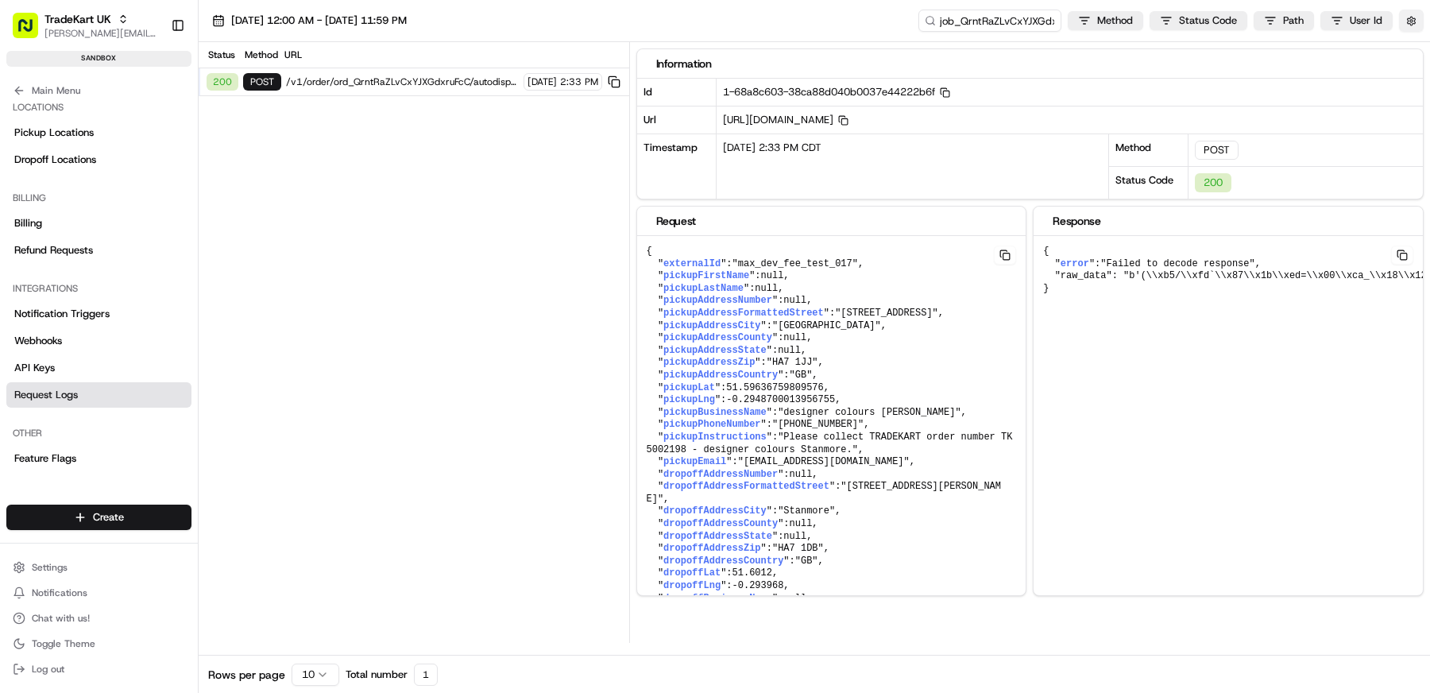
click at [1412, 17] on button "button" at bounding box center [1411, 21] width 25 height 22
click at [1405, 49] on div "Display Only Provider Logs" at bounding box center [1319, 49] width 202 height 14
click at [1415, 49] on button "Display Only Provider Logs" at bounding box center [1413, 49] width 13 height 13
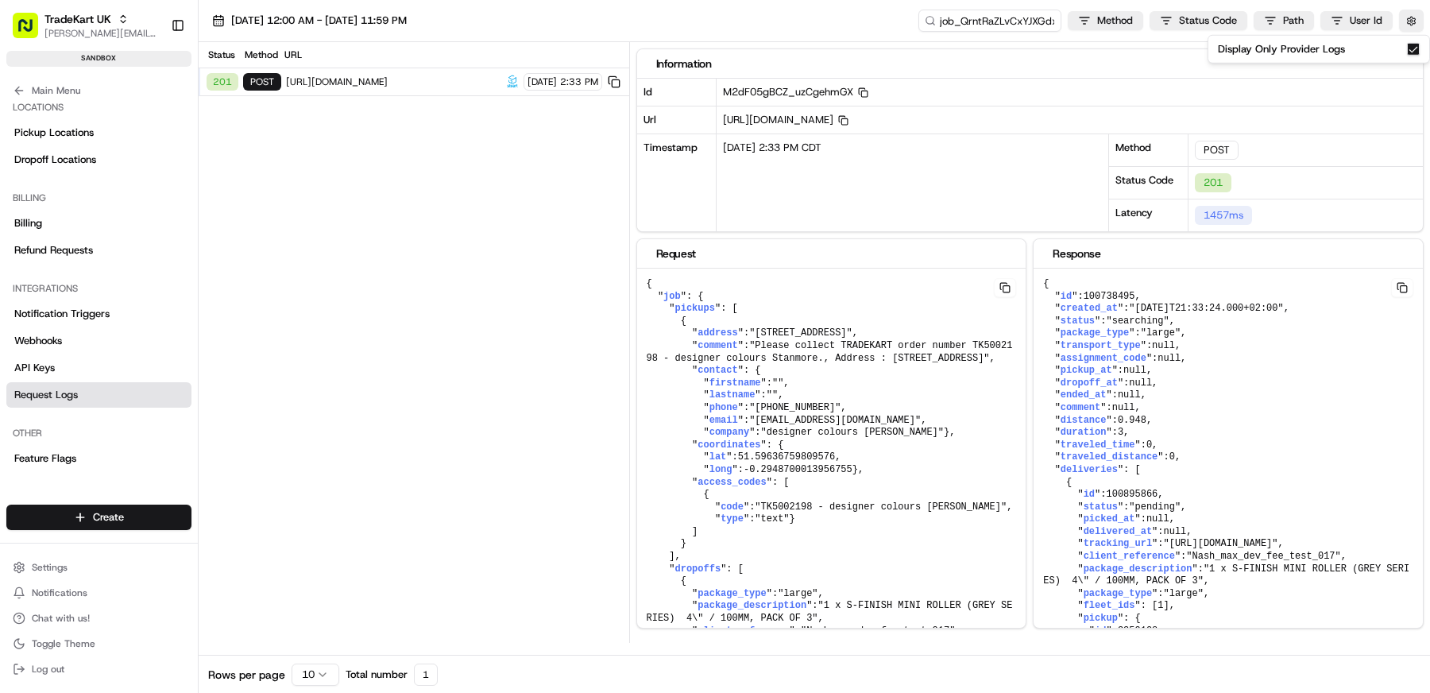
click at [500, 176] on div "Status Method URL 201 POST https://api.sandbox.stuart.com/v2/jobs 08/22/2025 2:…" at bounding box center [414, 342] width 431 height 601
click at [398, 73] on div "201 POST https://api.sandbox.stuart.com/v2/jobs 08/22/2025 2:33 PM" at bounding box center [414, 82] width 431 height 28
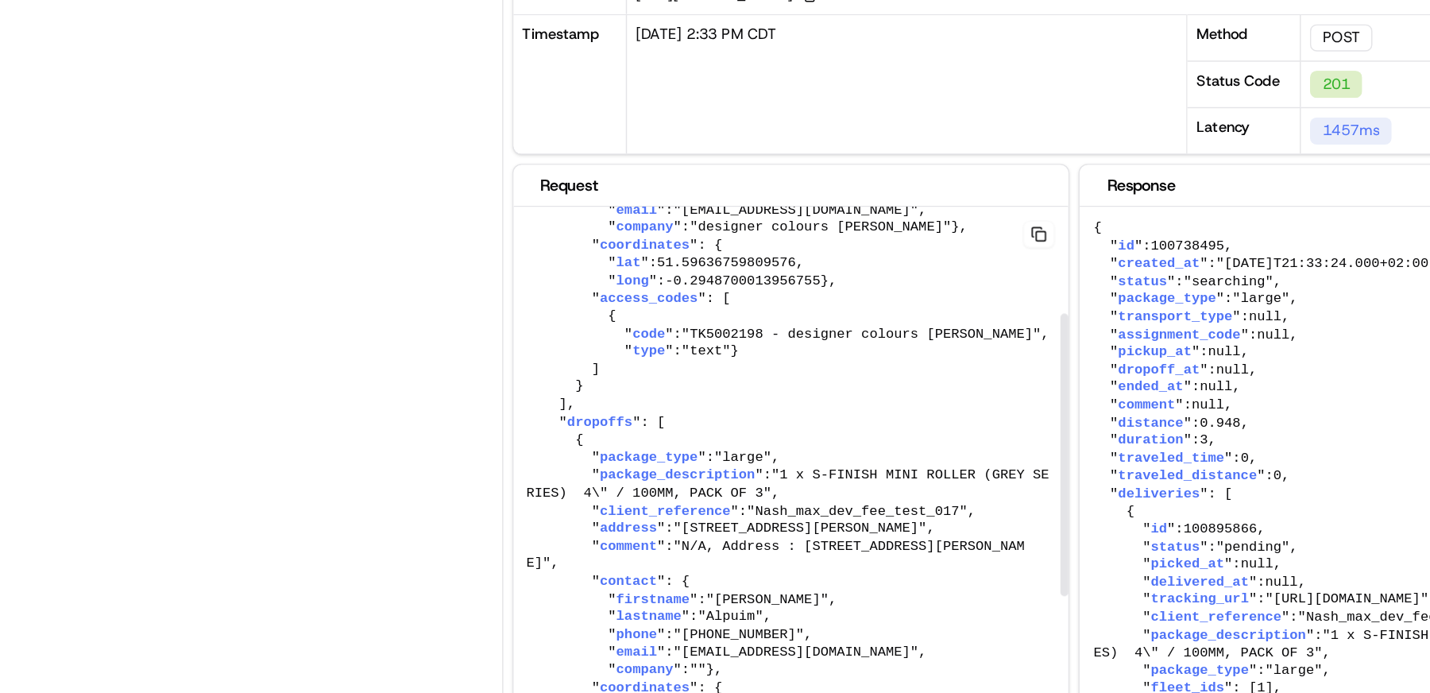
scroll to position [152, 0]
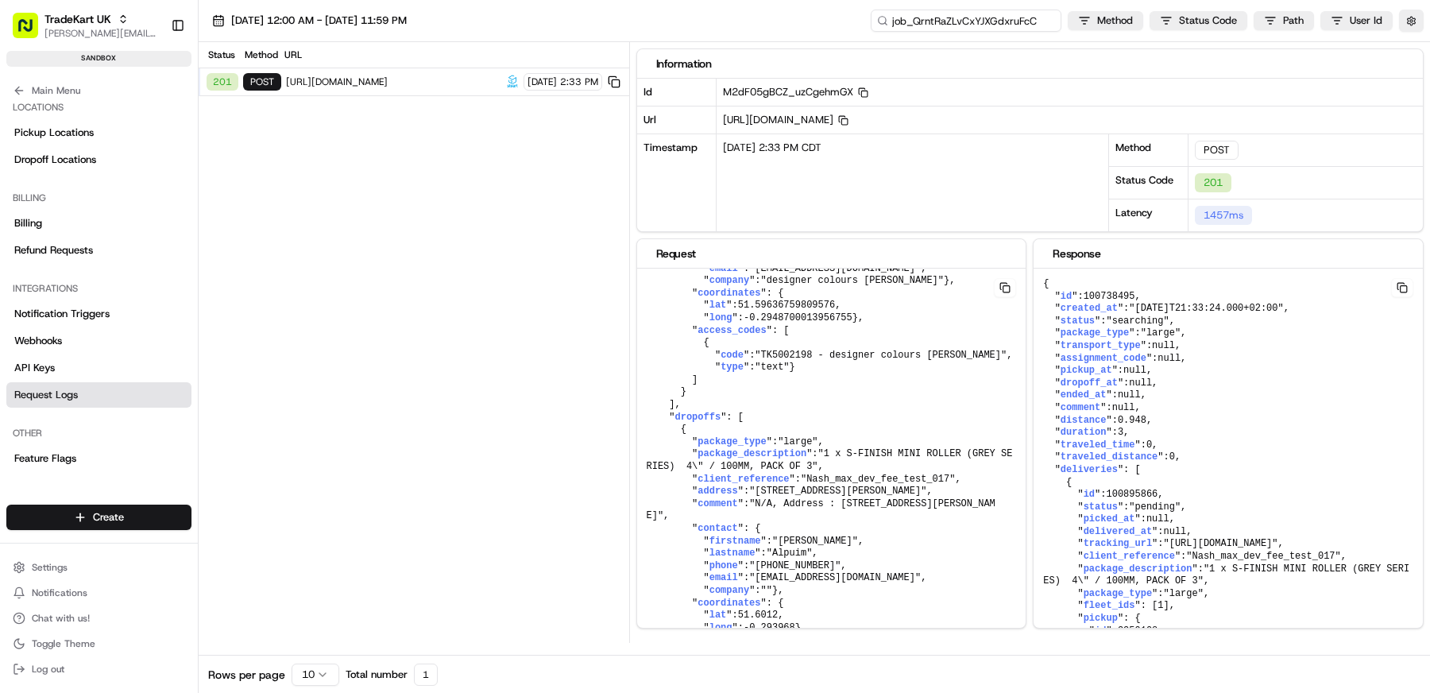
click at [992, 20] on input "job_QrntRaZLvCxYJXGdxruFcC" at bounding box center [966, 21] width 191 height 22
paste input "6MKdKG5icaFLnPfX4GvZNj"
type input "job_6MKdKG5icaFLnPfX4GvZNj"
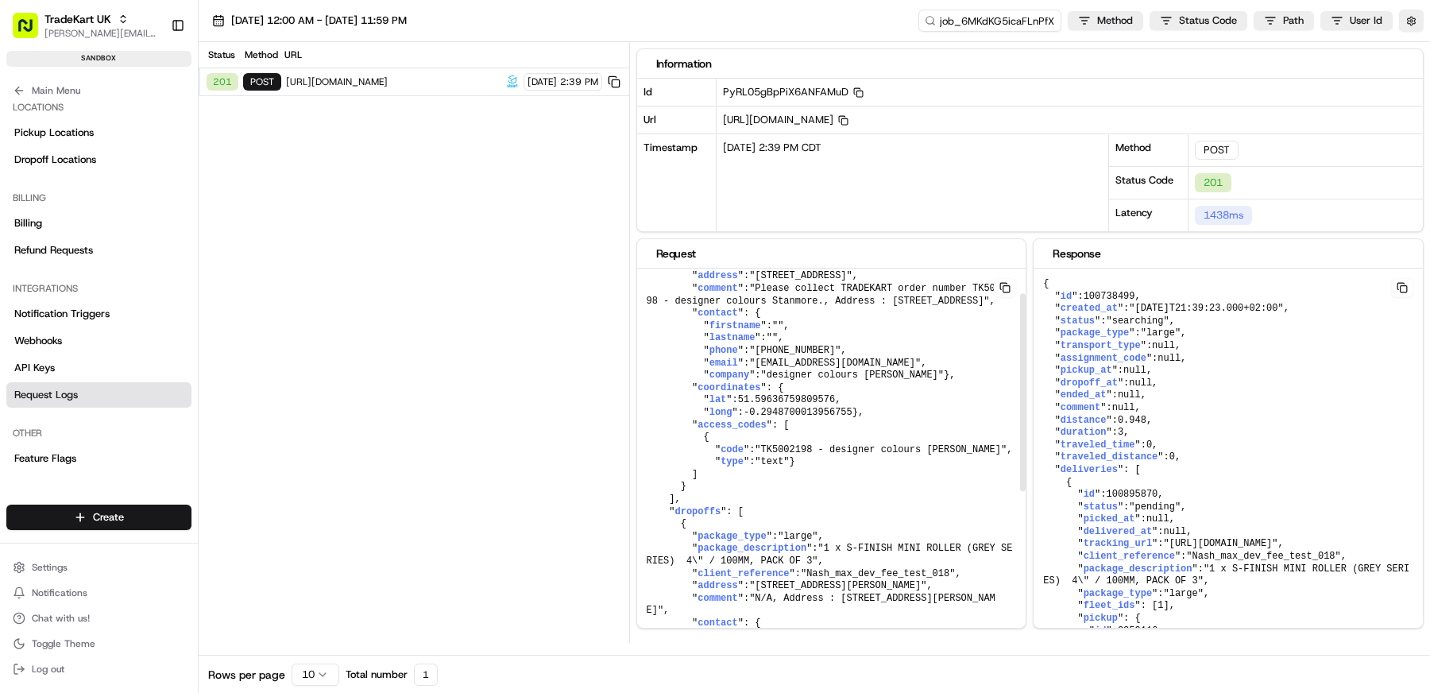
scroll to position [48, 0]
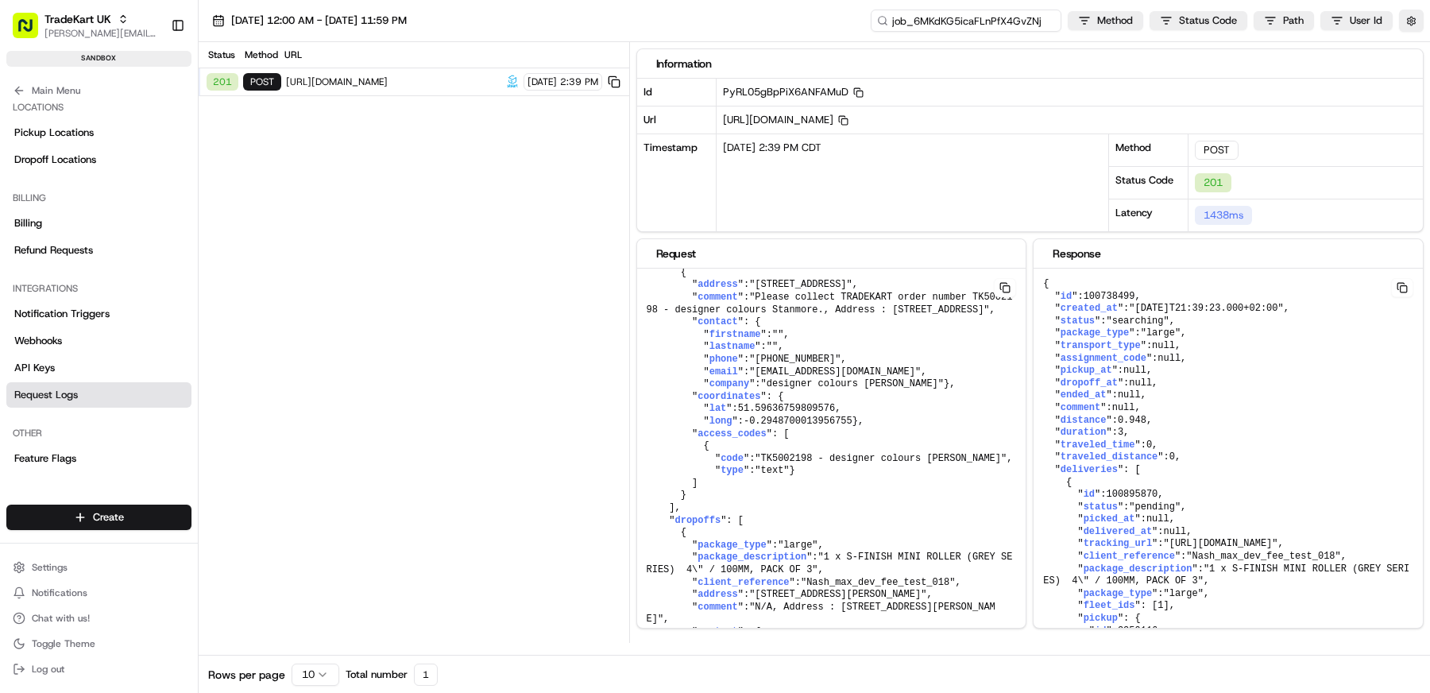
click at [1032, 25] on input "job_6MKdKG5icaFLnPfX4GvZNj" at bounding box center [966, 21] width 191 height 22
paste input "ord_h2PoTdRMAywALB9ZXiUmHX"
type input "ord_h2PoTdRMAywALB9ZXiUmHX"
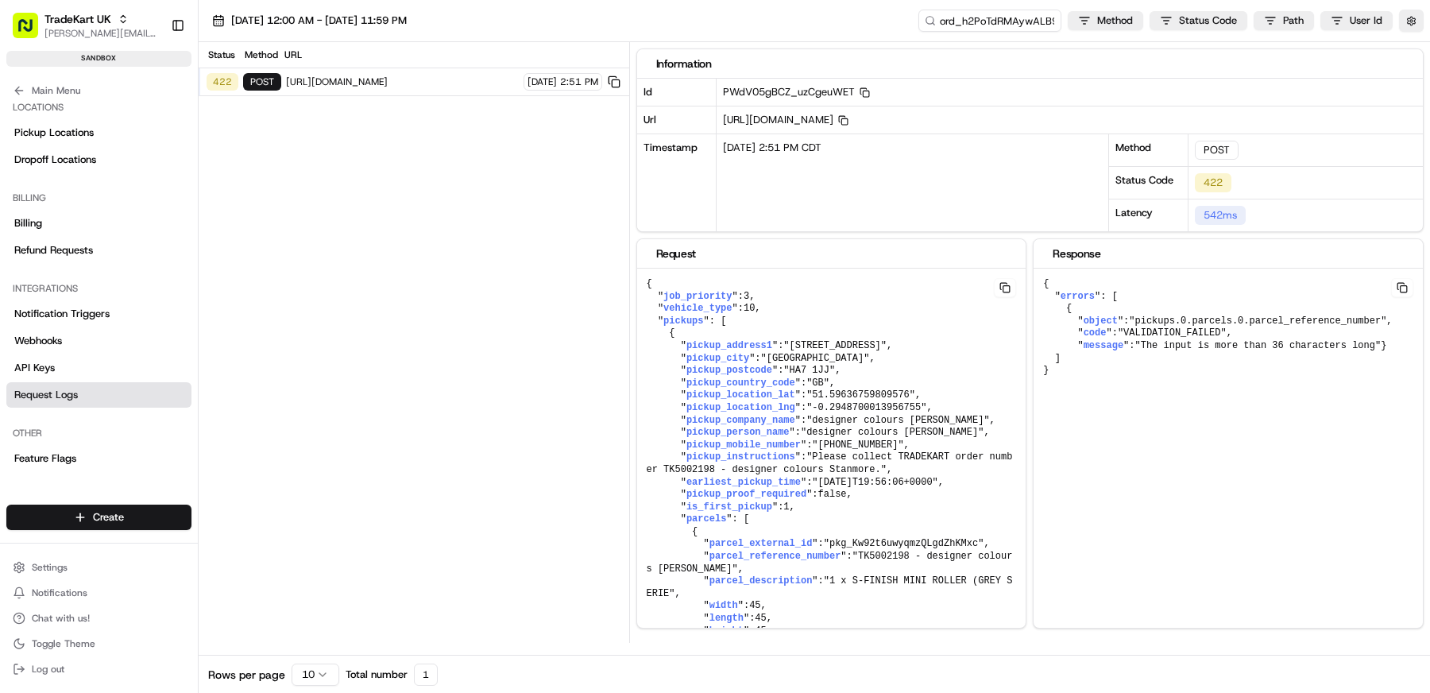
click at [385, 87] on span "https://api-sandbox.gophr.com/v2-commercial-api/quotes" at bounding box center [402, 81] width 233 height 13
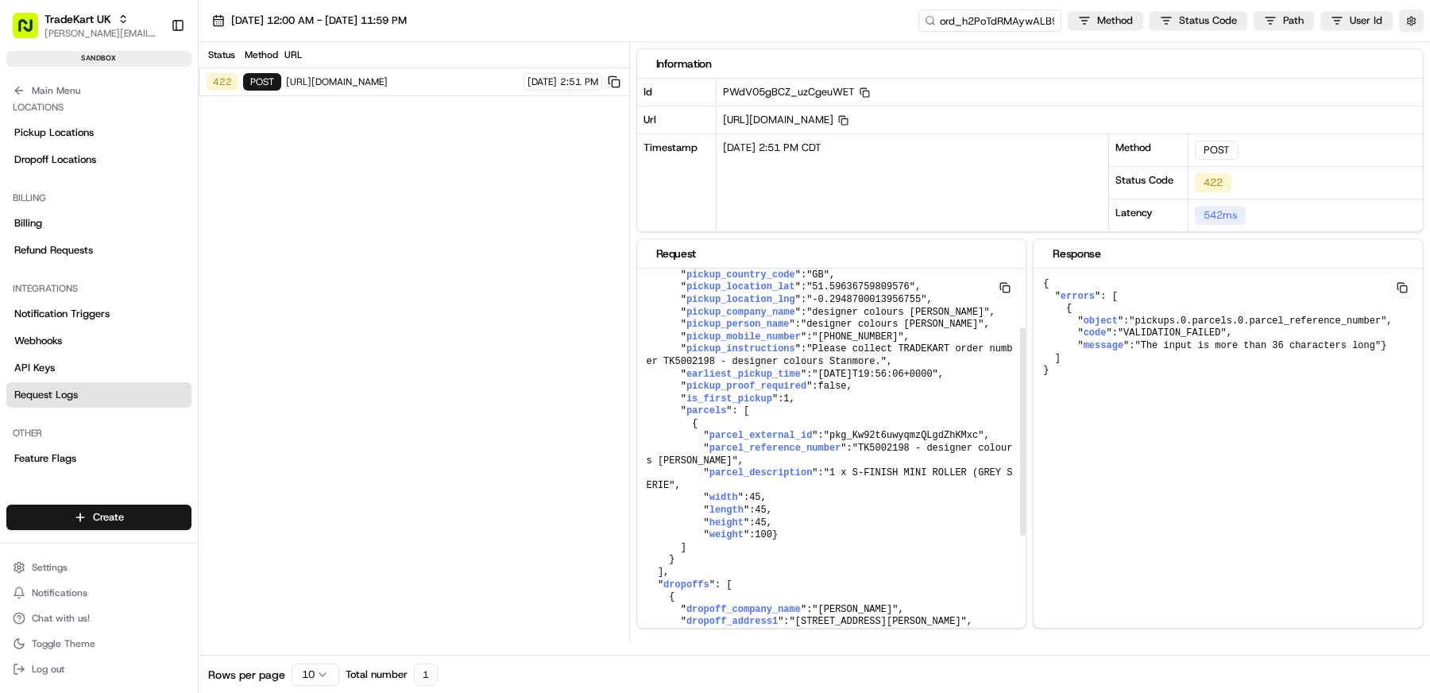
scroll to position [110, 0]
click at [966, 14] on input "ord_h2PoTdRMAywALB9ZXiUmHX" at bounding box center [966, 21] width 191 height 22
paste input "job_GyK7kg7enYnU8UFNae4PR9"
type input "job_GyK7kg7enYnU8UFNae4PR9"
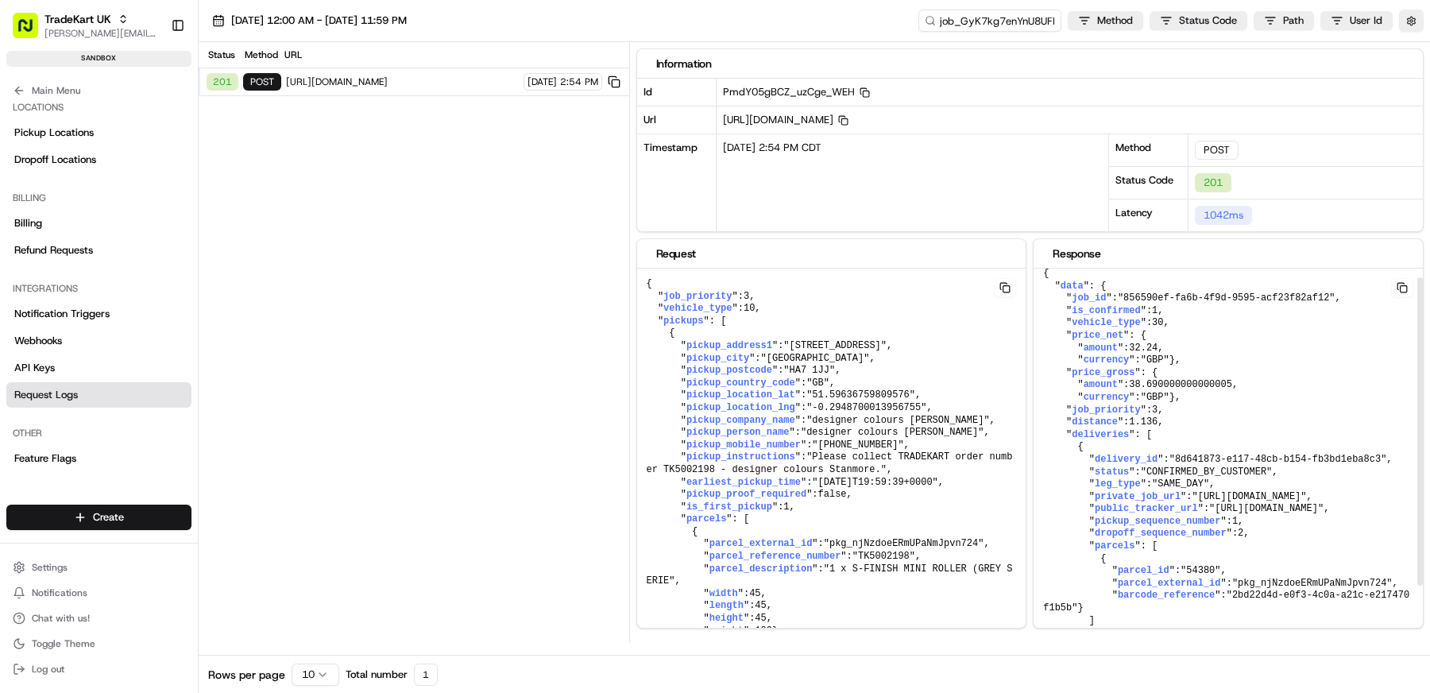
scroll to position [0, 0]
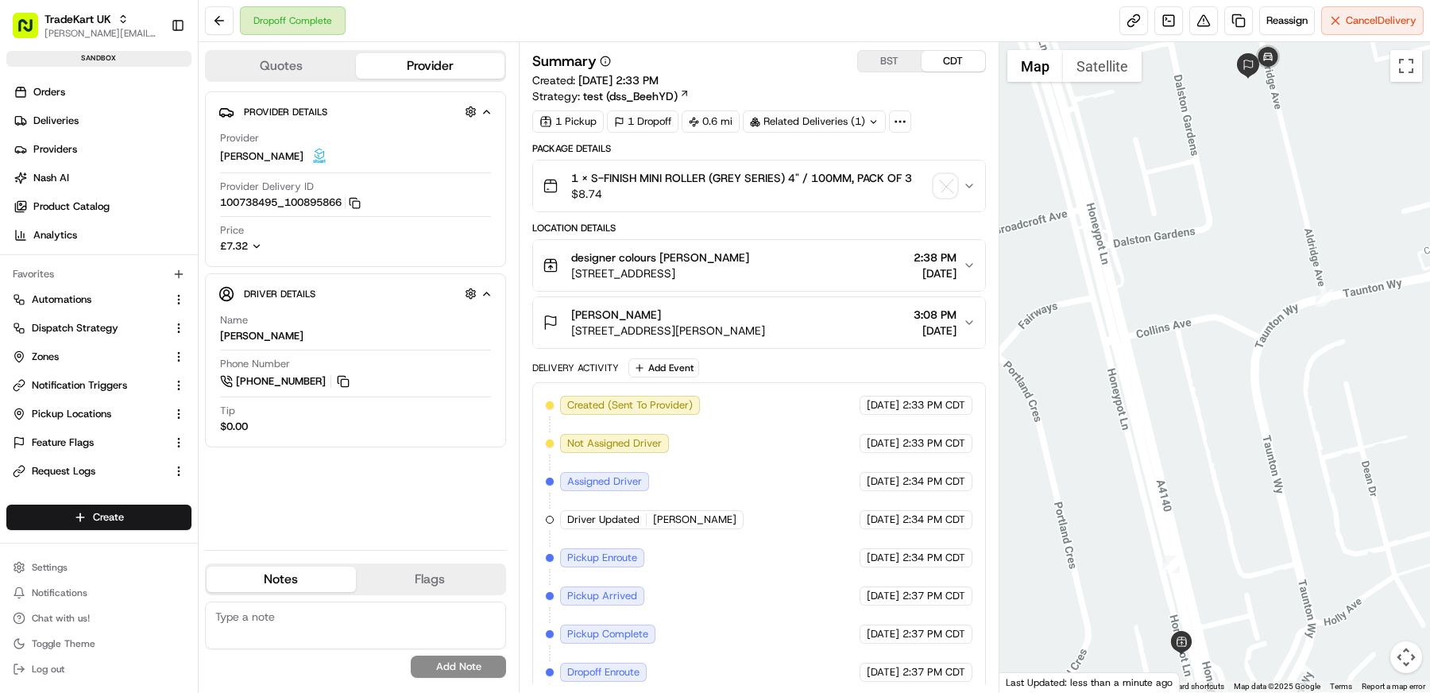
click at [732, 71] on div "Summary BST CDT" at bounding box center [759, 61] width 454 height 22
click at [767, 76] on div "Summary BST CDT Created: 08/22/2025 2:33 PM Strategy: test (dss_BeehYD)" at bounding box center [759, 77] width 454 height 54
click at [101, 329] on span "Dispatch Strategy" at bounding box center [75, 328] width 87 height 14
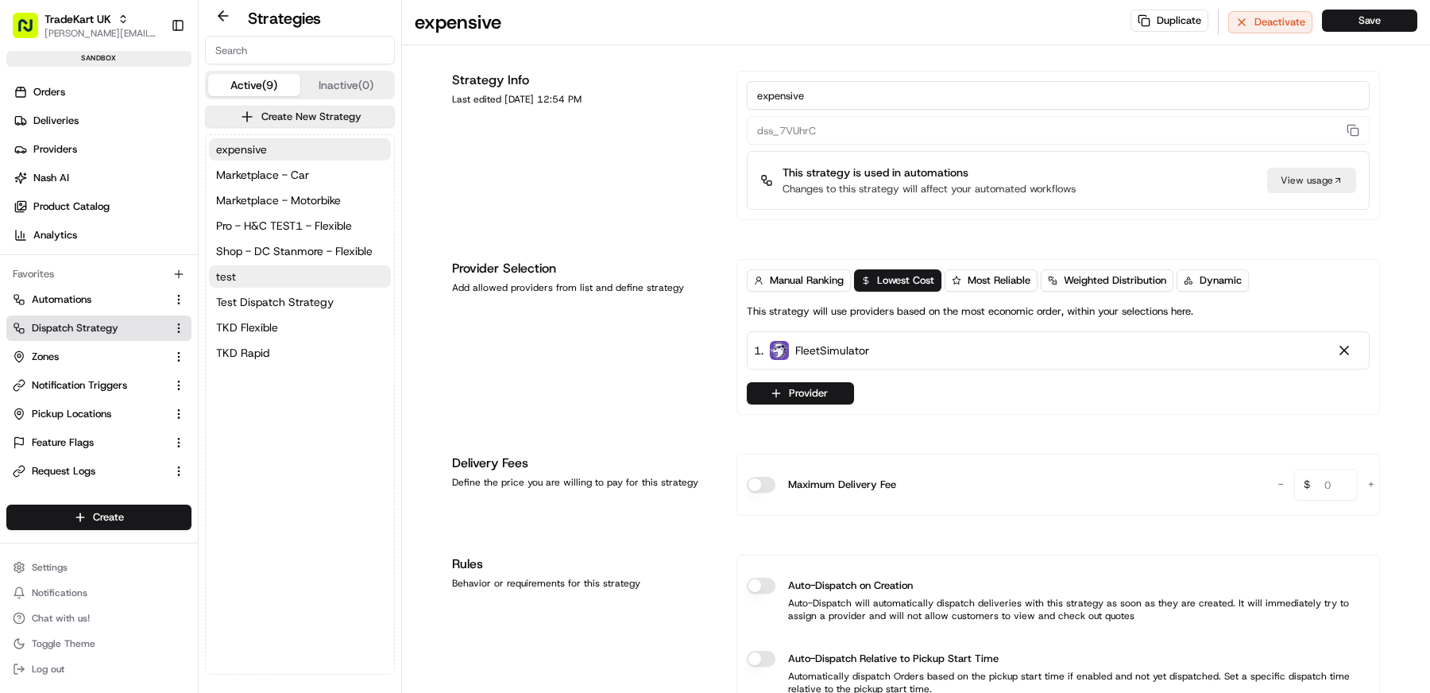
click at [304, 265] on button "test" at bounding box center [300, 276] width 182 height 22
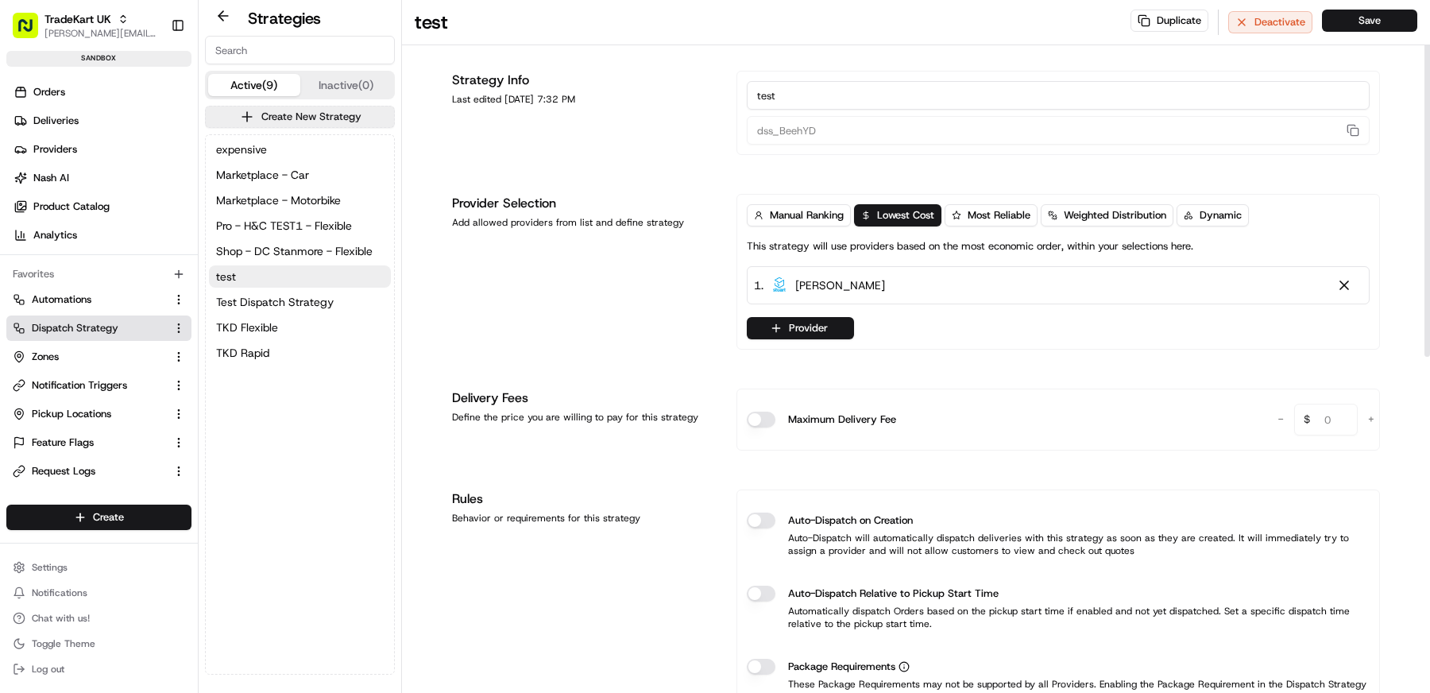
click at [825, 350] on div "Strategy Info Last edited Aug 22, 2025 7:32 PM test dss_BeehYD Provider Selecti…" at bounding box center [916, 699] width 928 height 1257
click at [825, 334] on button "Provider" at bounding box center [800, 328] width 107 height 22
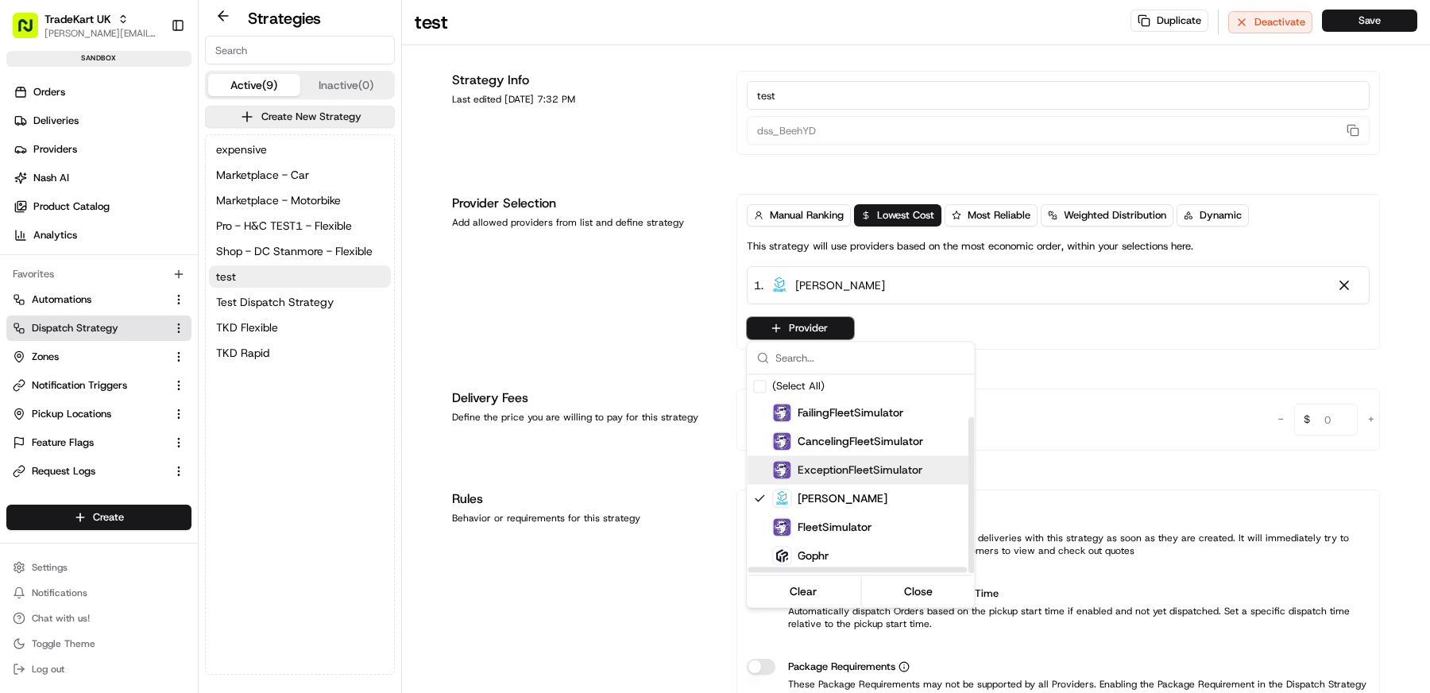
scroll to position [54, 0]
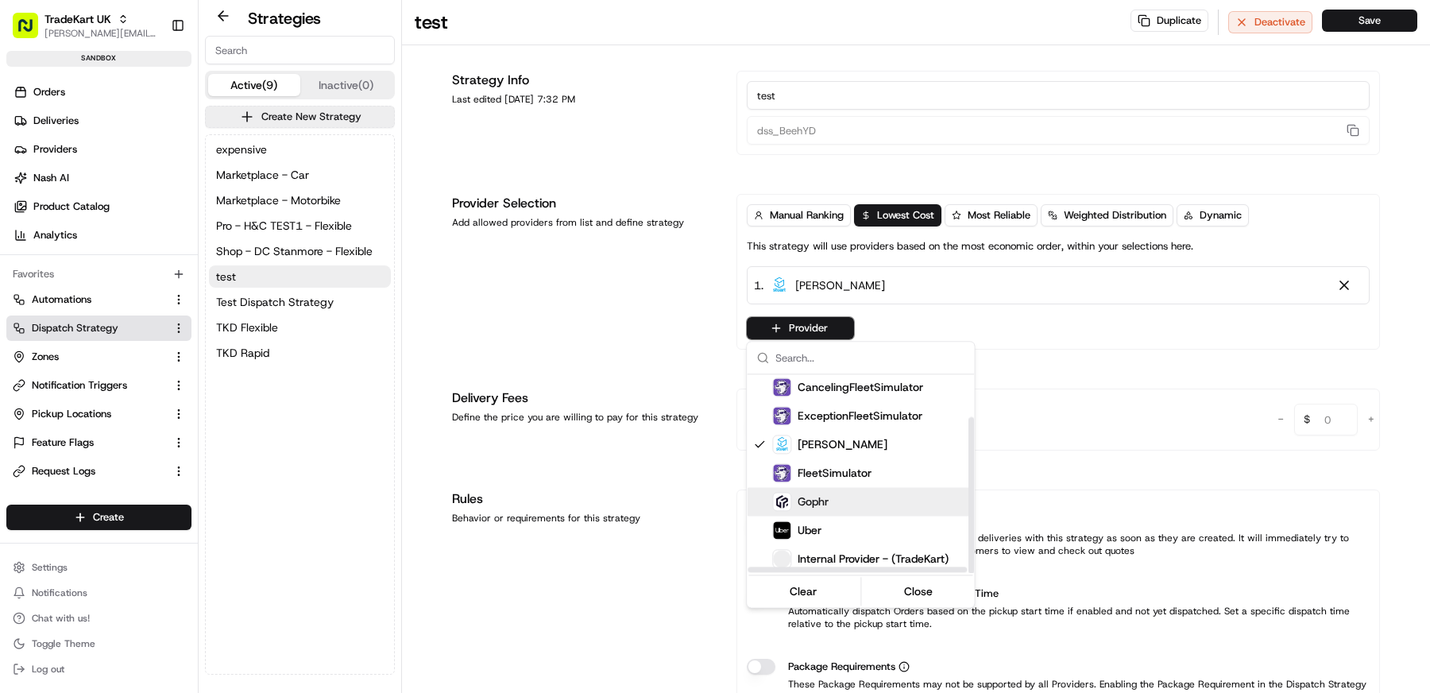
click at [833, 499] on div "Gophr" at bounding box center [899, 501] width 254 height 19
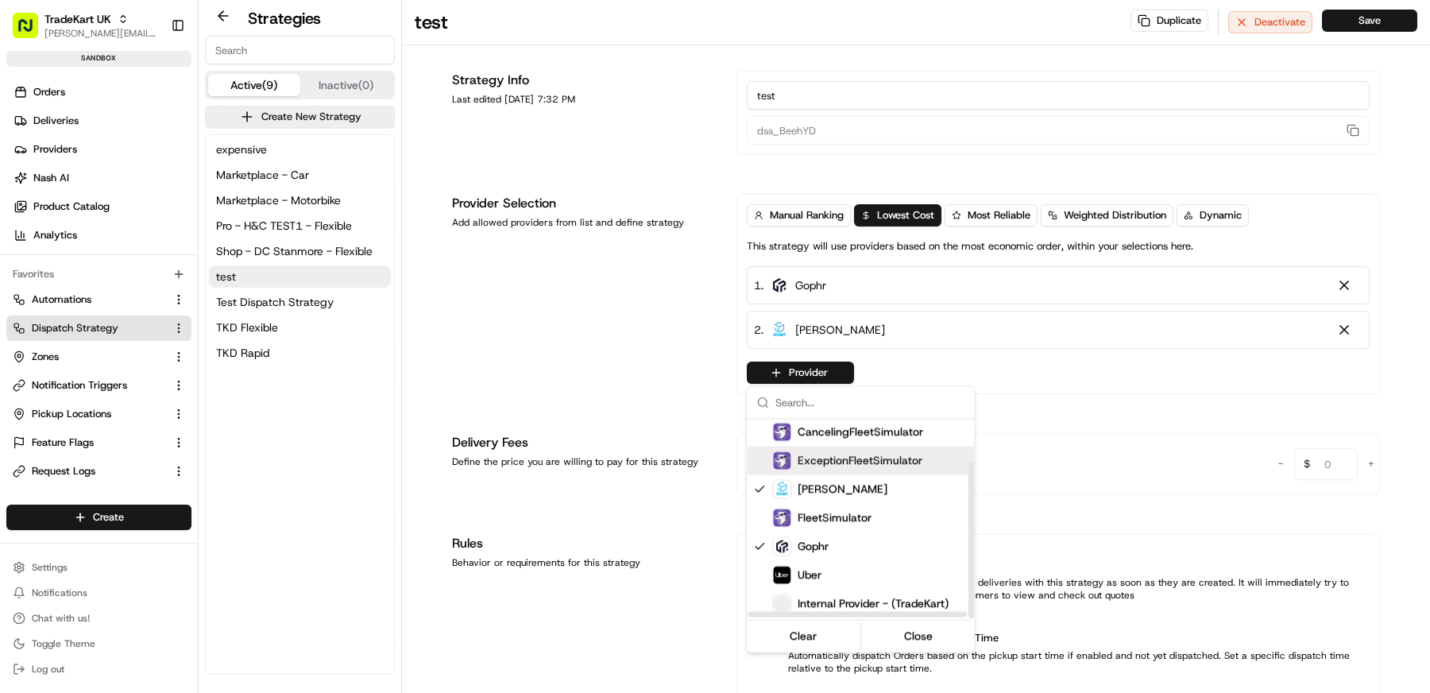
click at [653, 368] on html "TradeKart UK matt@usenash.com Toggle Sidebar sandbox Orders Deliveries Provider…" at bounding box center [715, 346] width 1430 height 693
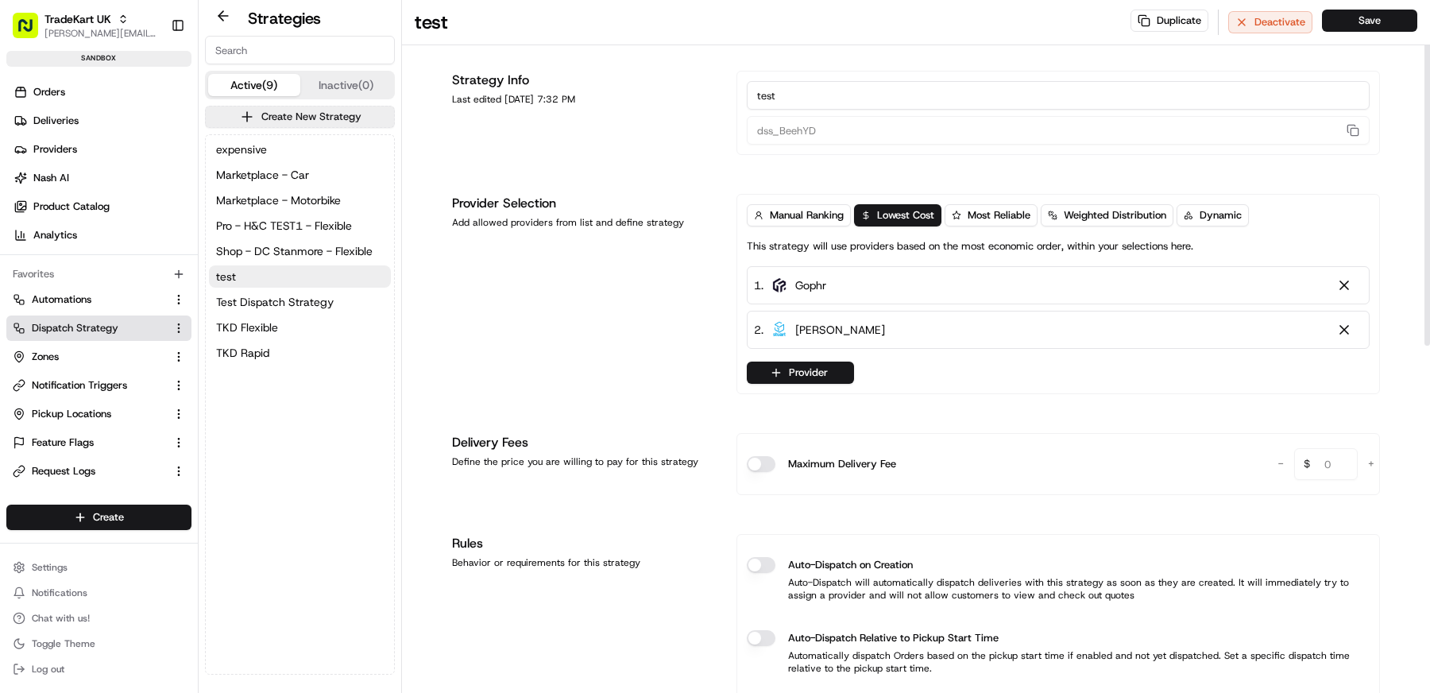
click at [1355, 313] on div "2 . Stuart" at bounding box center [1058, 330] width 623 height 38
click at [1353, 326] on button at bounding box center [1344, 330] width 37 height 16
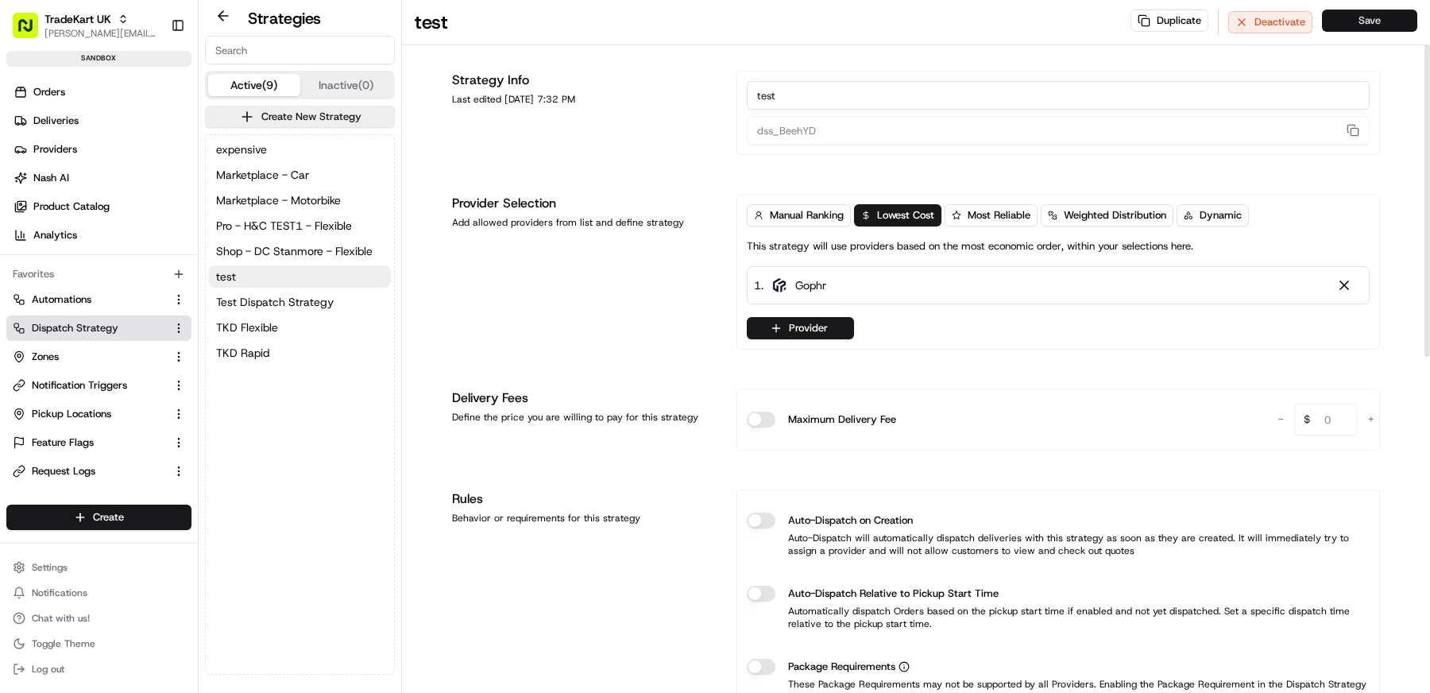
click at [1361, 18] on button "Save" at bounding box center [1369, 21] width 95 height 22
click at [102, 126] on link "Deliveries" at bounding box center [101, 120] width 191 height 25
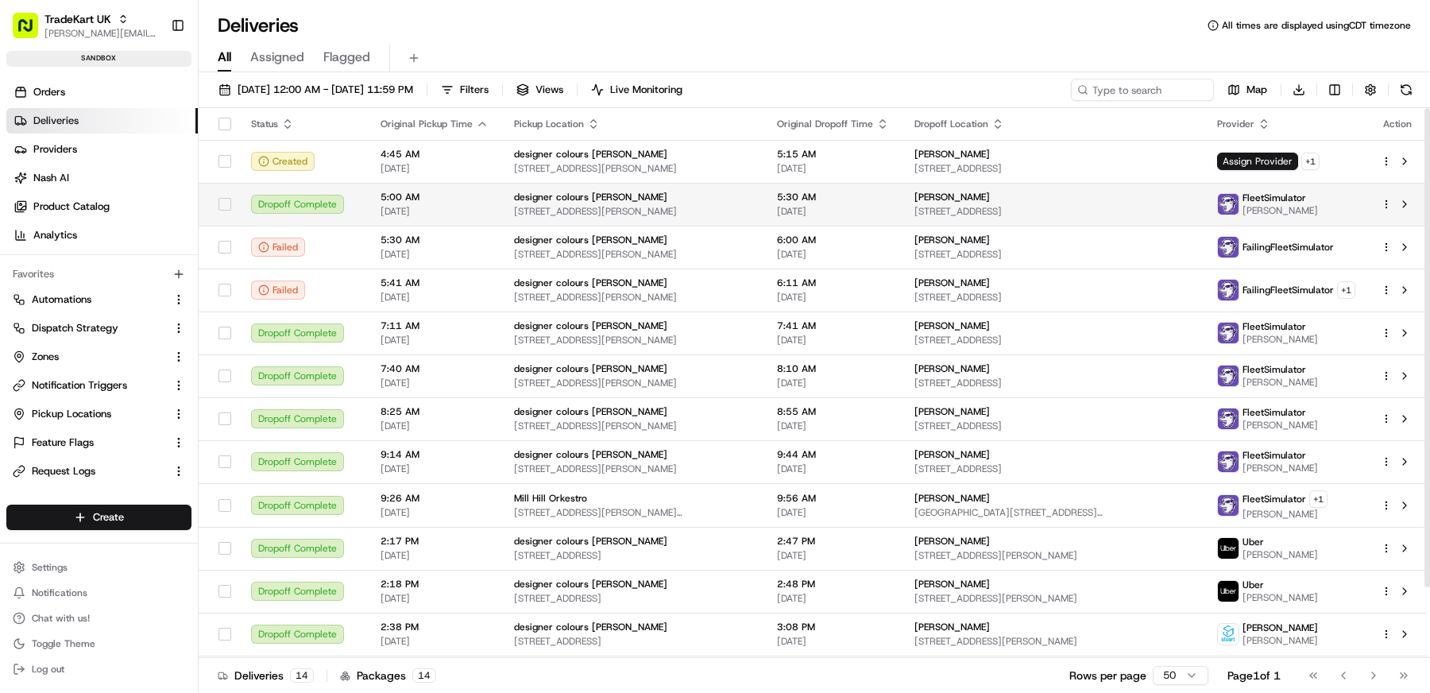
scroll to position [82, 0]
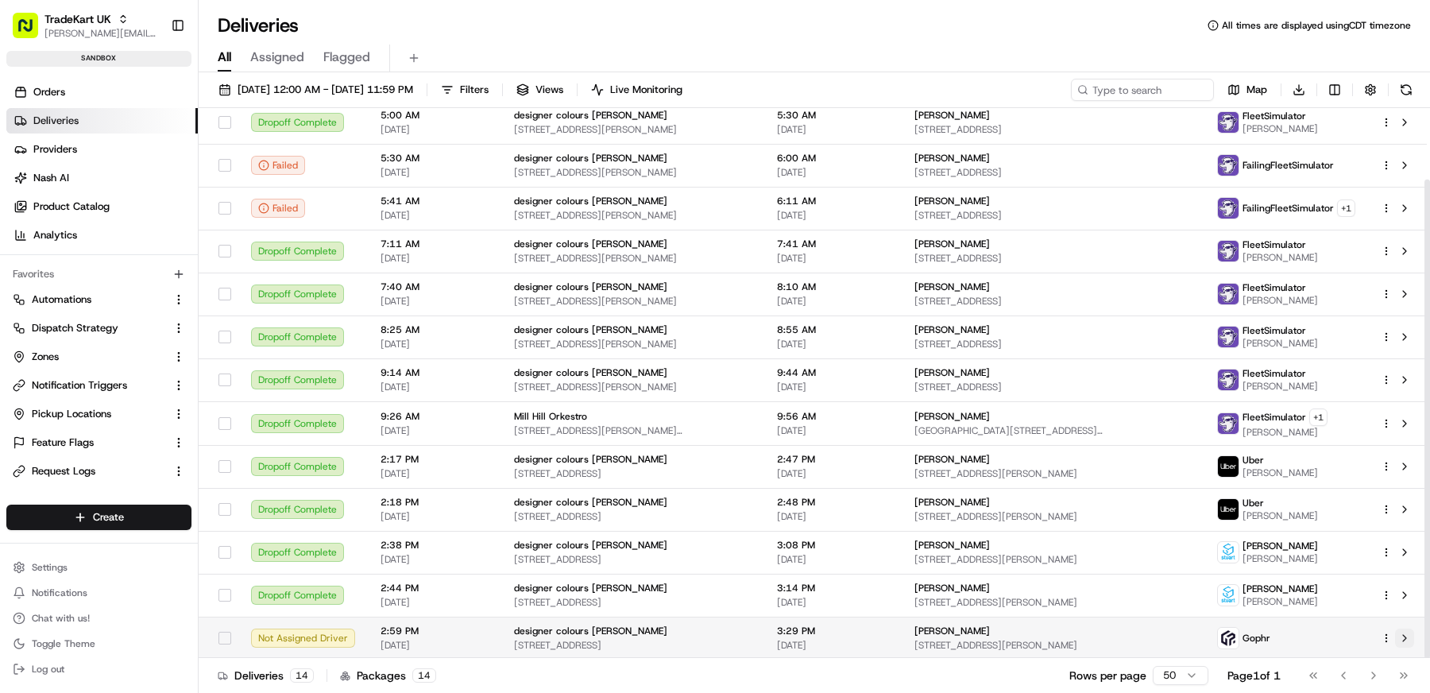
click at [1404, 636] on button at bounding box center [1404, 637] width 19 height 19
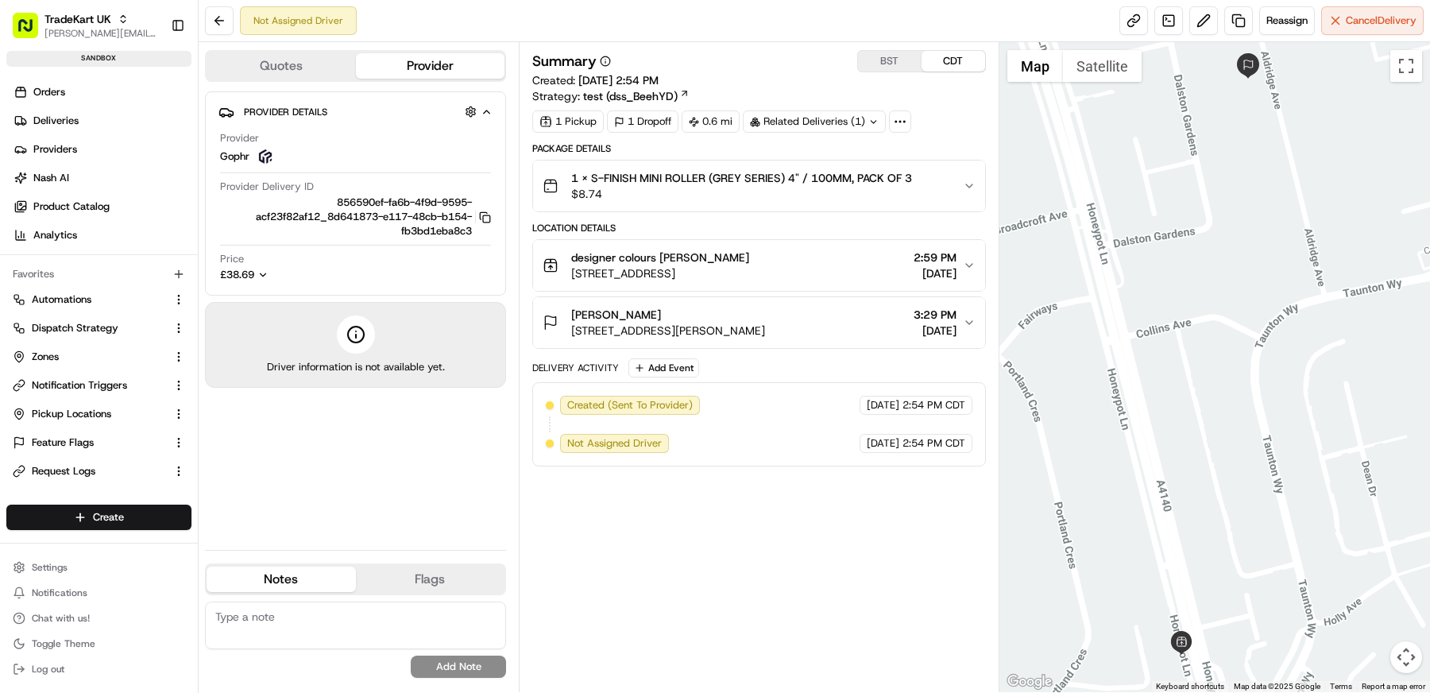
click at [751, 496] on div "Summary BST CDT Created: [DATE] 2:54 PM Strategy: test (dss_BeehYD) 1 Pickup 1 …" at bounding box center [759, 367] width 454 height 634
